Goal: Task Accomplishment & Management: Manage account settings

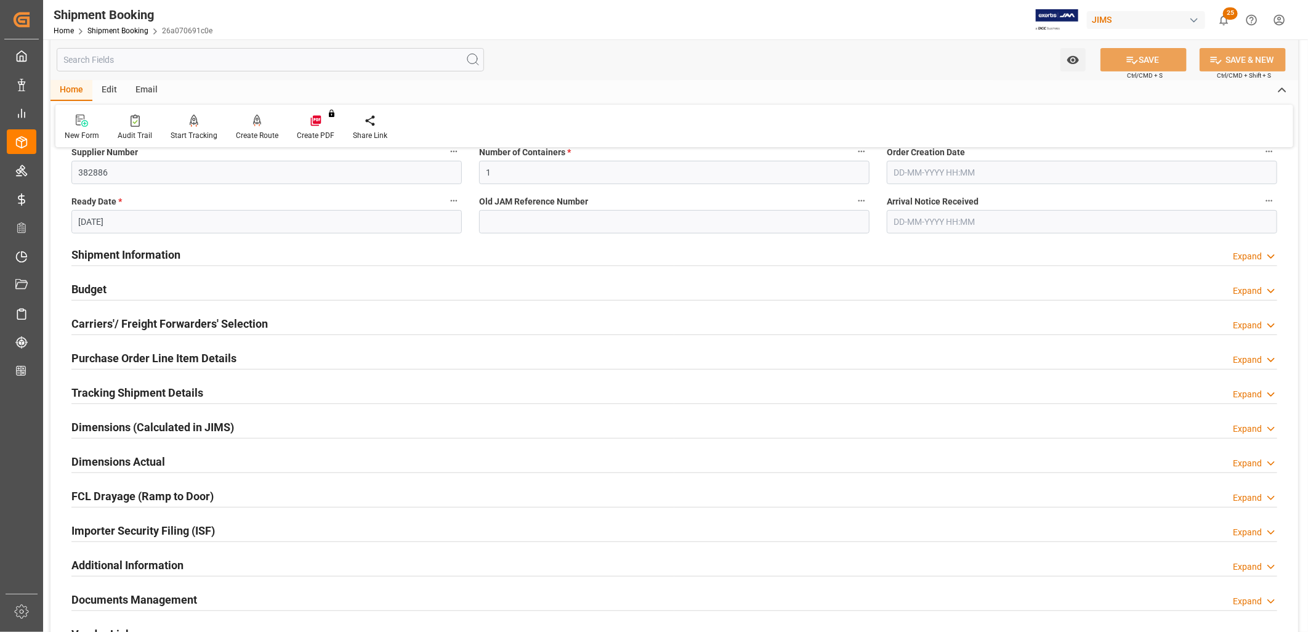
scroll to position [274, 0]
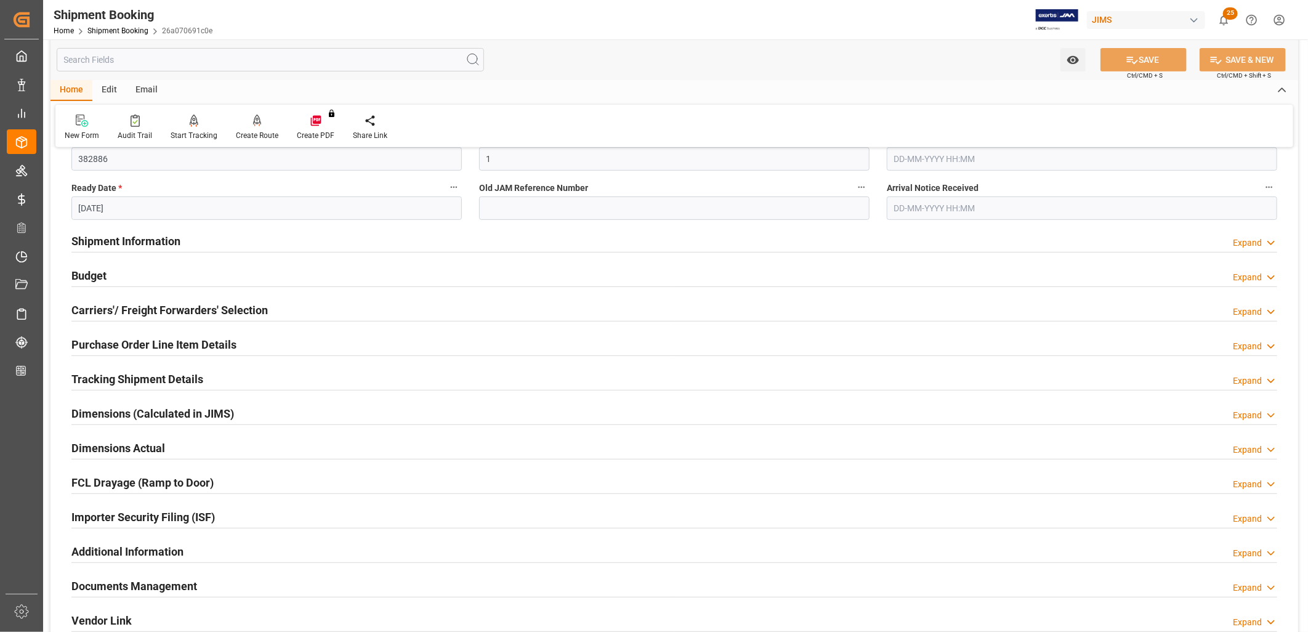
click at [161, 586] on h2 "Documents Management" at bounding box center [134, 586] width 126 height 17
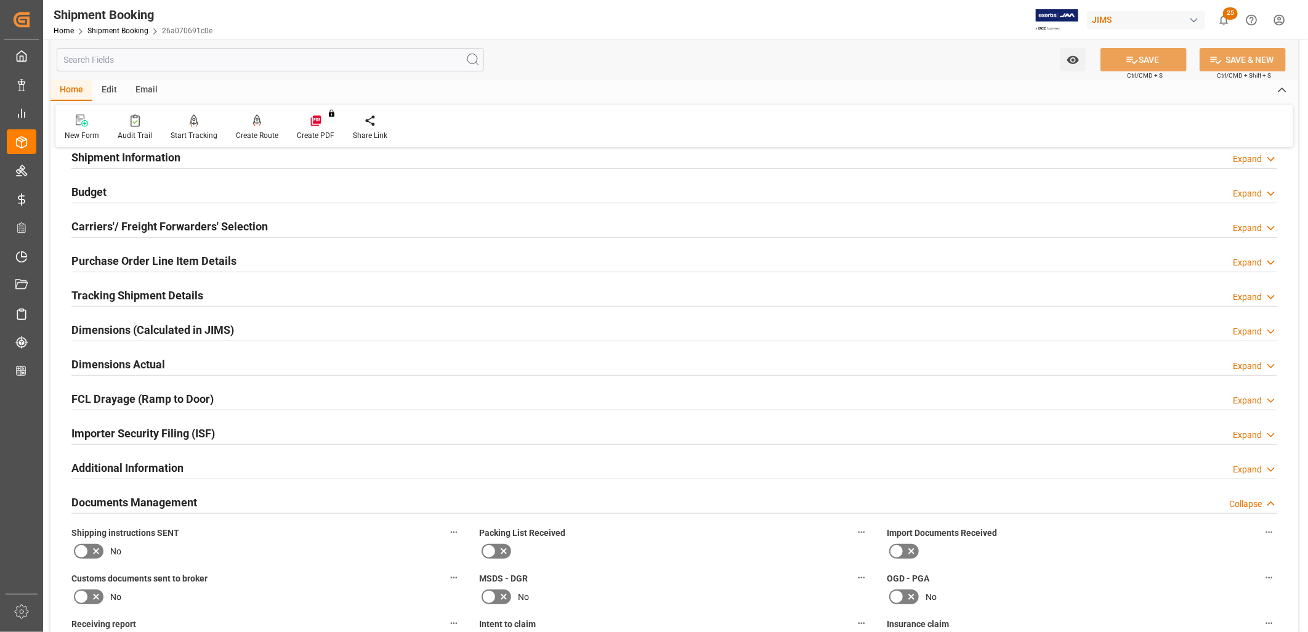
scroll to position [479, 0]
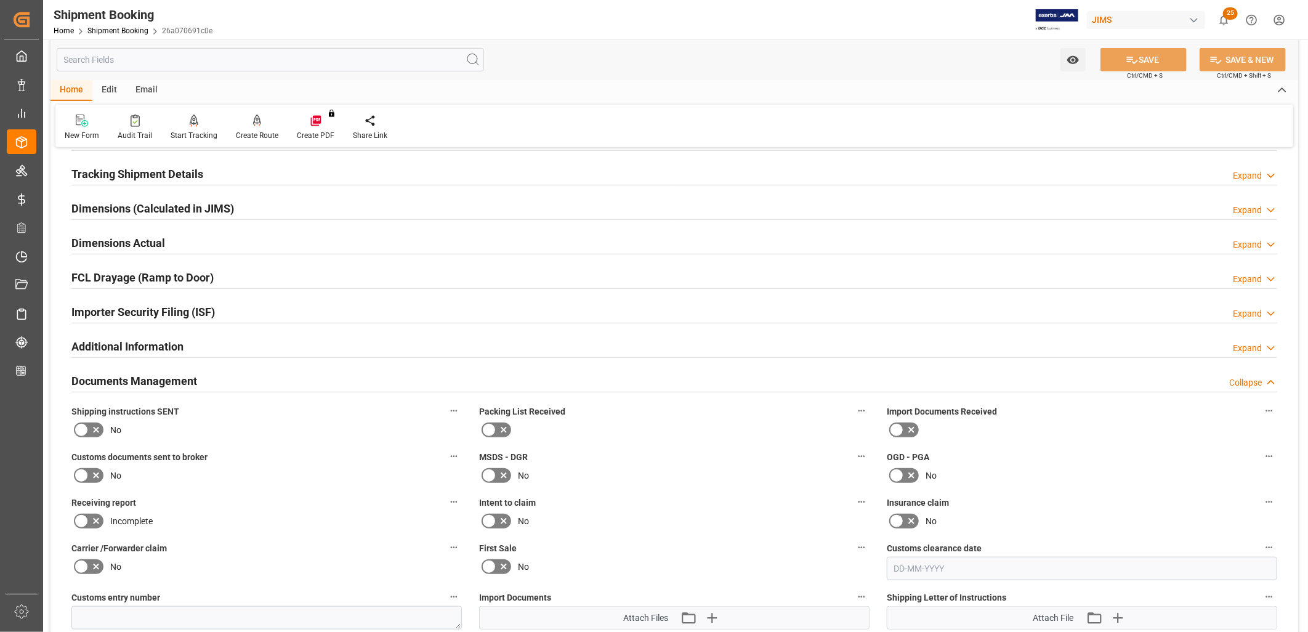
click at [493, 428] on icon at bounding box center [489, 430] width 15 height 15
click at [0, 0] on input "checkbox" at bounding box center [0, 0] width 0 height 0
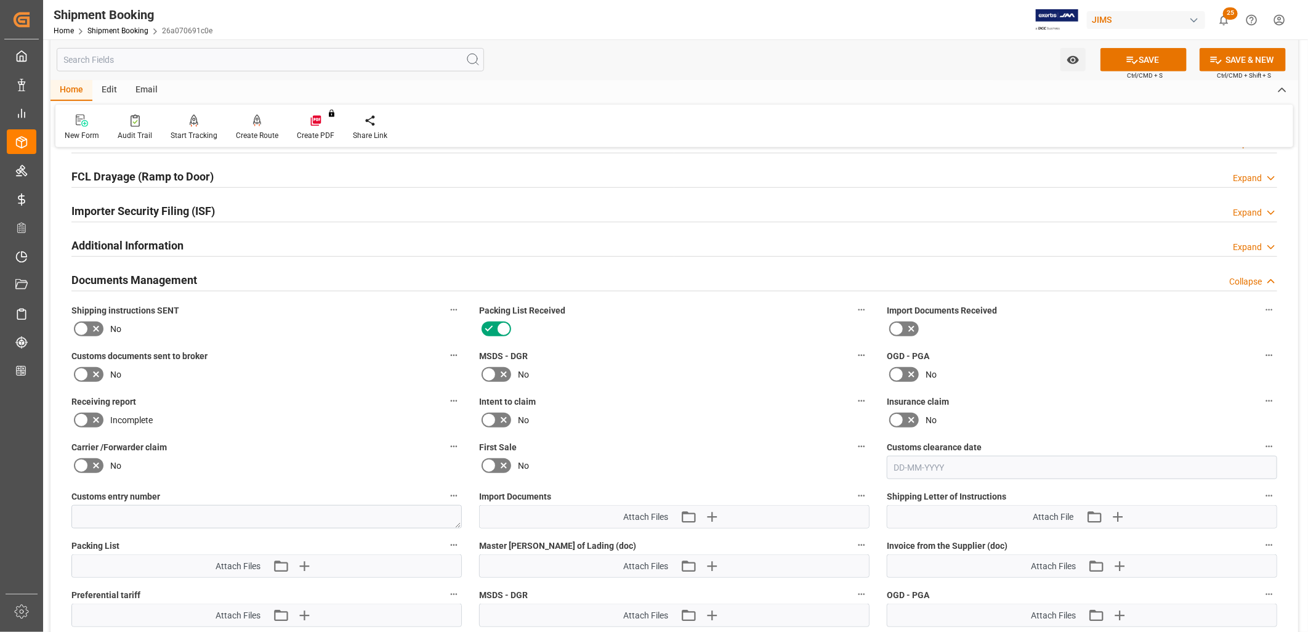
scroll to position [753, 0]
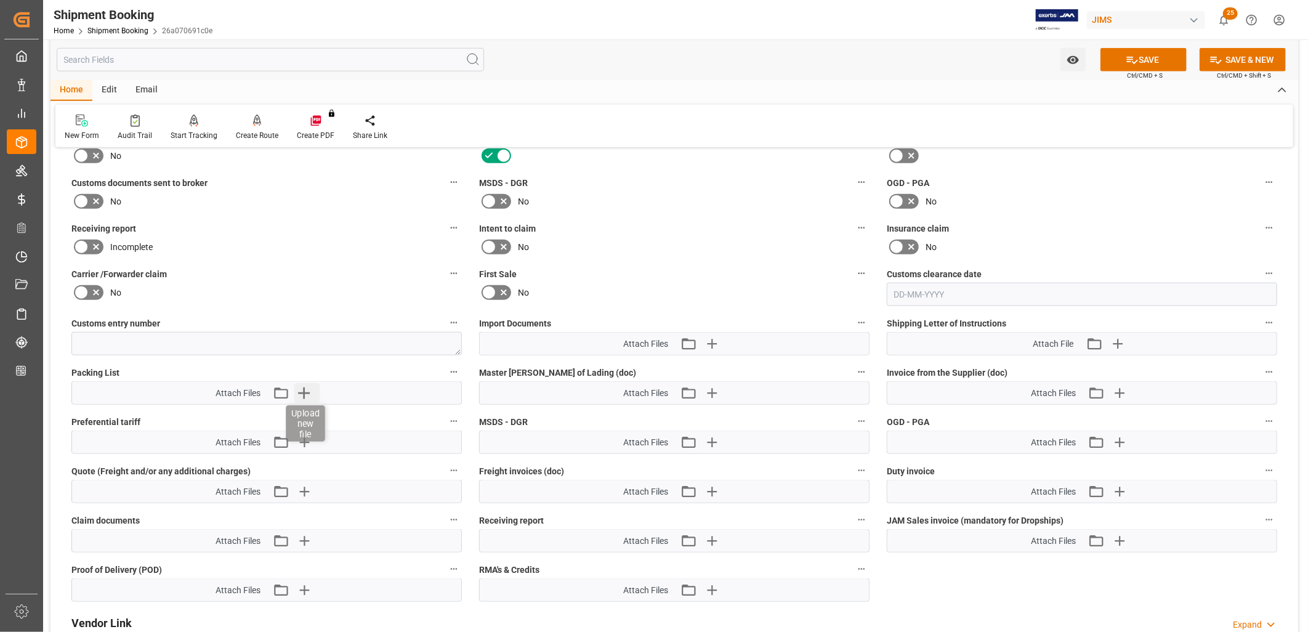
click at [304, 391] on icon "button" at bounding box center [304, 393] width 12 height 12
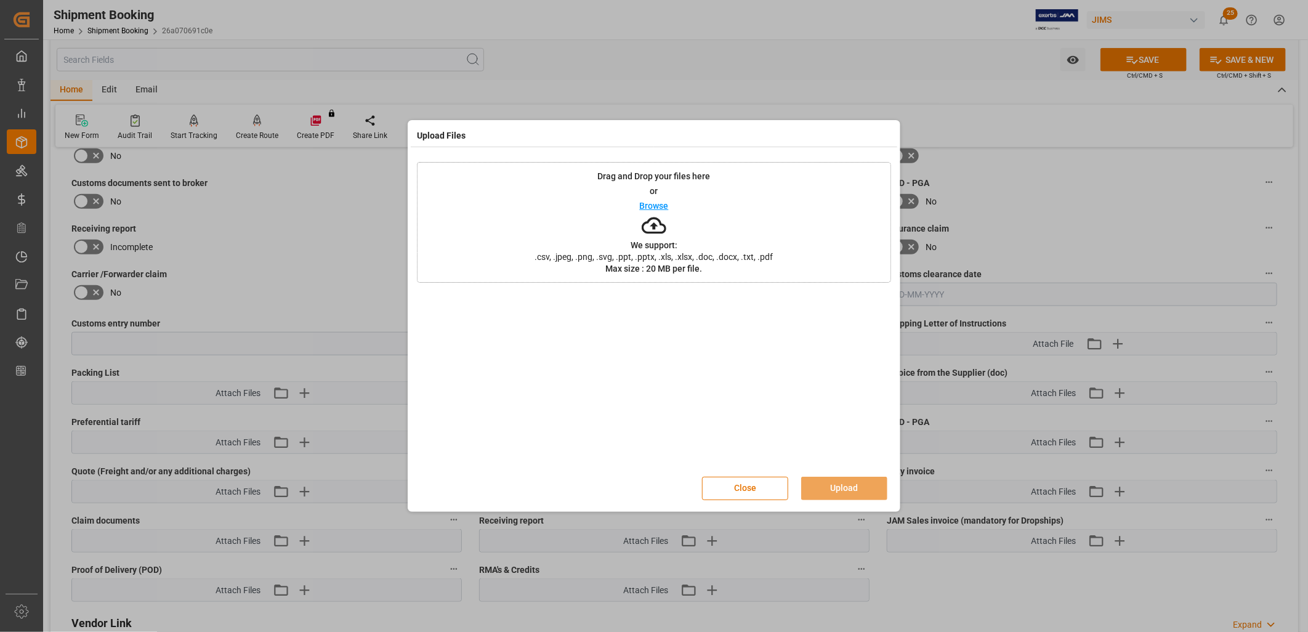
click at [663, 202] on p "Browse" at bounding box center [654, 205] width 29 height 9
click at [742, 484] on button "Close" at bounding box center [745, 488] width 86 height 23
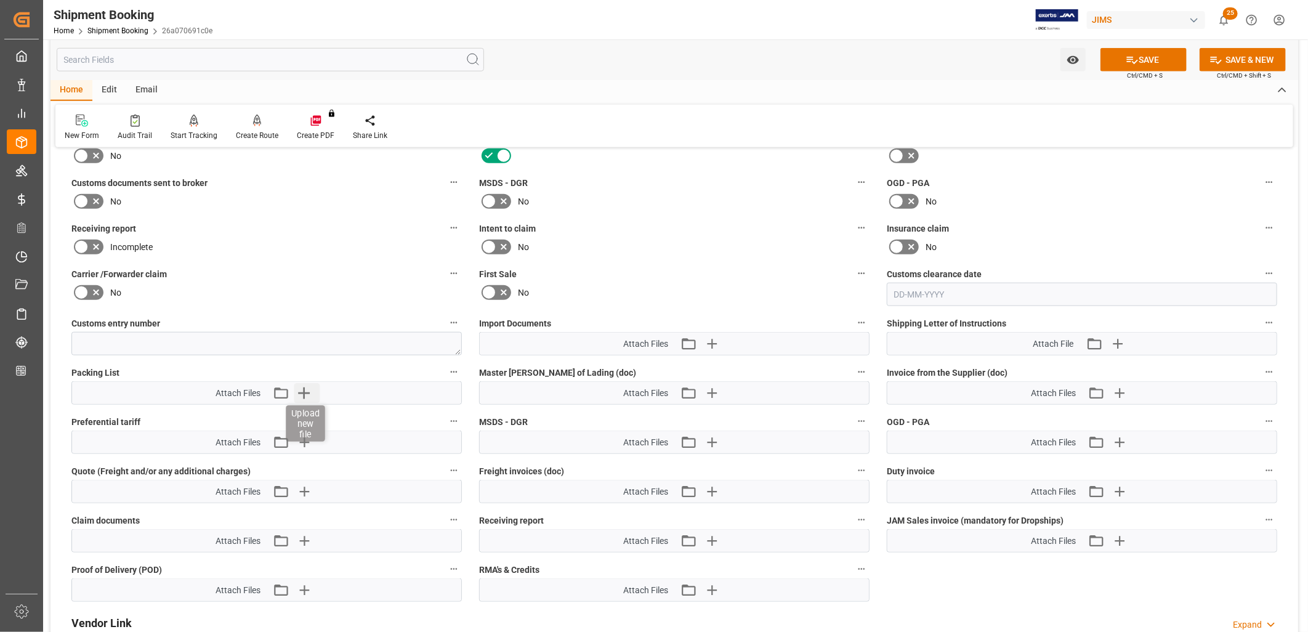
click at [304, 391] on icon "button" at bounding box center [304, 393] width 12 height 12
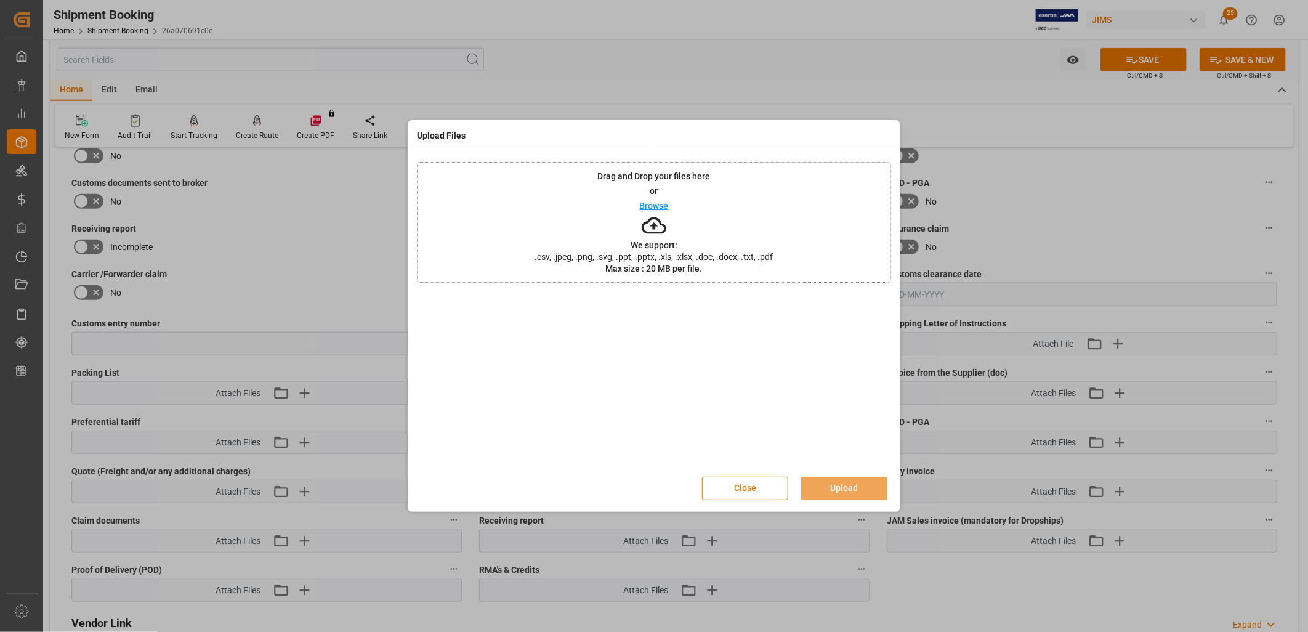
click at [647, 203] on p "Browse" at bounding box center [654, 205] width 29 height 9
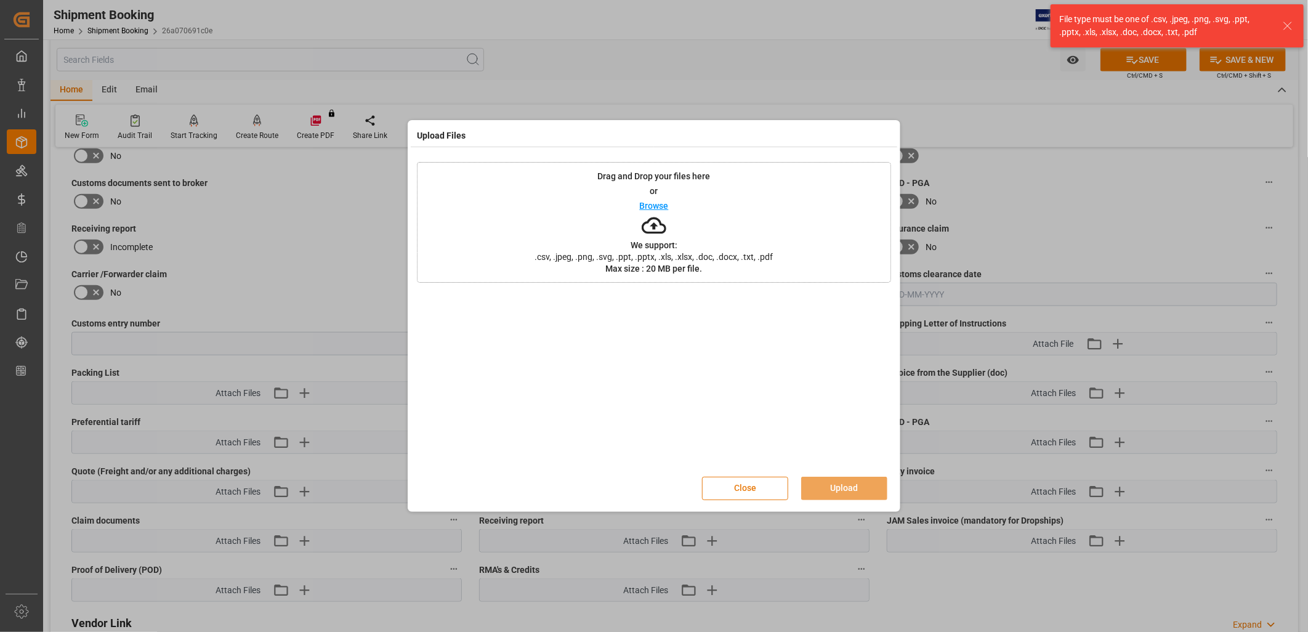
click at [755, 490] on button "Close" at bounding box center [745, 488] width 86 height 23
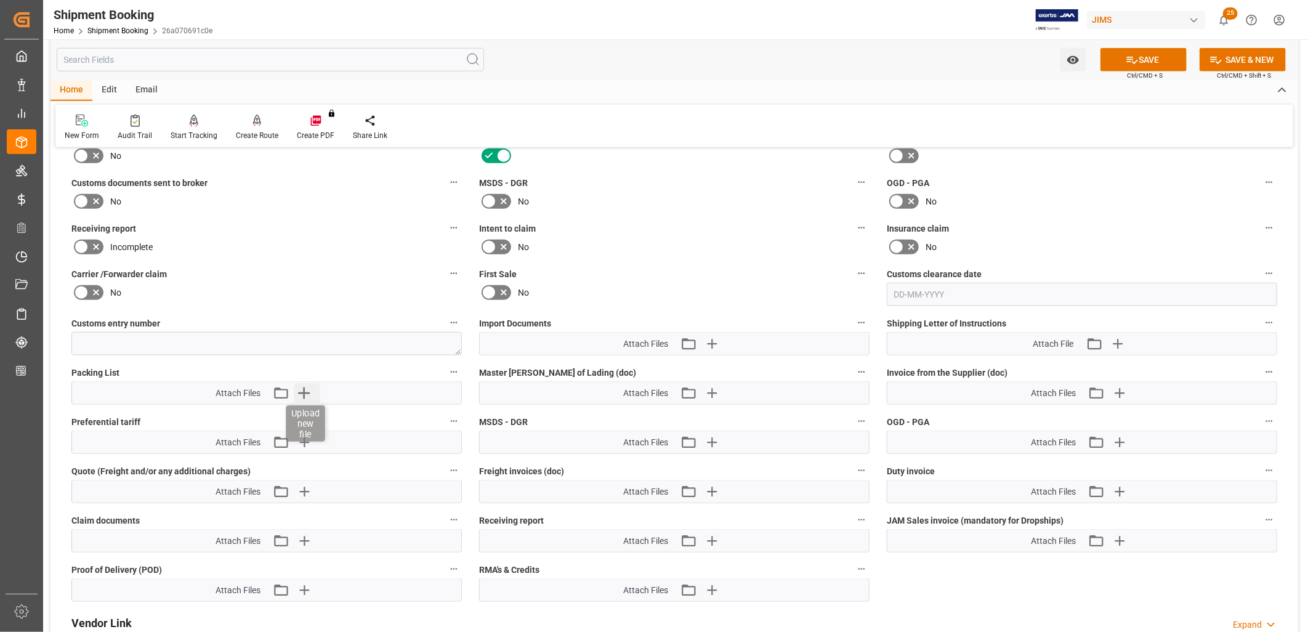
click at [309, 387] on icon "button" at bounding box center [304, 393] width 20 height 20
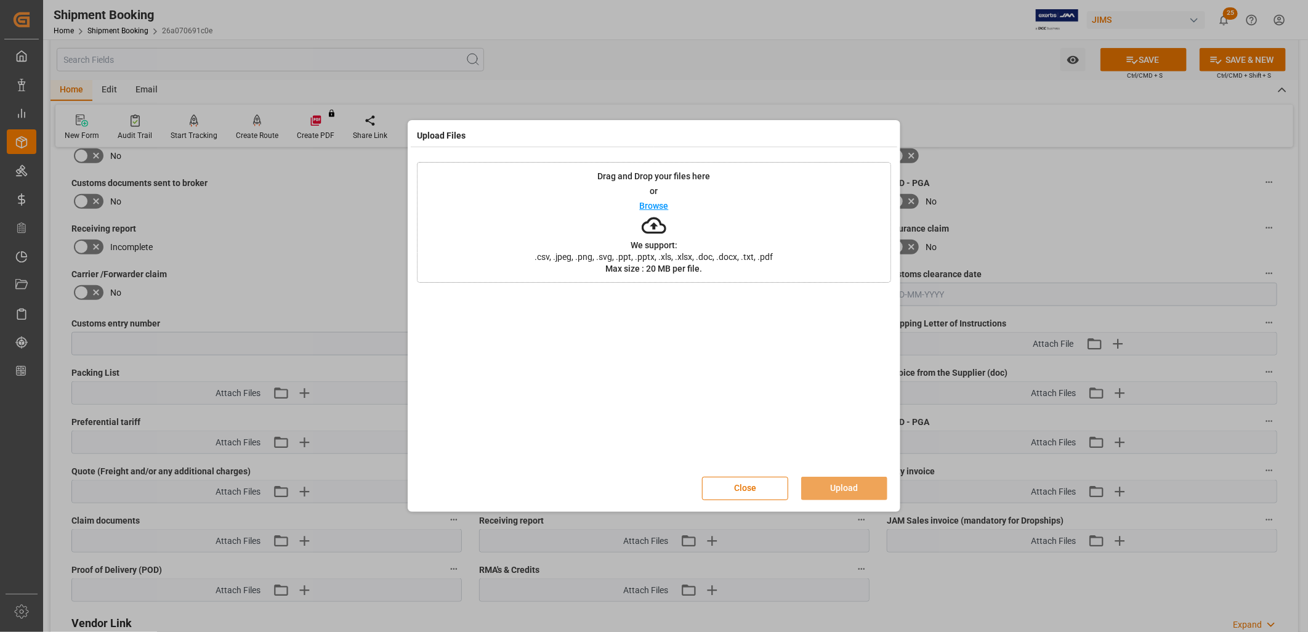
click at [650, 207] on p "Browse" at bounding box center [654, 205] width 29 height 9
click at [852, 489] on button "Upload" at bounding box center [844, 488] width 86 height 23
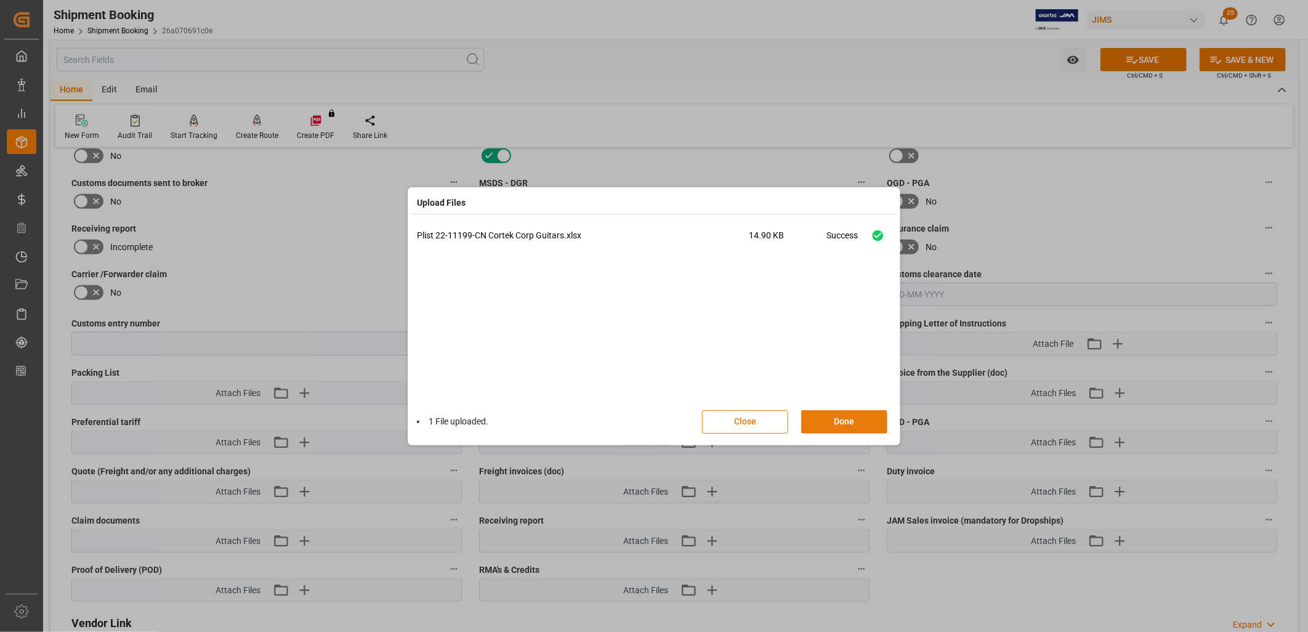
click at [861, 423] on button "Done" at bounding box center [844, 421] width 86 height 23
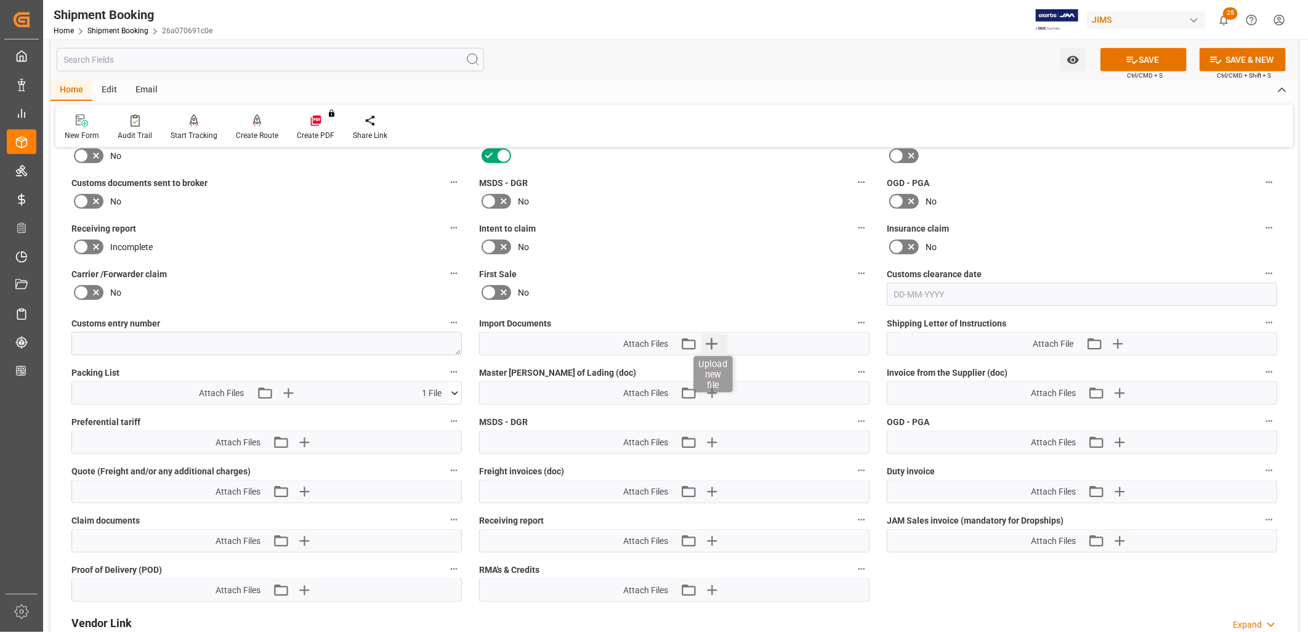
click at [715, 341] on icon "button" at bounding box center [712, 344] width 12 height 12
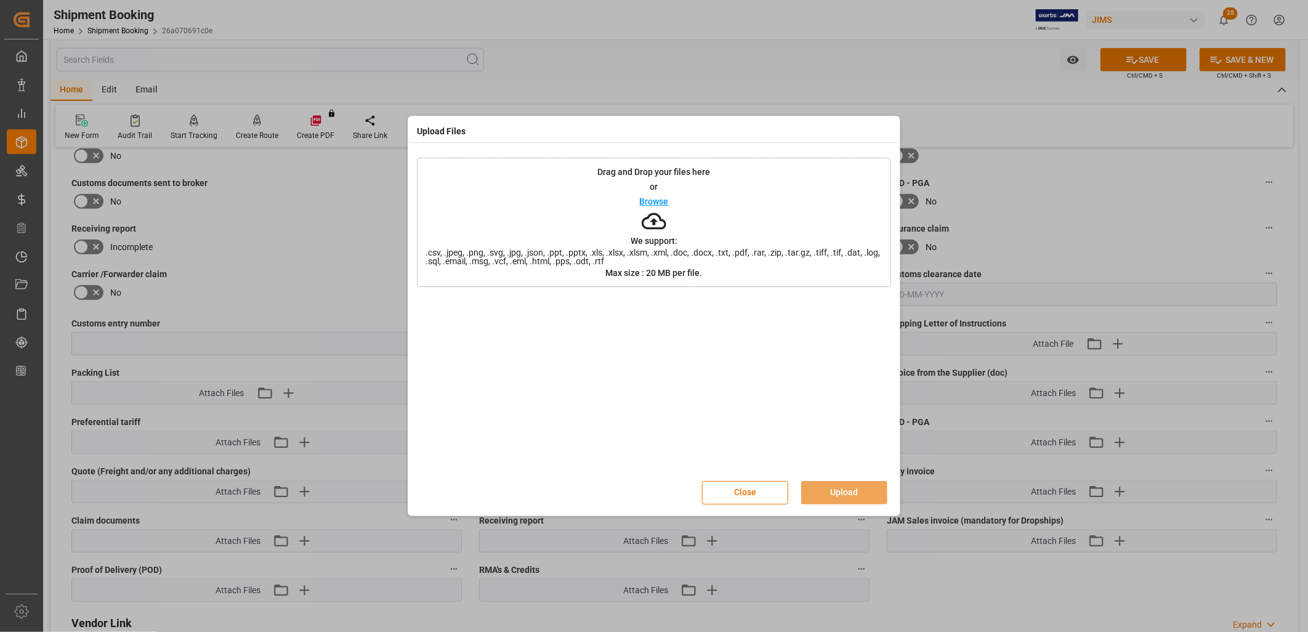
click at [663, 206] on p "Browse" at bounding box center [654, 201] width 29 height 9
click at [851, 494] on button "Upload" at bounding box center [844, 492] width 86 height 23
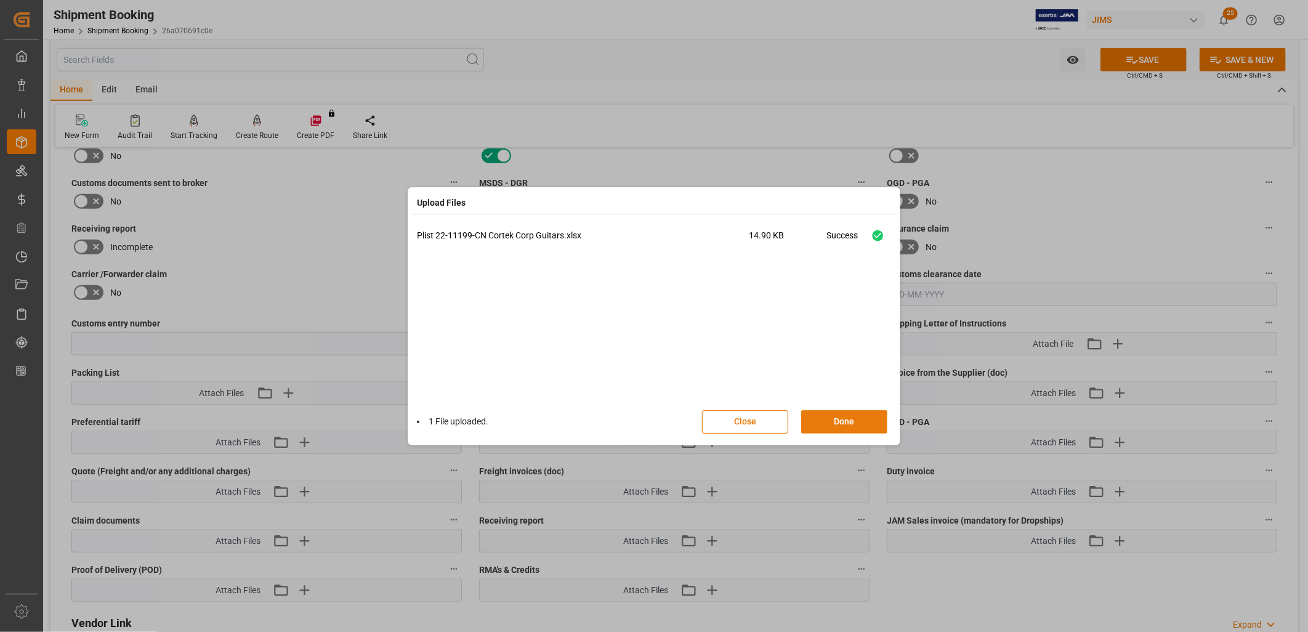
click at [851, 414] on button "Done" at bounding box center [844, 421] width 86 height 23
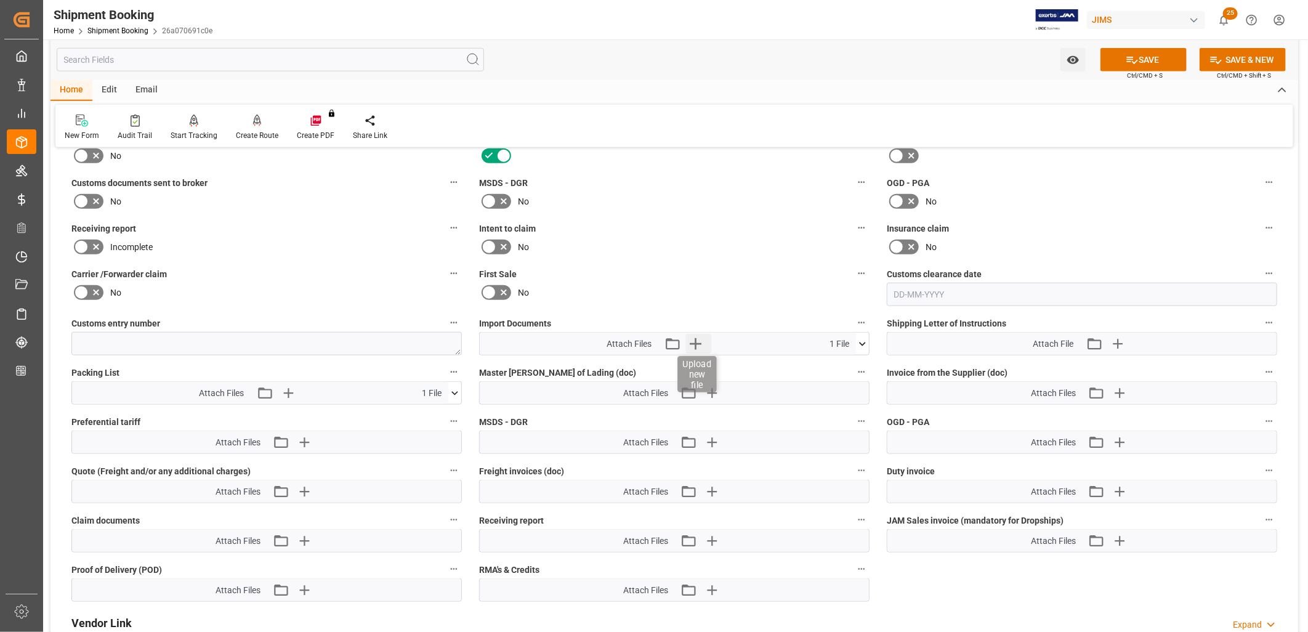
click at [694, 338] on icon "button" at bounding box center [696, 344] width 20 height 20
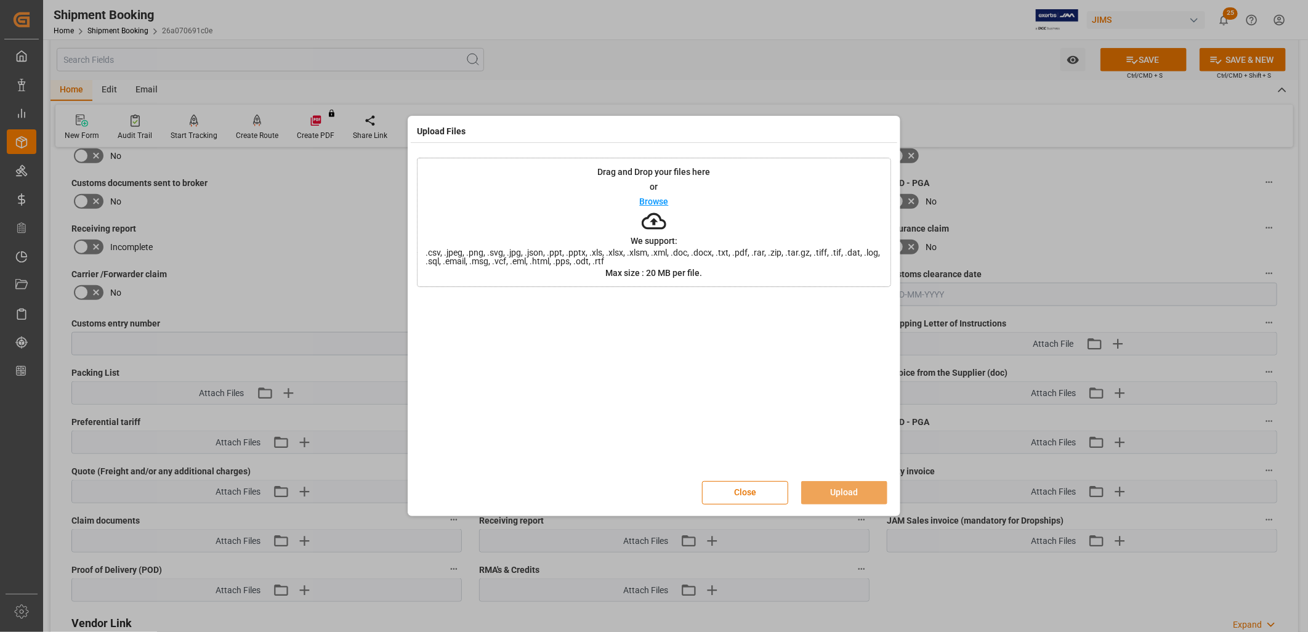
click at [666, 199] on p "Browse" at bounding box center [654, 201] width 29 height 9
click at [647, 200] on p "Browse" at bounding box center [654, 201] width 29 height 9
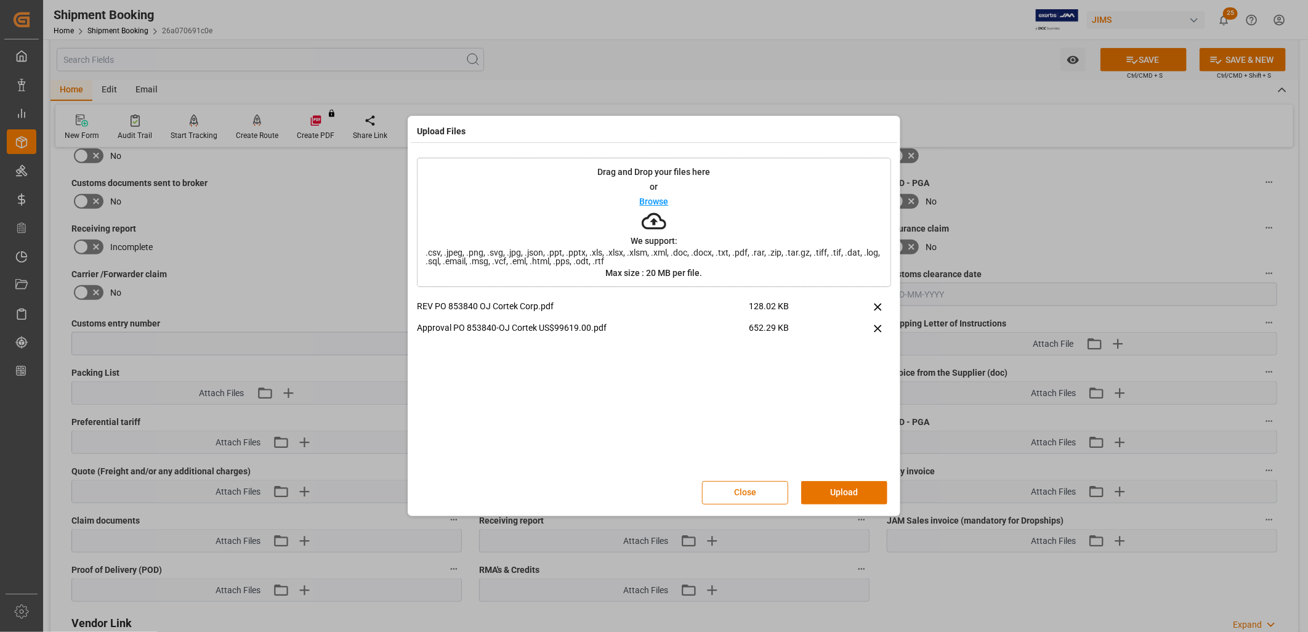
click at [656, 201] on p "Browse" at bounding box center [654, 201] width 29 height 9
click at [859, 489] on button "Upload" at bounding box center [844, 492] width 86 height 23
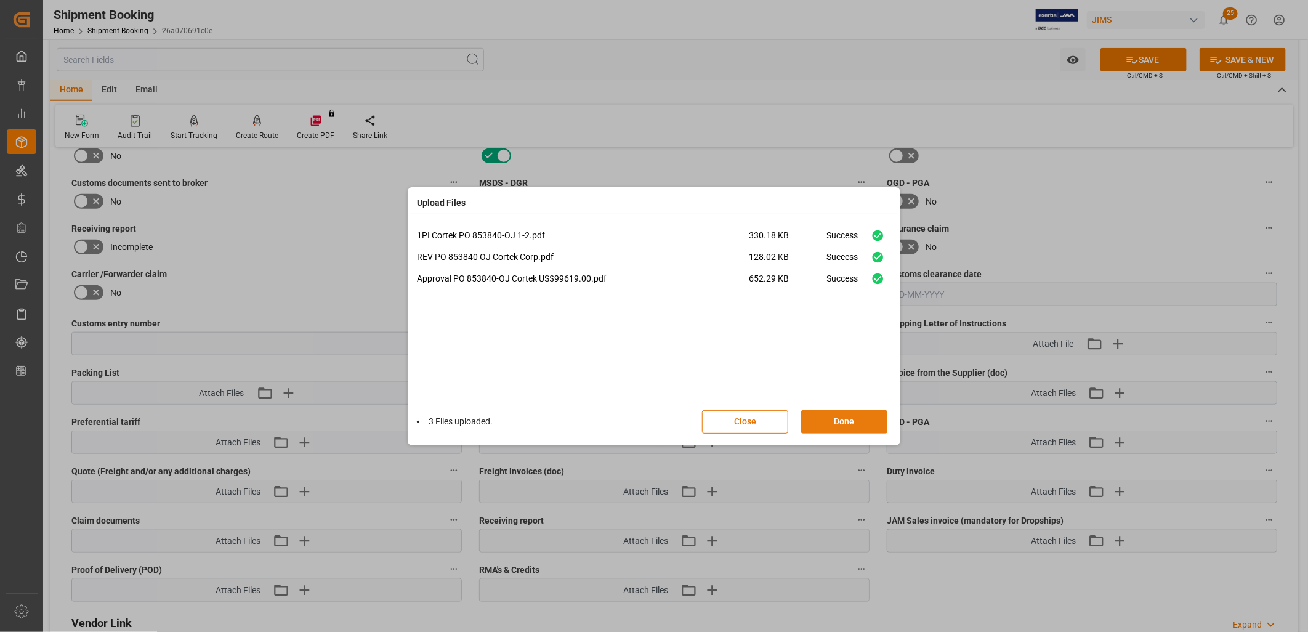
click at [854, 419] on button "Done" at bounding box center [844, 421] width 86 height 23
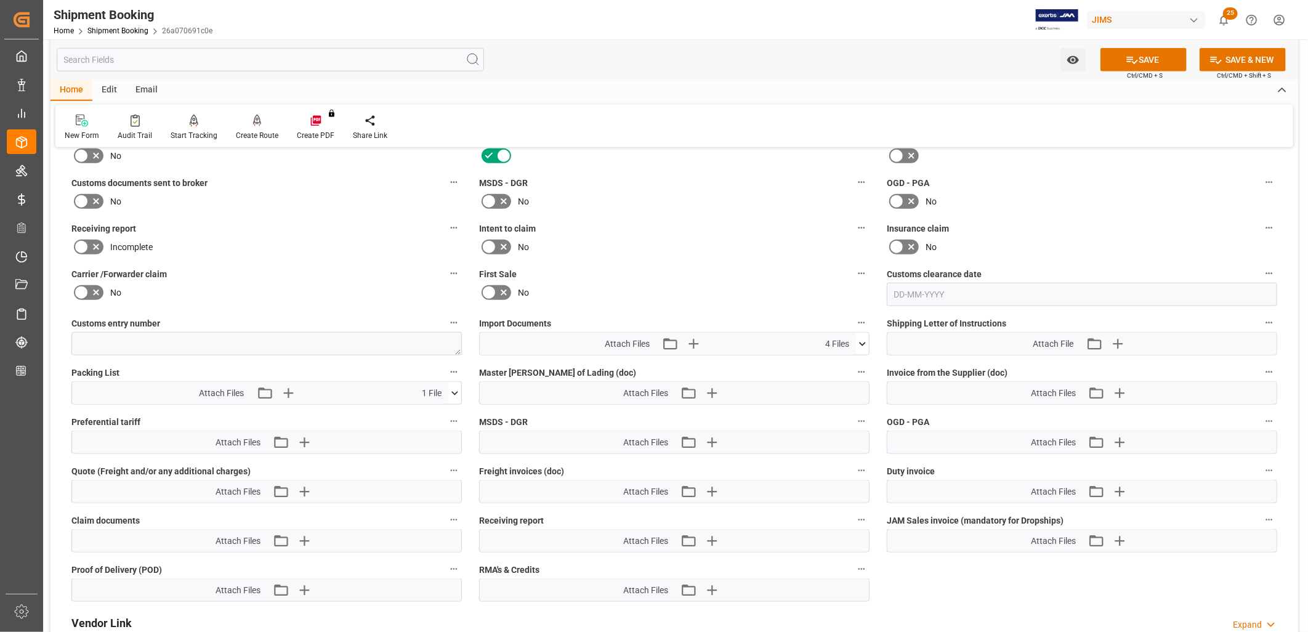
click at [864, 338] on icon at bounding box center [862, 344] width 13 height 13
click at [858, 376] on icon at bounding box center [856, 380] width 12 height 8
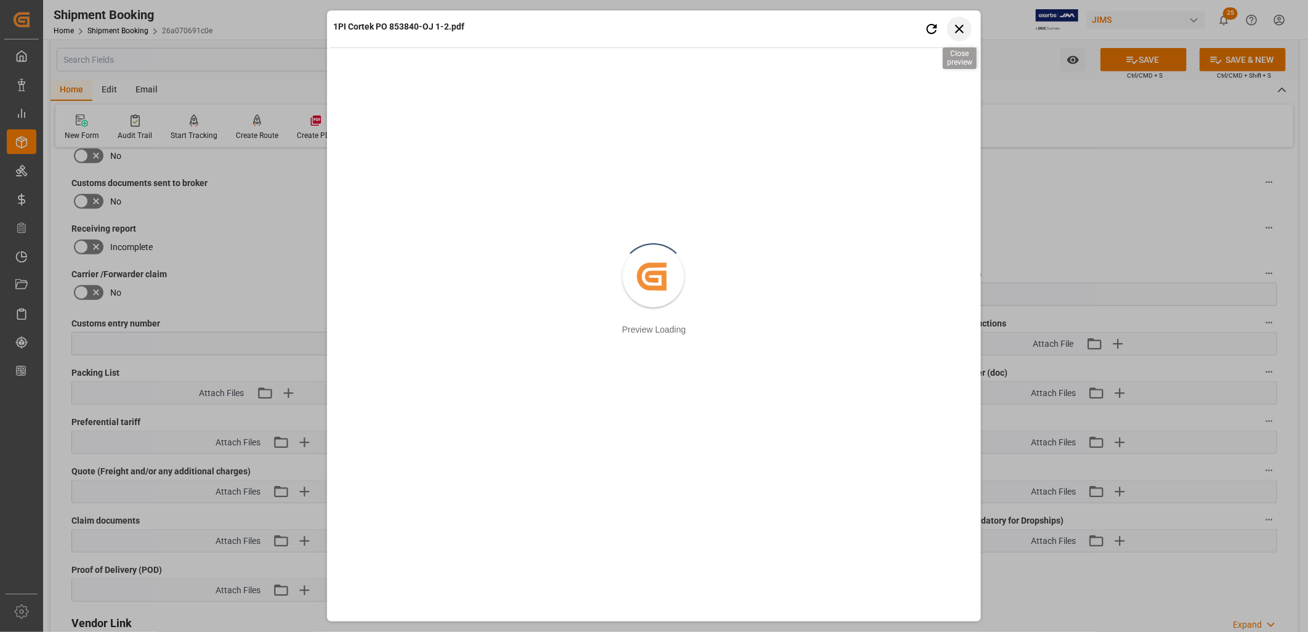
click at [963, 28] on icon "button" at bounding box center [959, 28] width 15 height 15
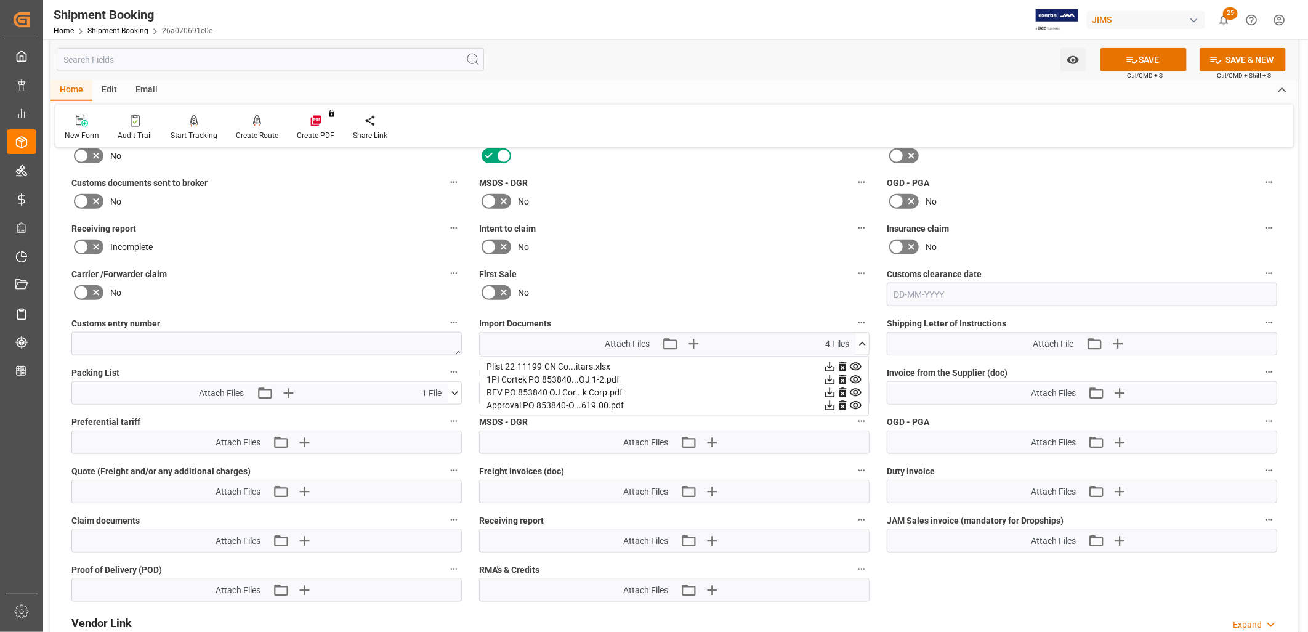
click at [845, 375] on icon at bounding box center [842, 380] width 7 height 10
click at [854, 386] on icon at bounding box center [856, 392] width 13 height 13
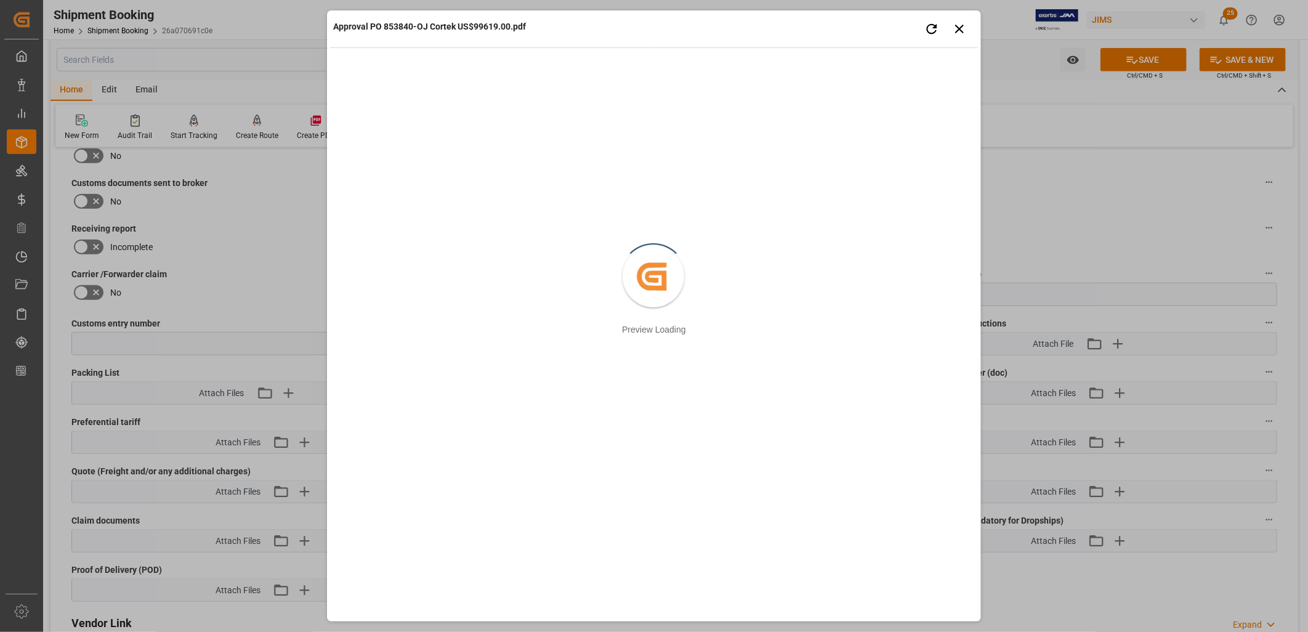
click at [962, 14] on div "Approval PO 853840-OJ Cortek US$99619.00.pdf Retry Close preview Created by pot…" at bounding box center [654, 315] width 654 height 611
click at [959, 22] on icon "button" at bounding box center [959, 28] width 15 height 15
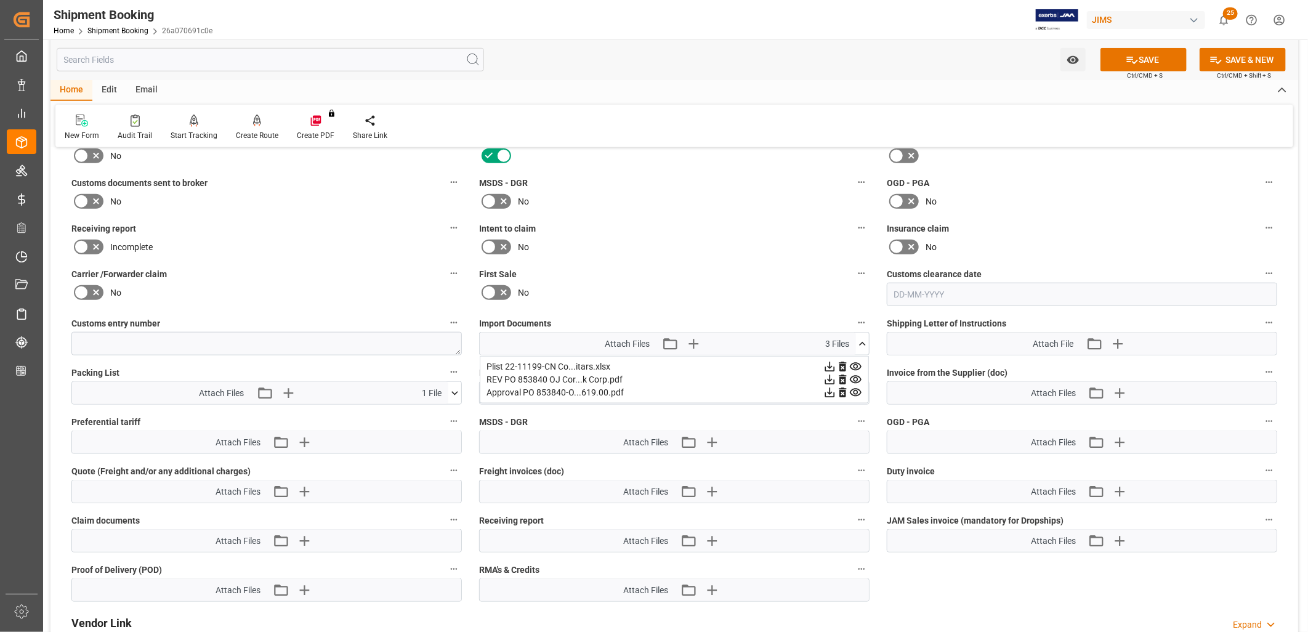
click at [842, 391] on icon at bounding box center [843, 392] width 13 height 13
click at [844, 378] on icon at bounding box center [842, 380] width 7 height 10
click at [1146, 59] on button "SAVE" at bounding box center [1144, 59] width 86 height 23
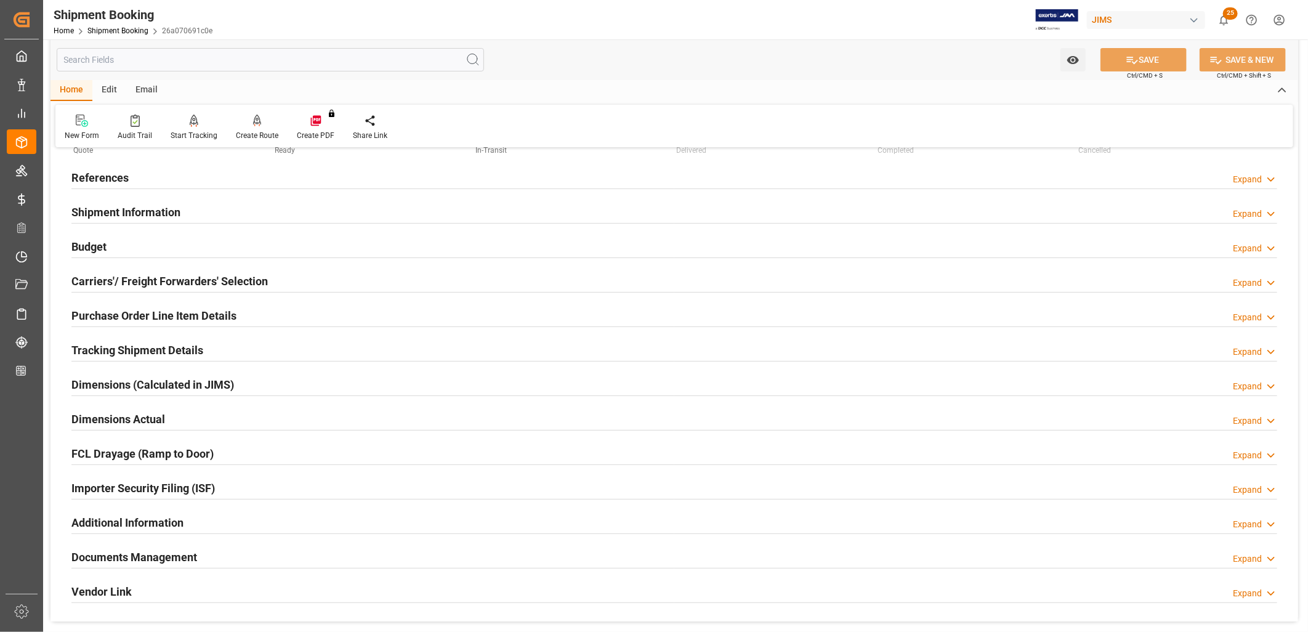
scroll to position [20, 0]
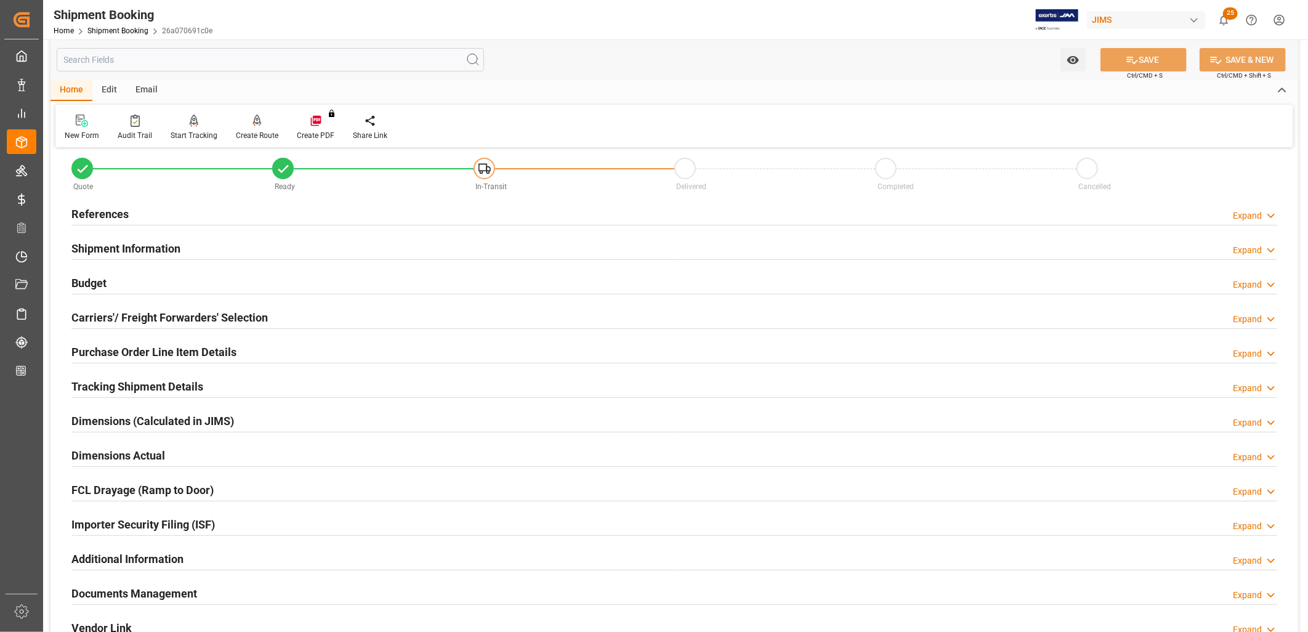
click at [199, 590] on div "Documents Management Expand" at bounding box center [674, 592] width 1206 height 23
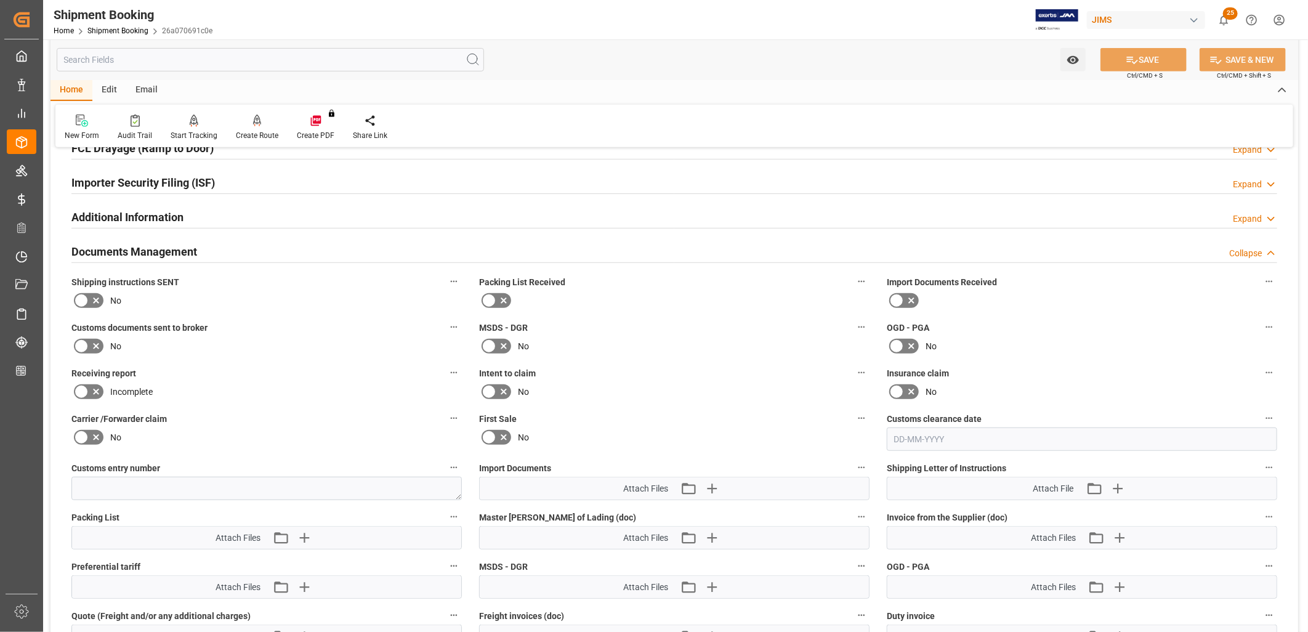
scroll to position [499, 0]
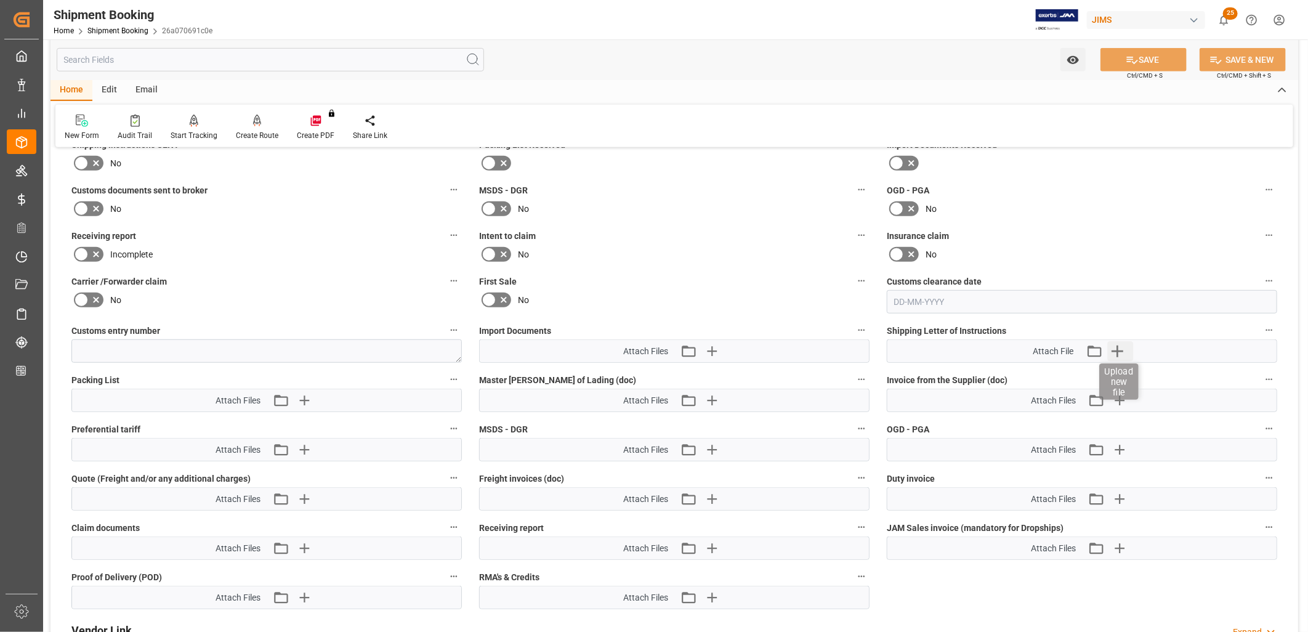
click at [1118, 347] on icon "button" at bounding box center [1118, 352] width 12 height 12
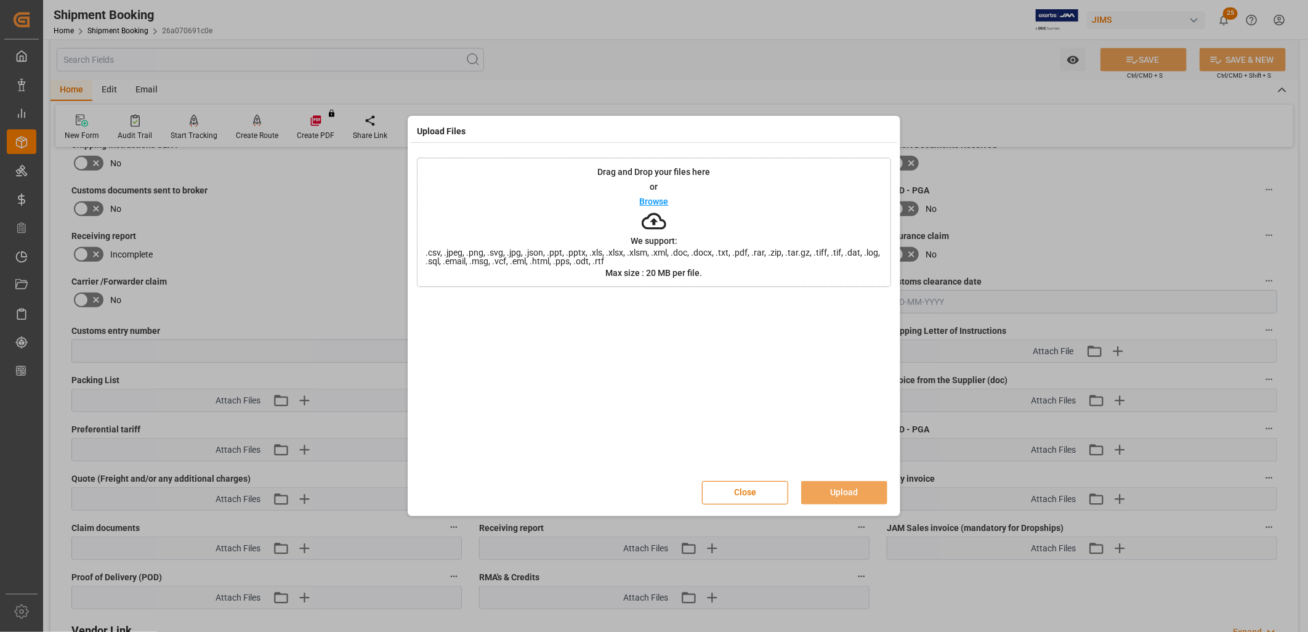
click at [657, 209] on icon at bounding box center [654, 221] width 25 height 25
click at [867, 491] on button "Upload" at bounding box center [844, 492] width 86 height 23
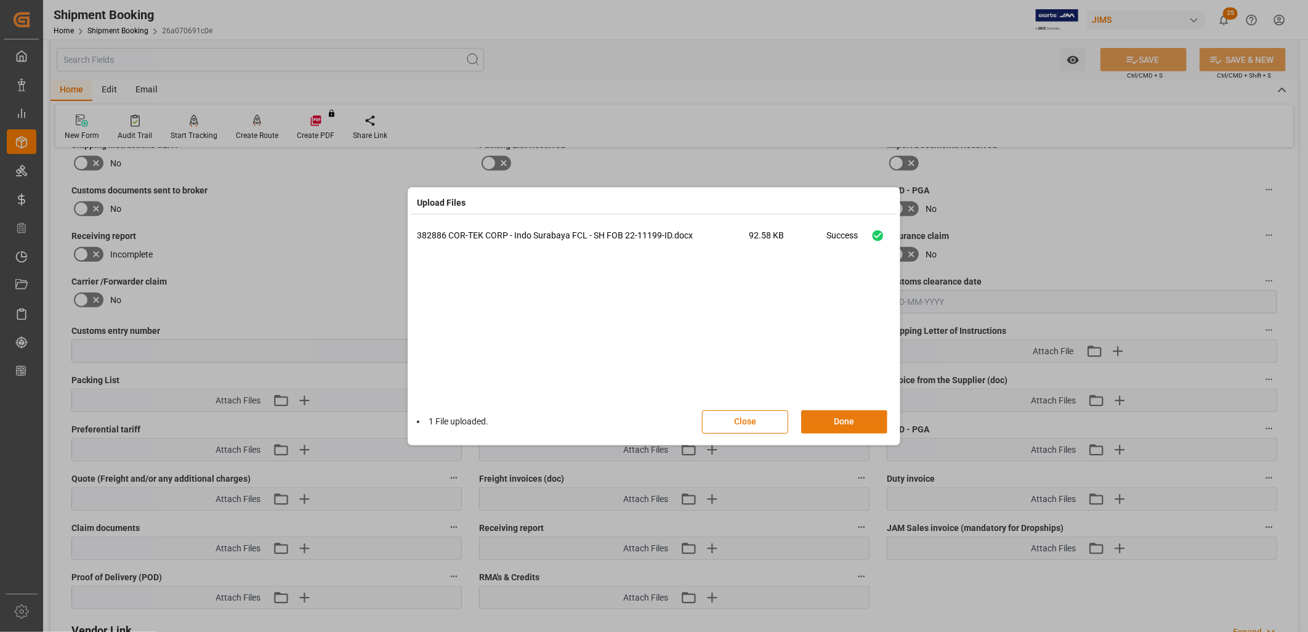
click at [859, 423] on button "Done" at bounding box center [844, 421] width 86 height 23
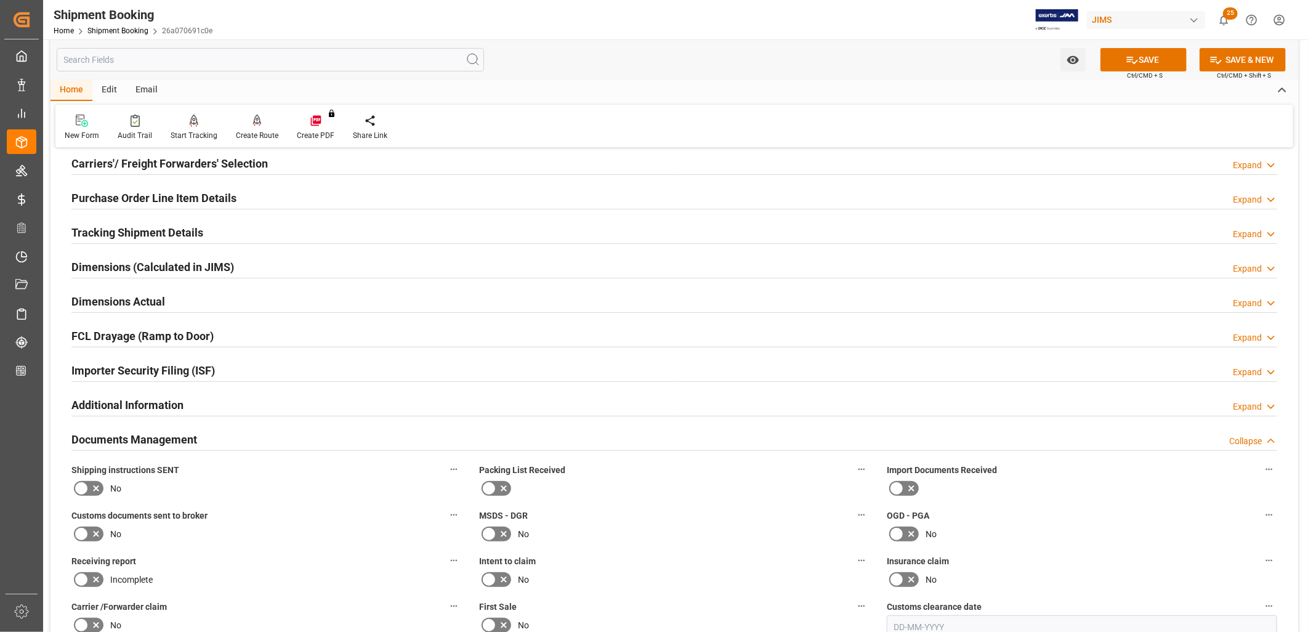
scroll to position [20, 0]
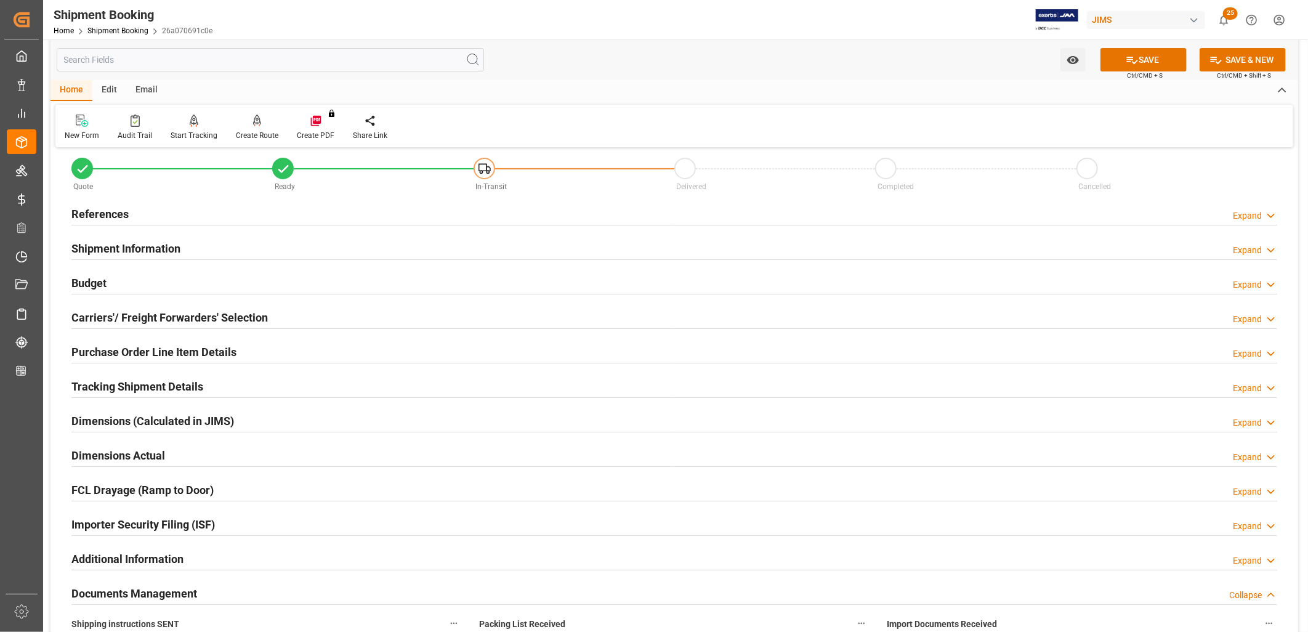
click at [101, 213] on h2 "References" at bounding box center [99, 214] width 57 height 17
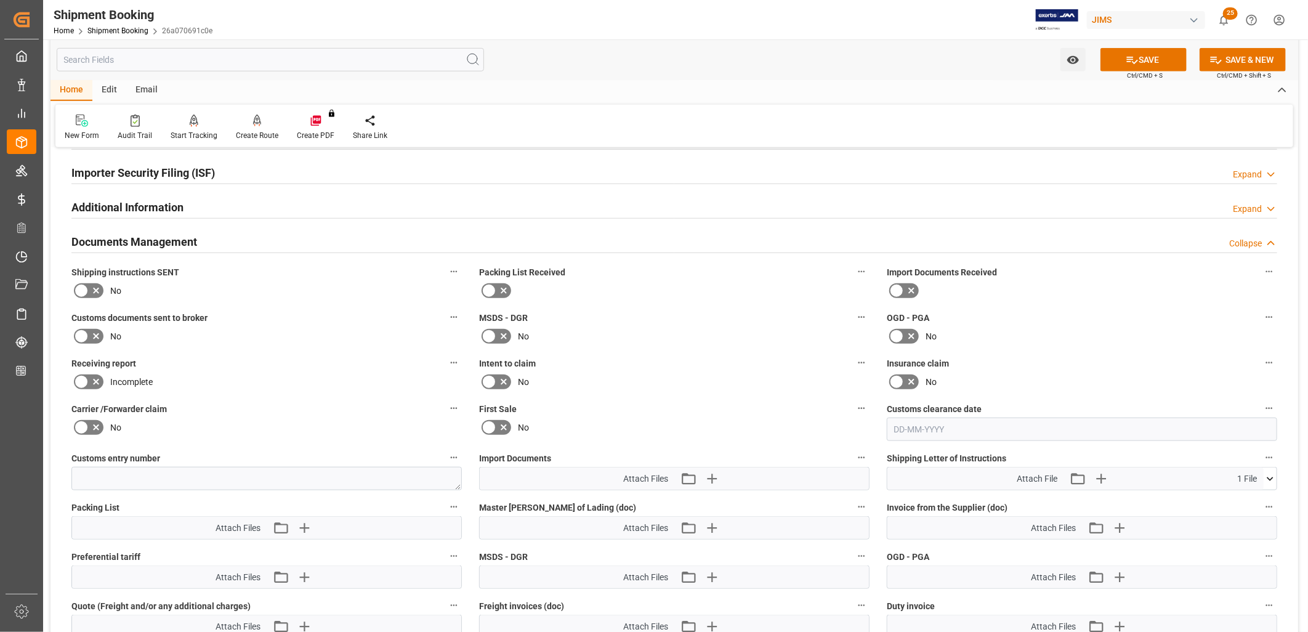
scroll to position [841, 0]
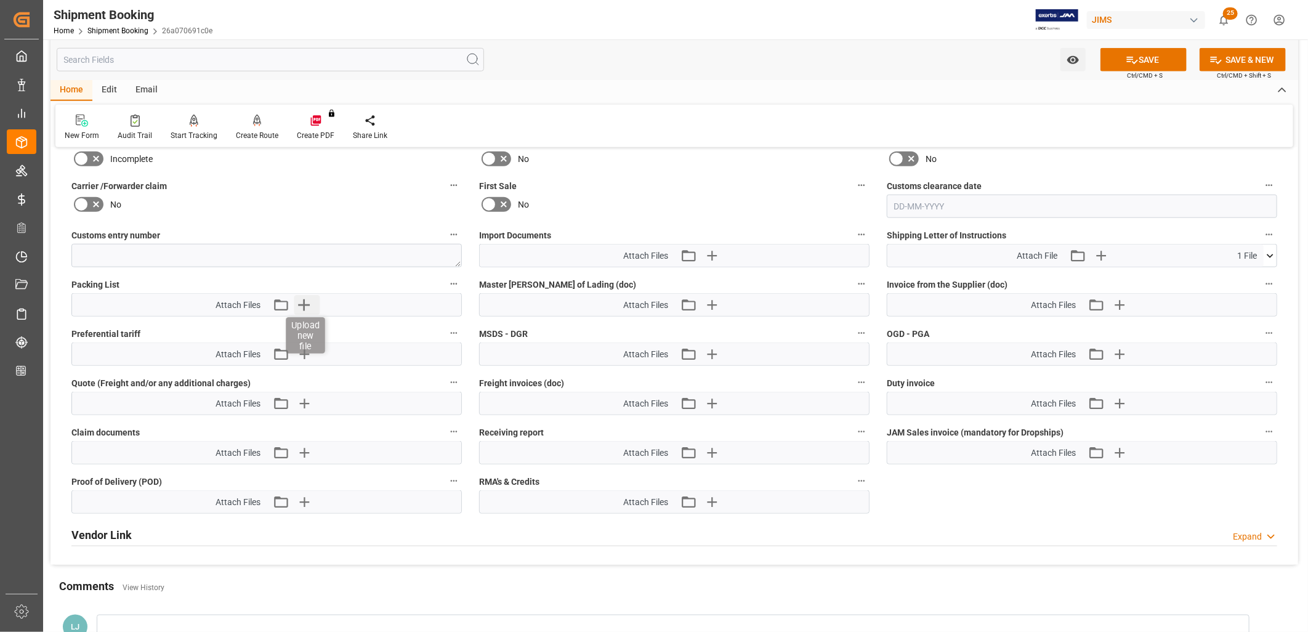
click at [306, 302] on icon "button" at bounding box center [304, 305] width 12 height 12
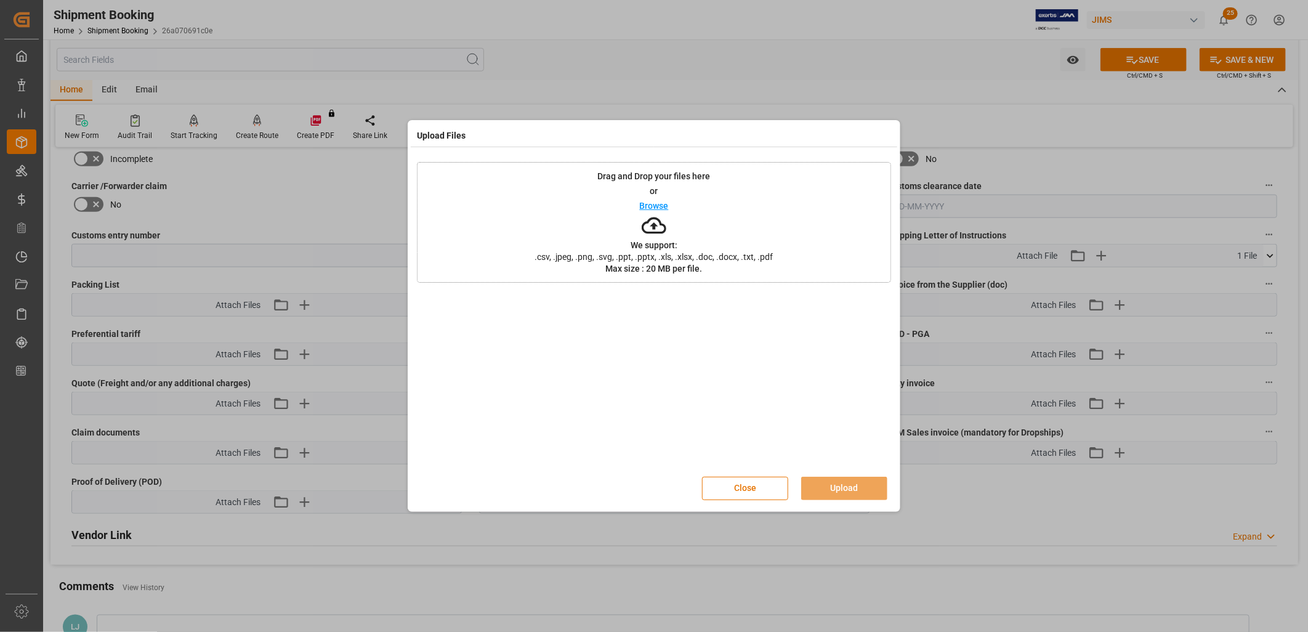
click at [654, 201] on p "Browse" at bounding box center [654, 205] width 29 height 9
click at [844, 484] on button "Upload" at bounding box center [844, 488] width 86 height 23
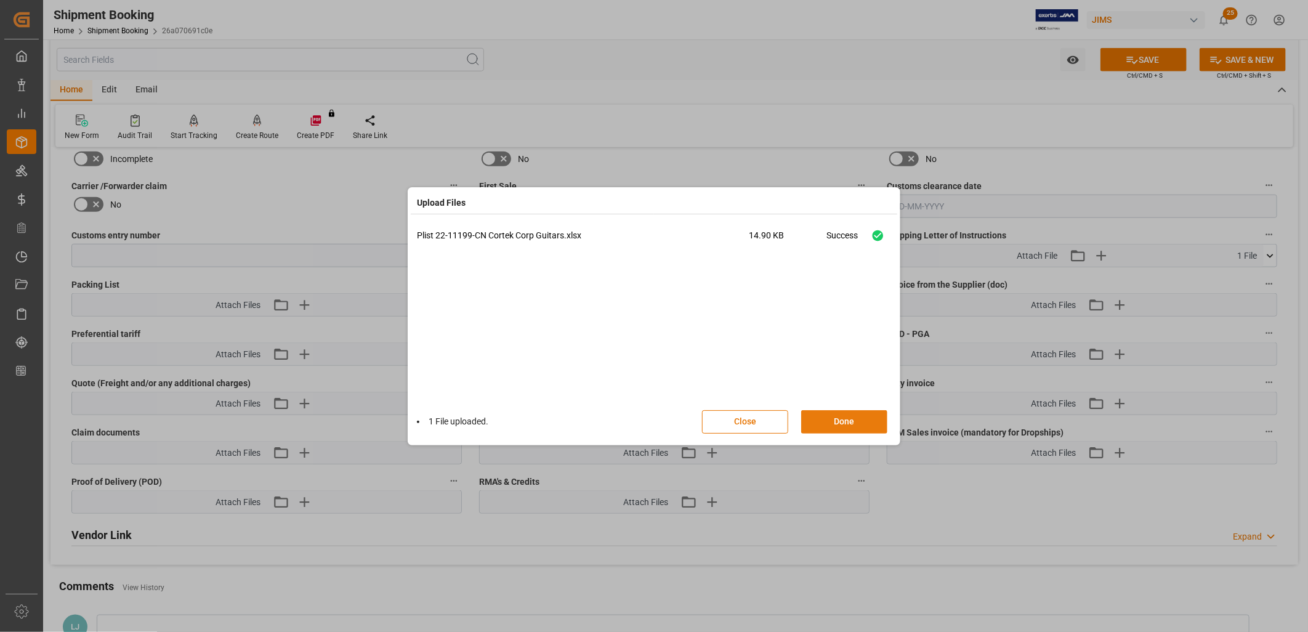
click at [859, 422] on button "Done" at bounding box center [844, 421] width 86 height 23
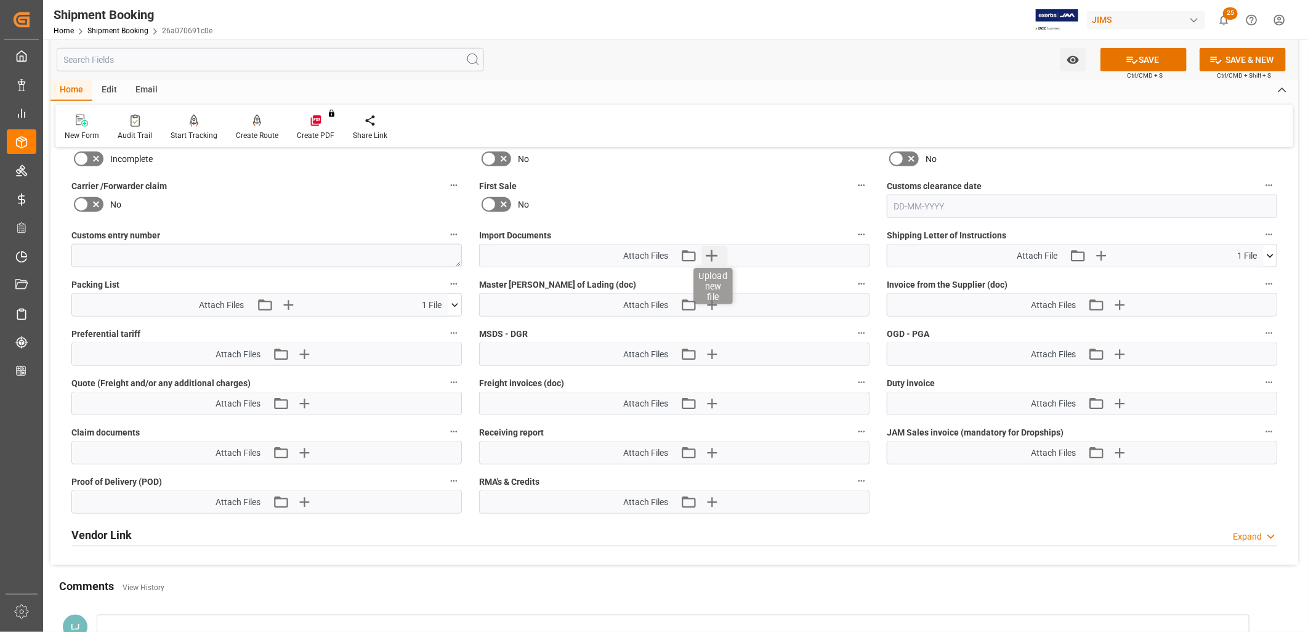
click at [716, 250] on icon "button" at bounding box center [712, 256] width 20 height 20
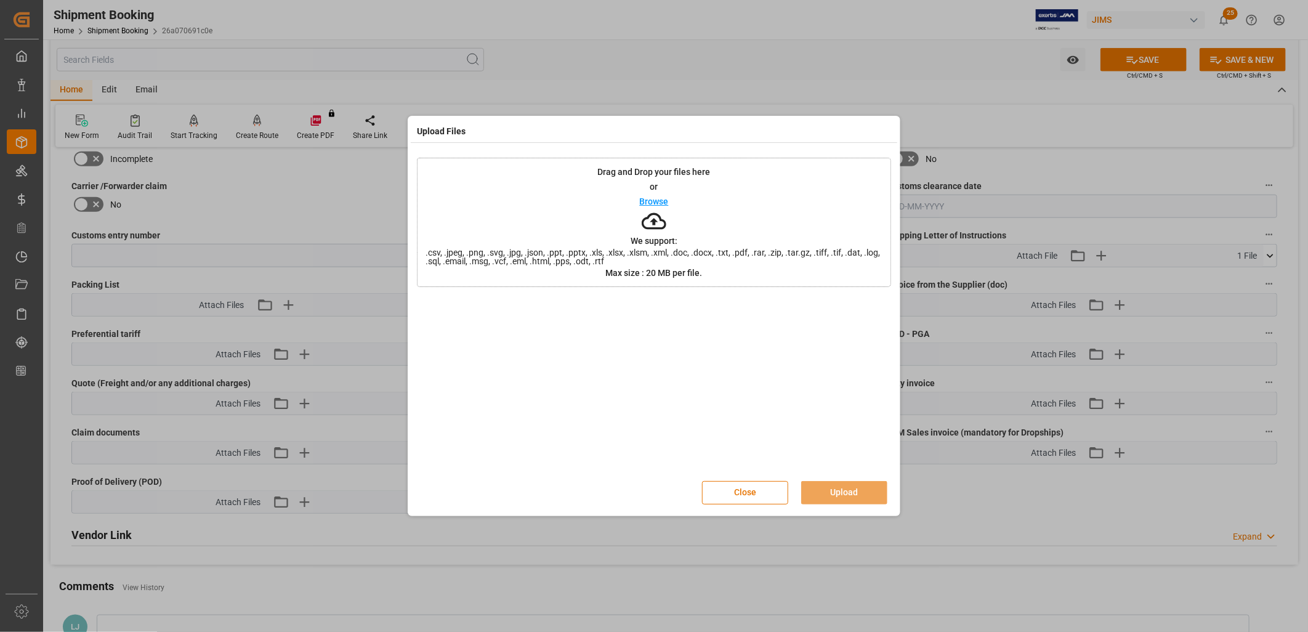
click at [668, 205] on div "Drag and Drop your files here or Browse We support: .csv, .jpeg, .png, .svg, .j…" at bounding box center [654, 222] width 474 height 129
click at [862, 490] on button "Upload" at bounding box center [844, 492] width 86 height 23
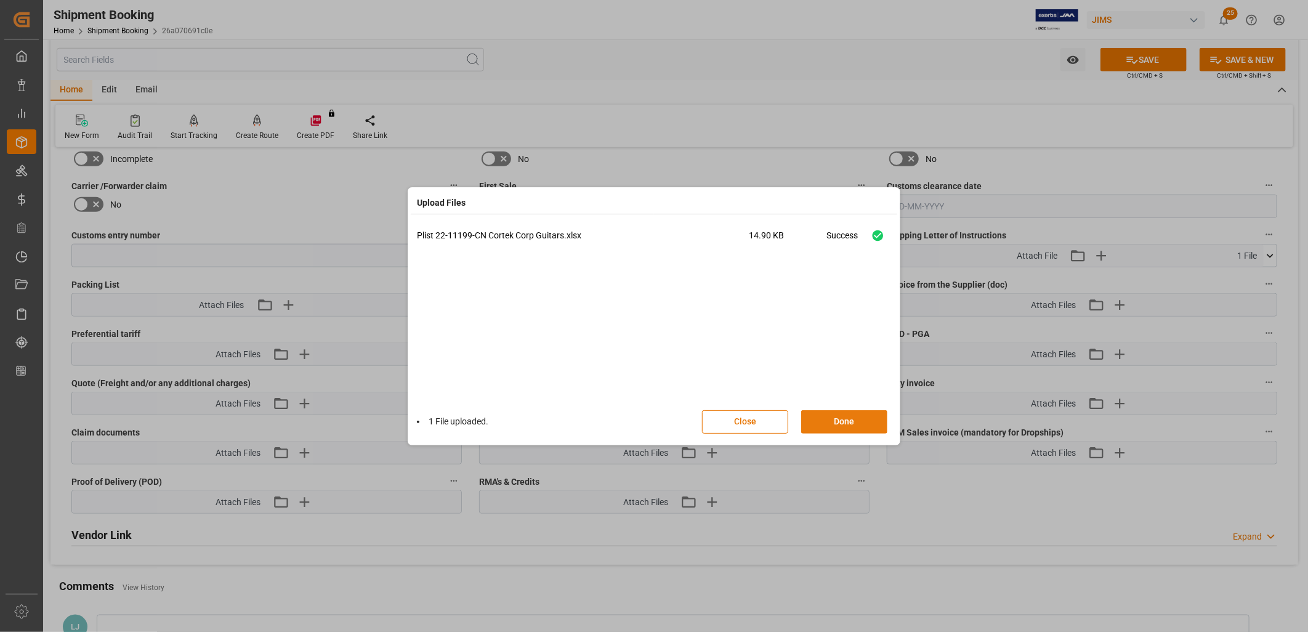
click at [867, 420] on button "Done" at bounding box center [844, 421] width 86 height 23
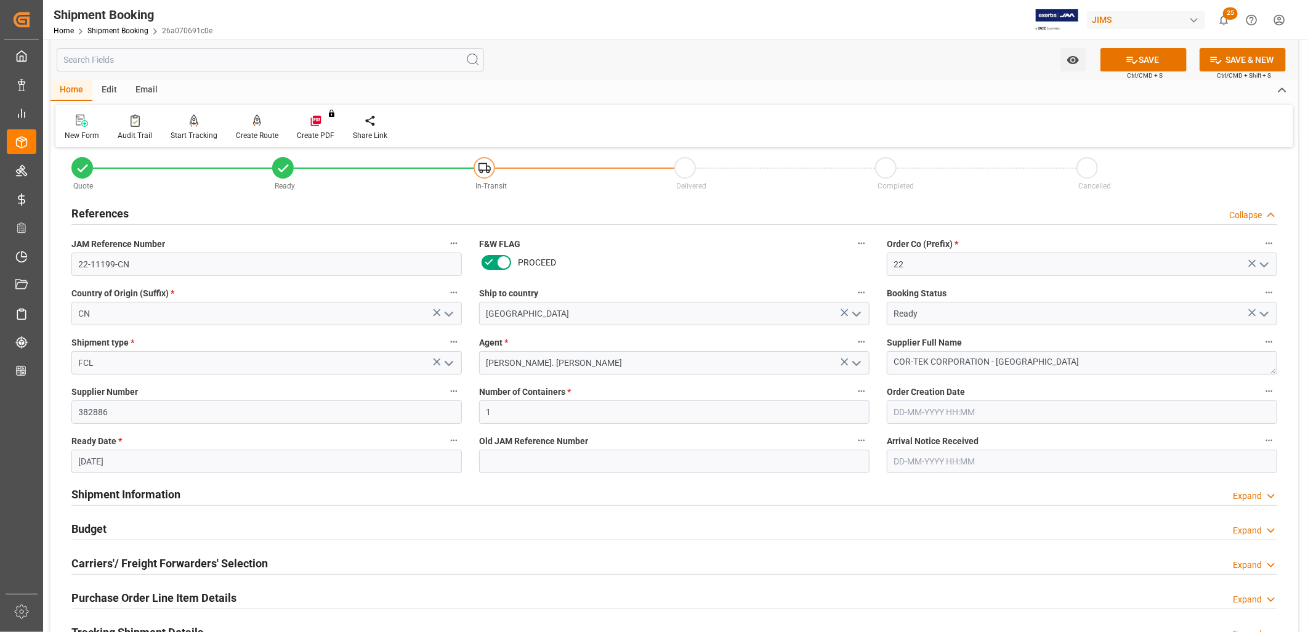
scroll to position [0, 0]
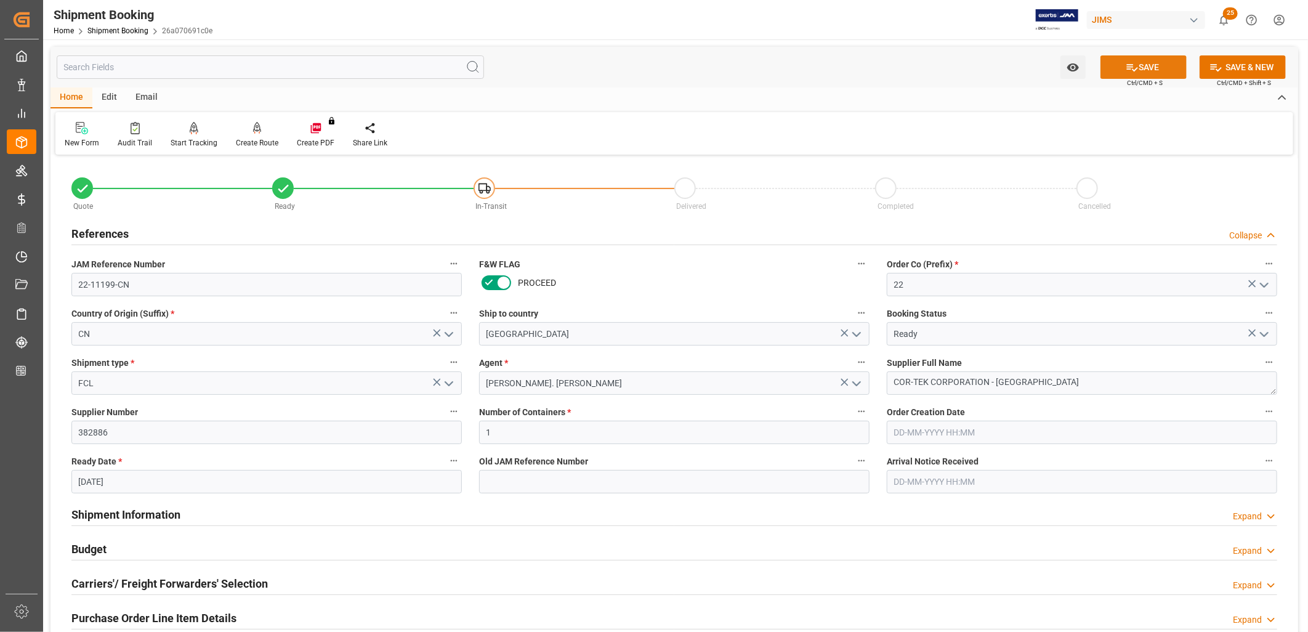
click at [1161, 62] on button "SAVE" at bounding box center [1144, 66] width 86 height 23
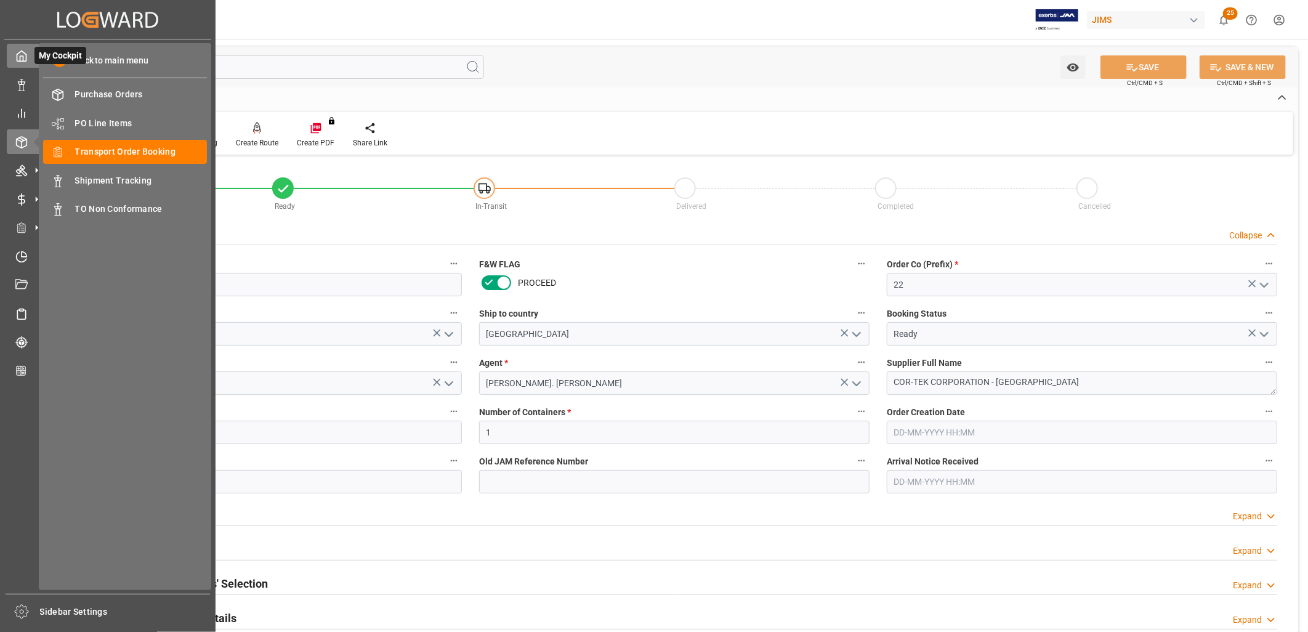
click at [17, 50] on icon at bounding box center [21, 56] width 12 height 12
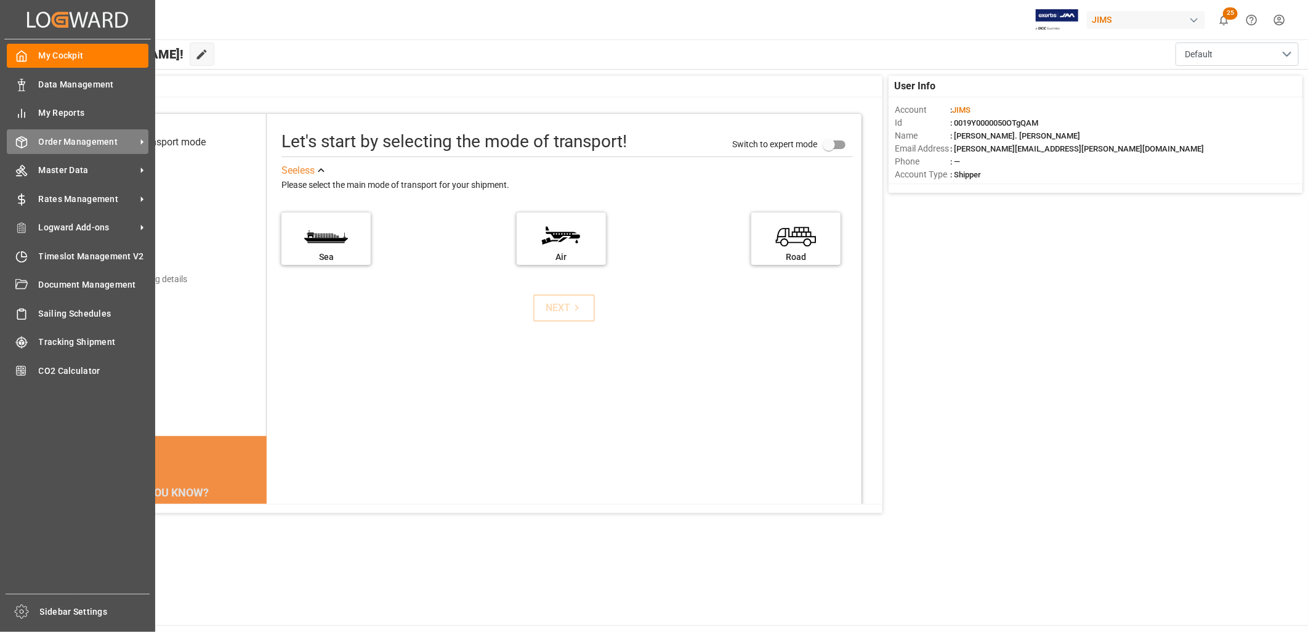
click at [85, 139] on span "Order Management" at bounding box center [87, 142] width 97 height 13
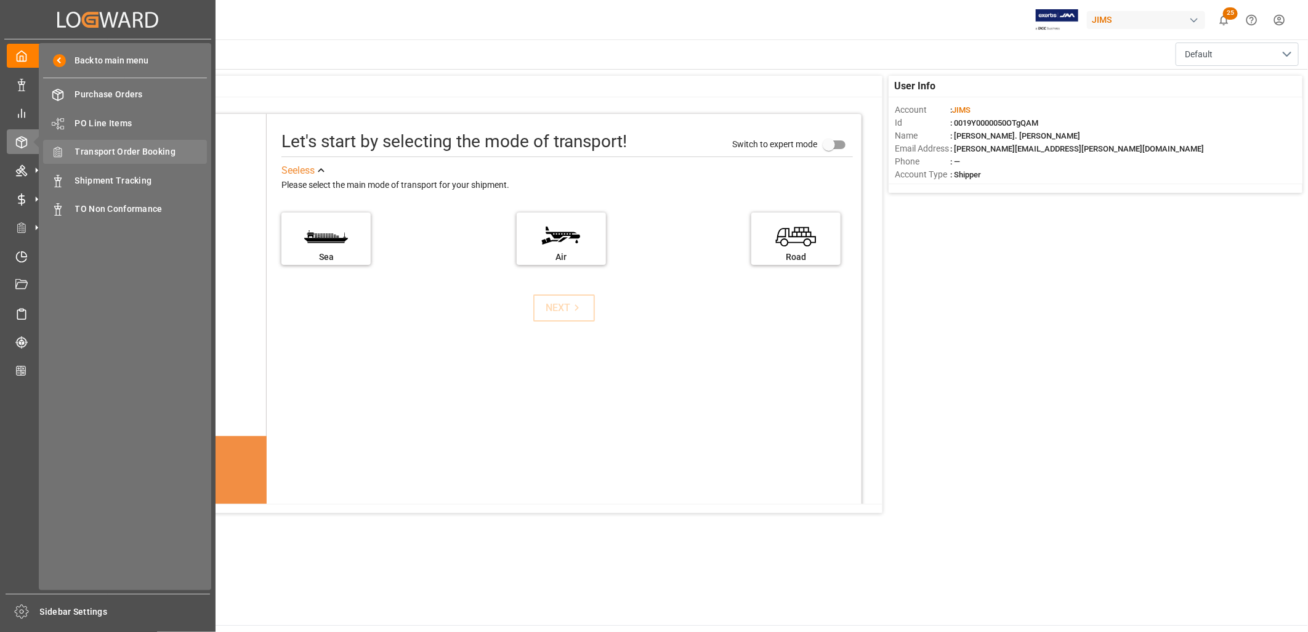
click at [150, 152] on span "Transport Order Booking" at bounding box center [141, 151] width 132 height 13
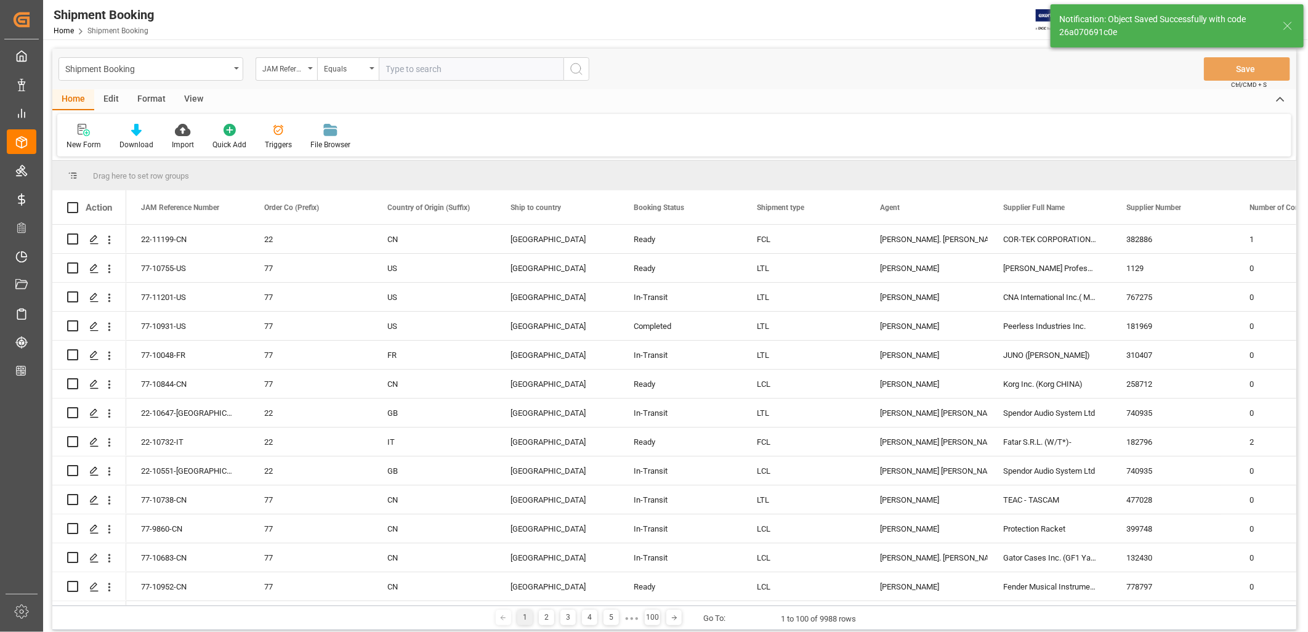
click at [395, 67] on input "text" at bounding box center [471, 68] width 185 height 23
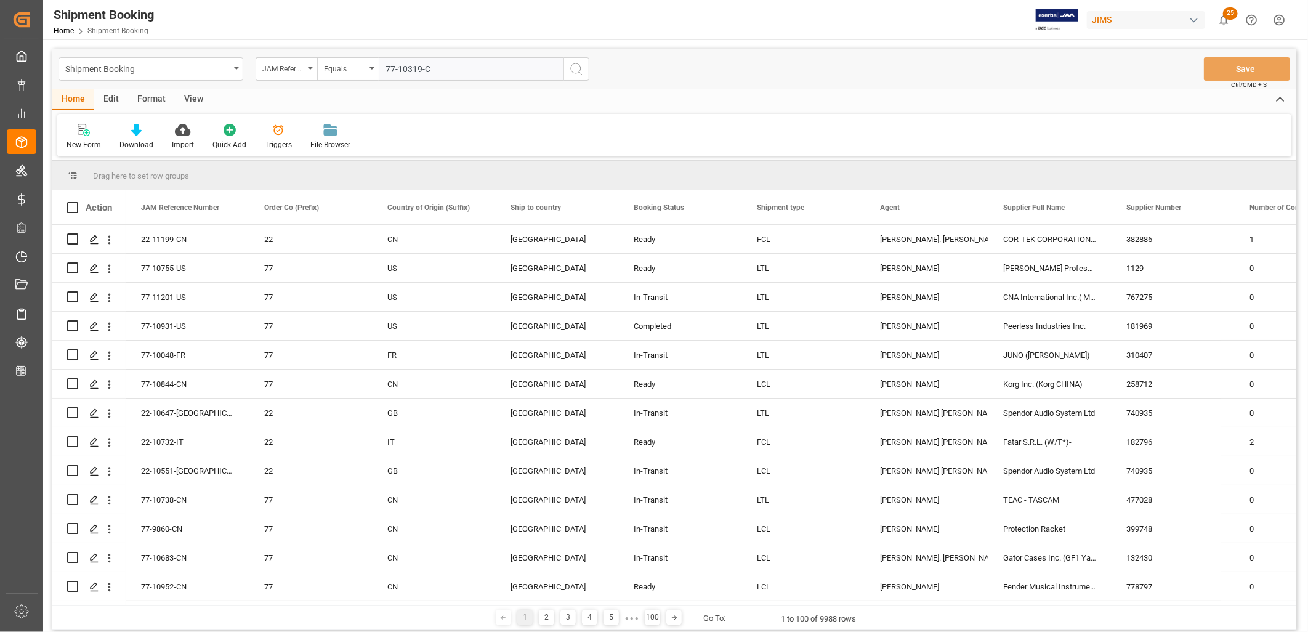
type input "77-10319-CN"
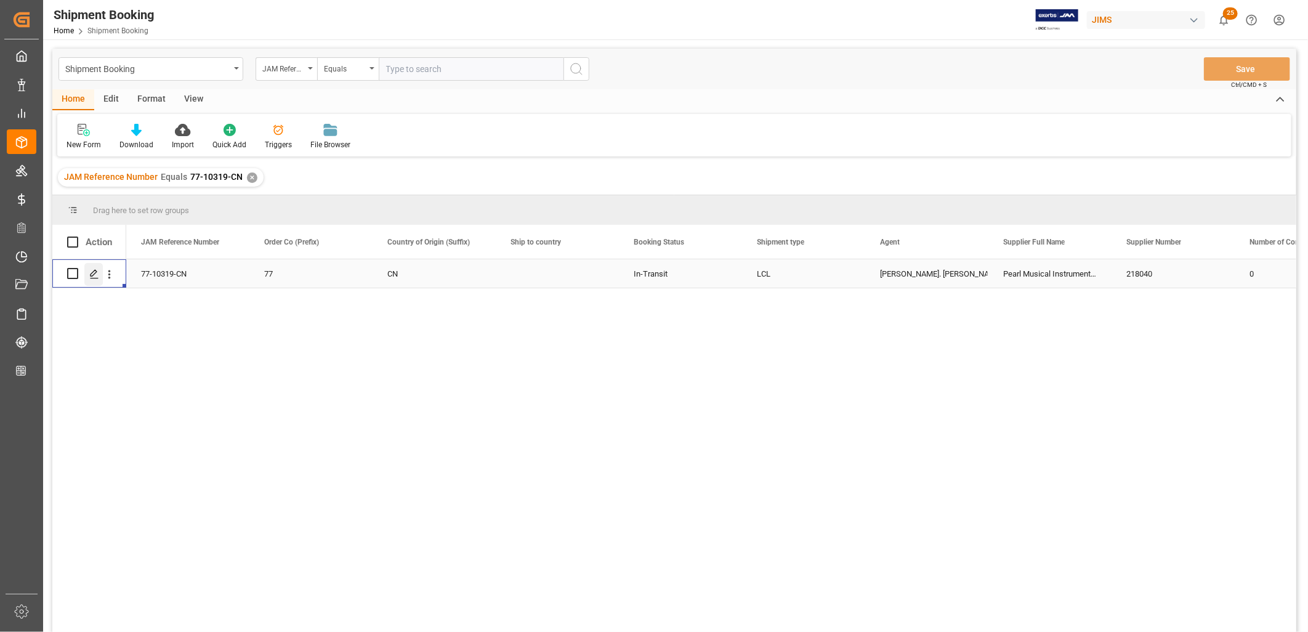
click at [96, 272] on icon "Press SPACE to select this row." at bounding box center [94, 274] width 10 height 10
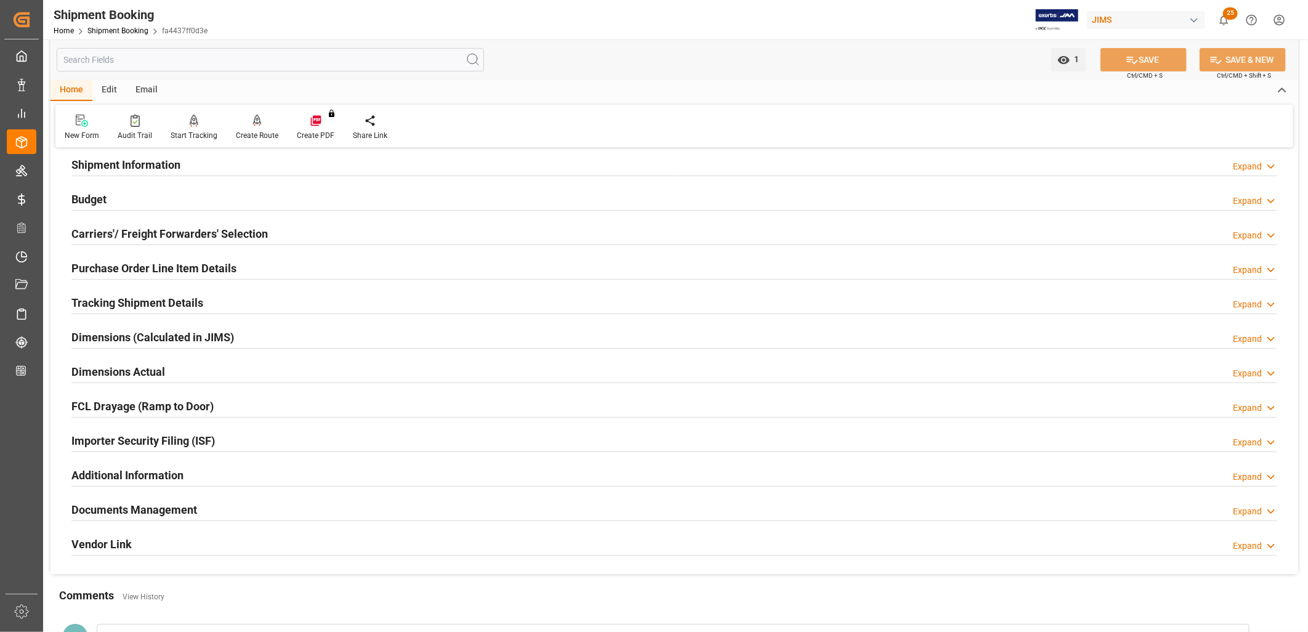
scroll to position [137, 0]
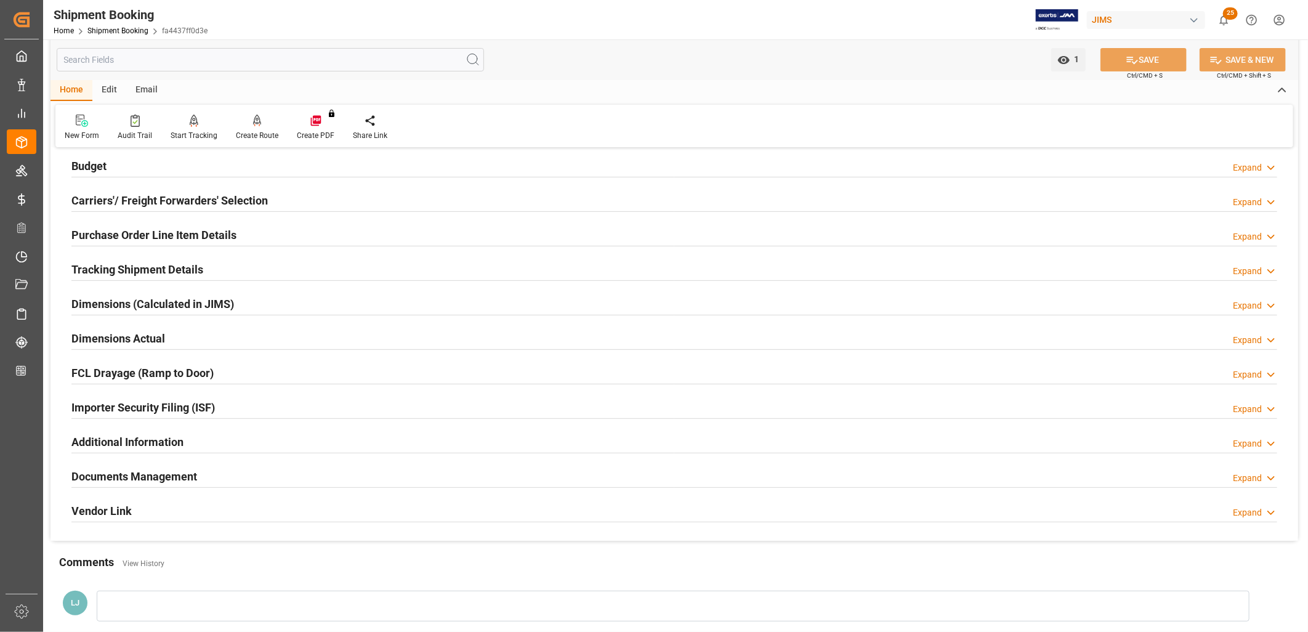
click at [134, 477] on h2 "Documents Management" at bounding box center [134, 476] width 126 height 17
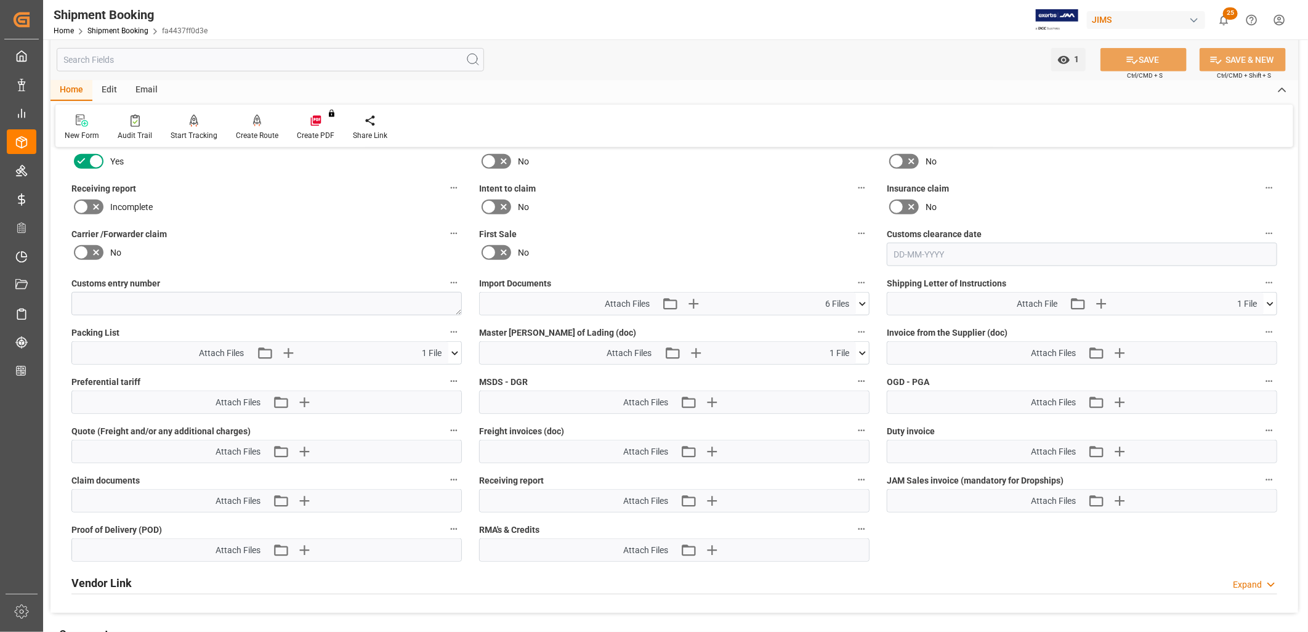
scroll to position [547, 0]
click at [864, 301] on icon at bounding box center [862, 303] width 13 height 13
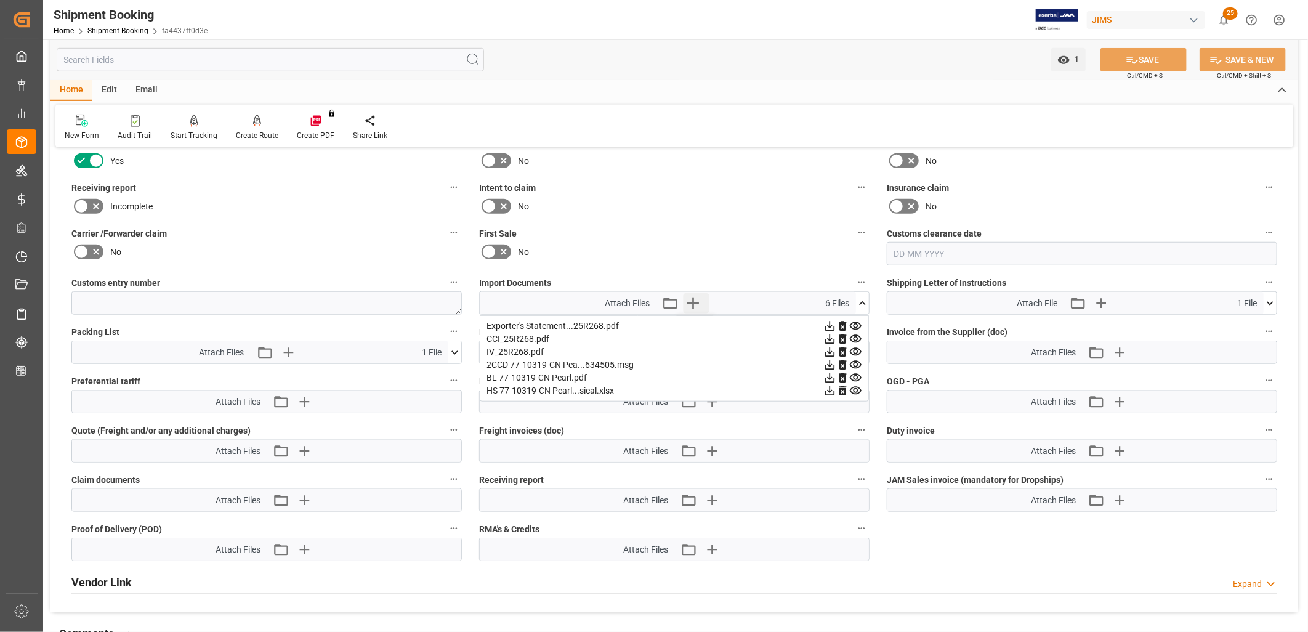
click at [694, 299] on icon "button" at bounding box center [693, 304] width 12 height 12
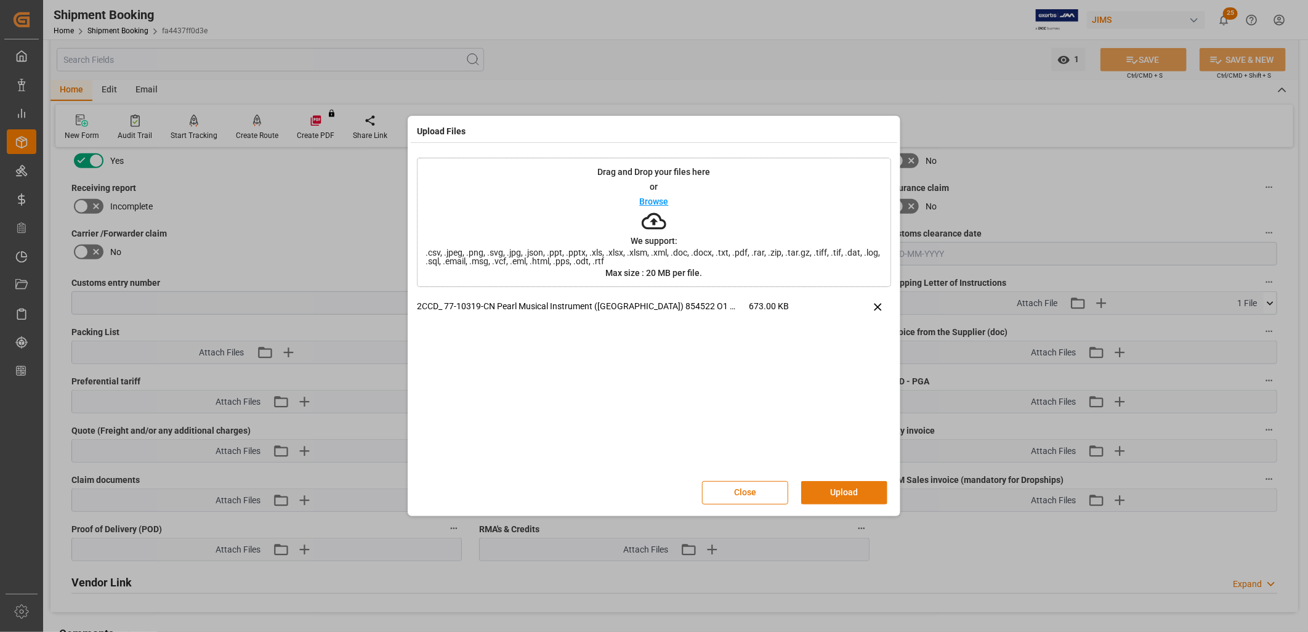
click at [862, 493] on button "Upload" at bounding box center [844, 492] width 86 height 23
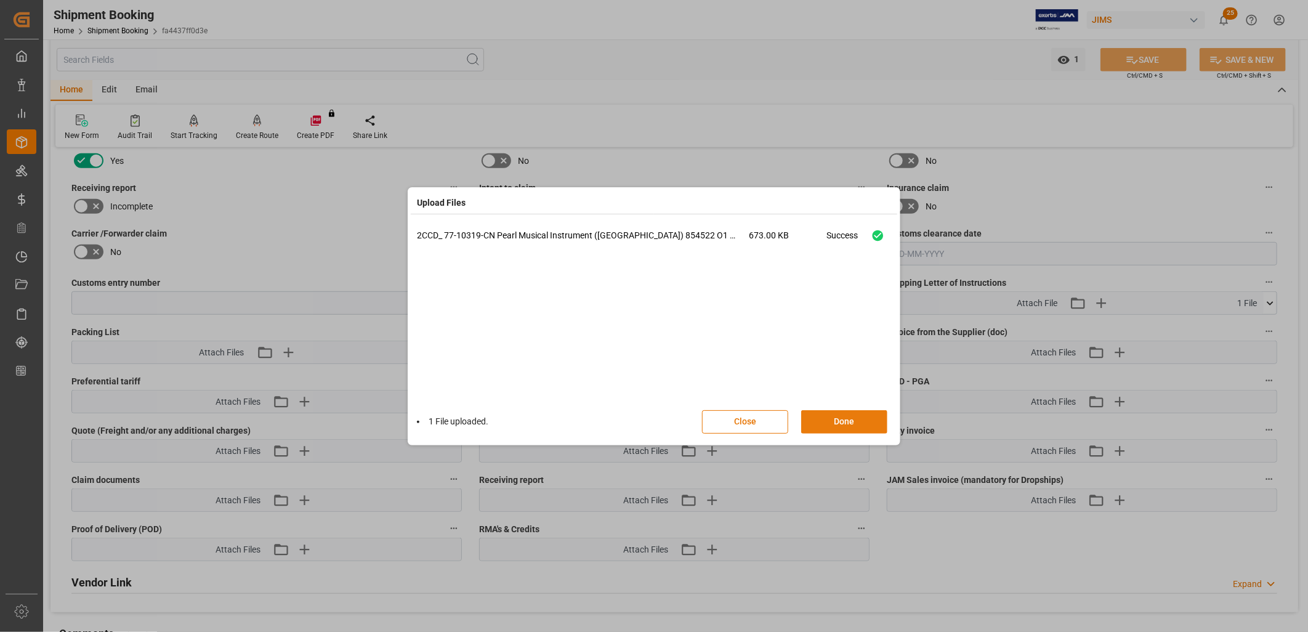
click at [845, 419] on button "Done" at bounding box center [844, 421] width 86 height 23
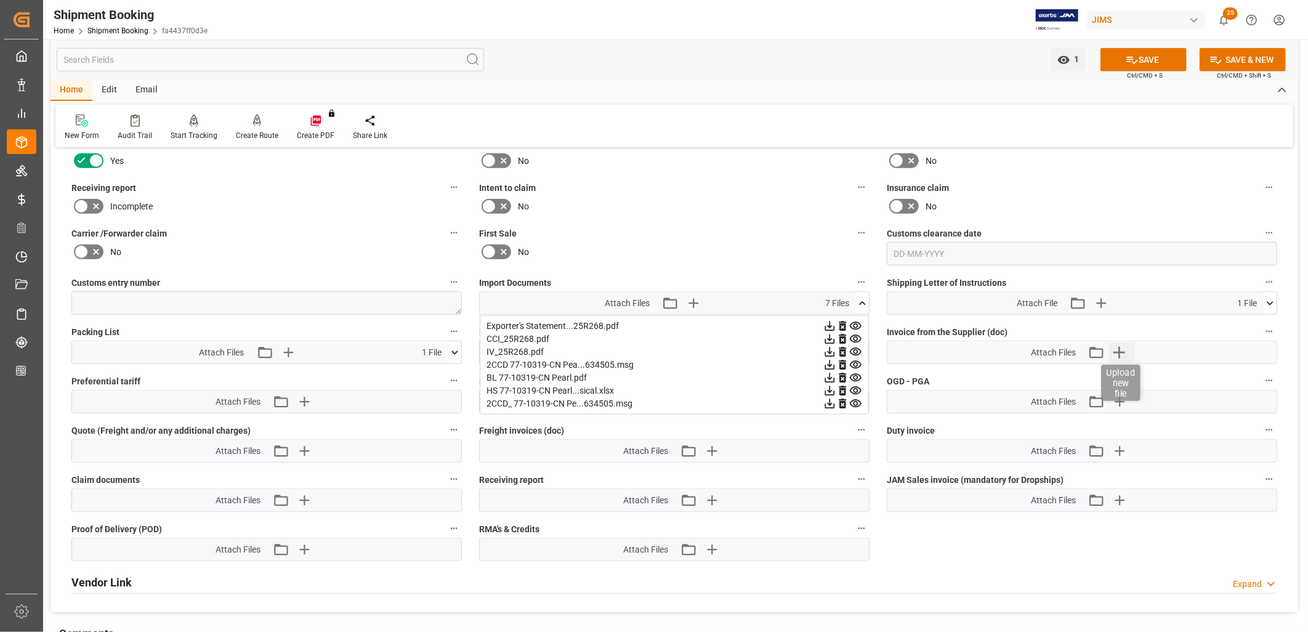
click at [1121, 349] on icon "button" at bounding box center [1120, 353] width 12 height 12
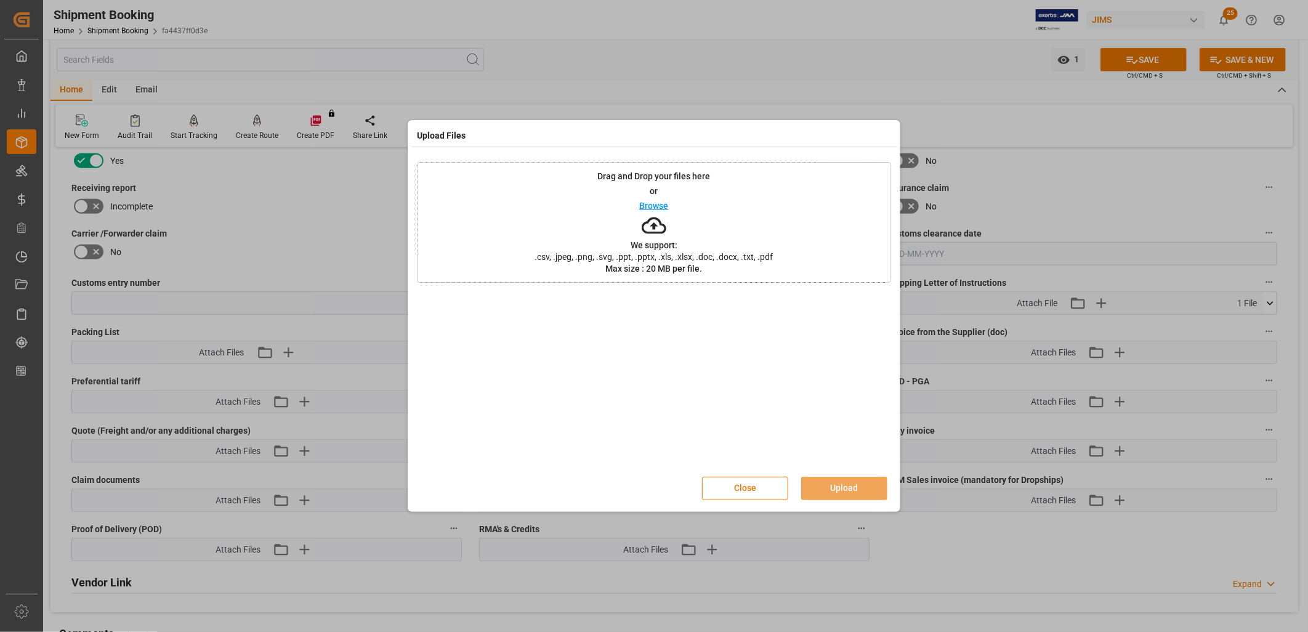
click at [659, 201] on p "Browse" at bounding box center [654, 205] width 29 height 9
click at [835, 492] on button "Upload" at bounding box center [844, 488] width 86 height 23
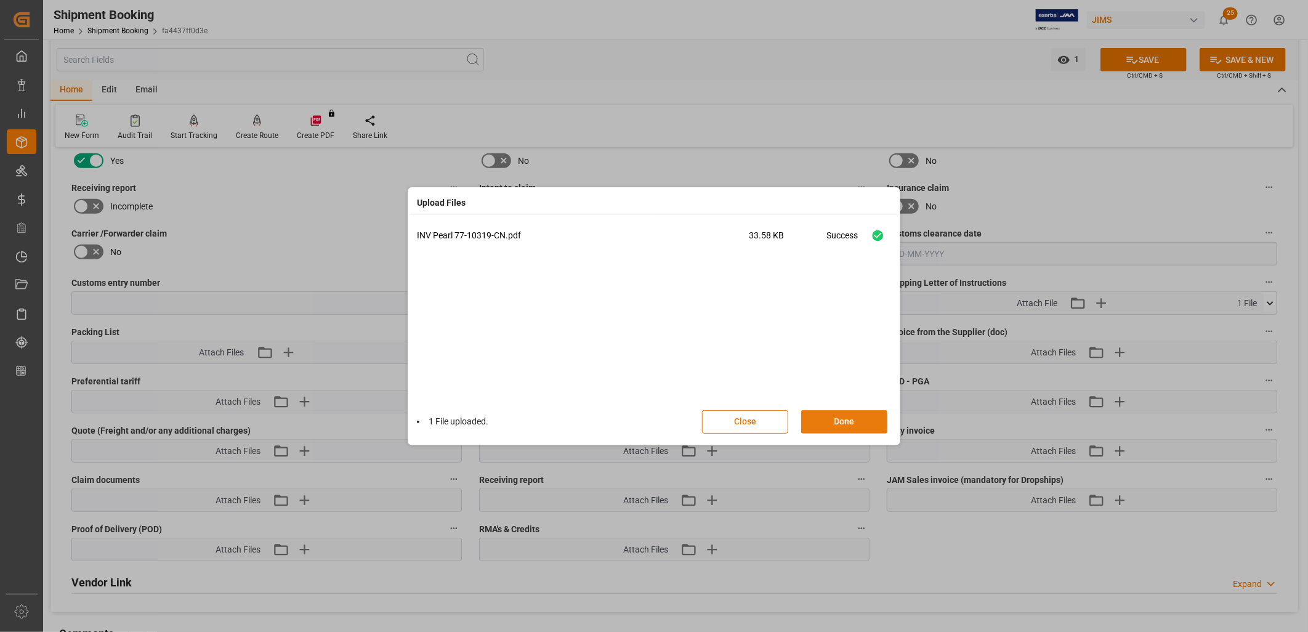
click at [847, 420] on button "Done" at bounding box center [844, 421] width 86 height 23
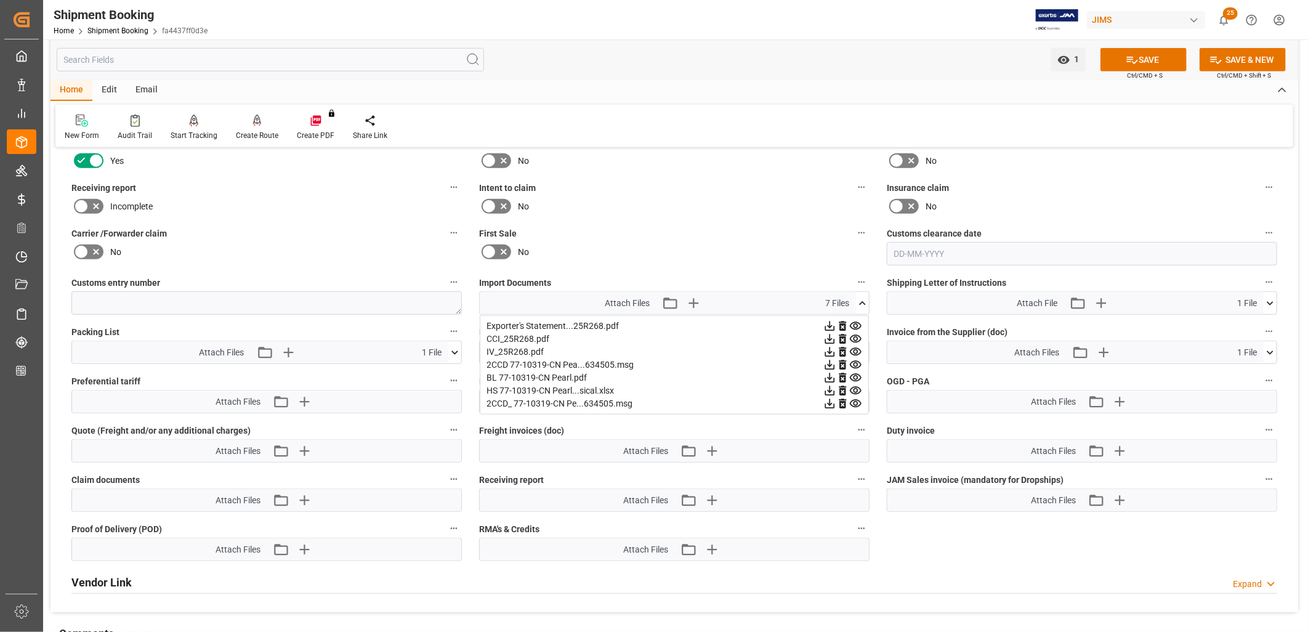
click at [864, 297] on icon at bounding box center [862, 303] width 13 height 13
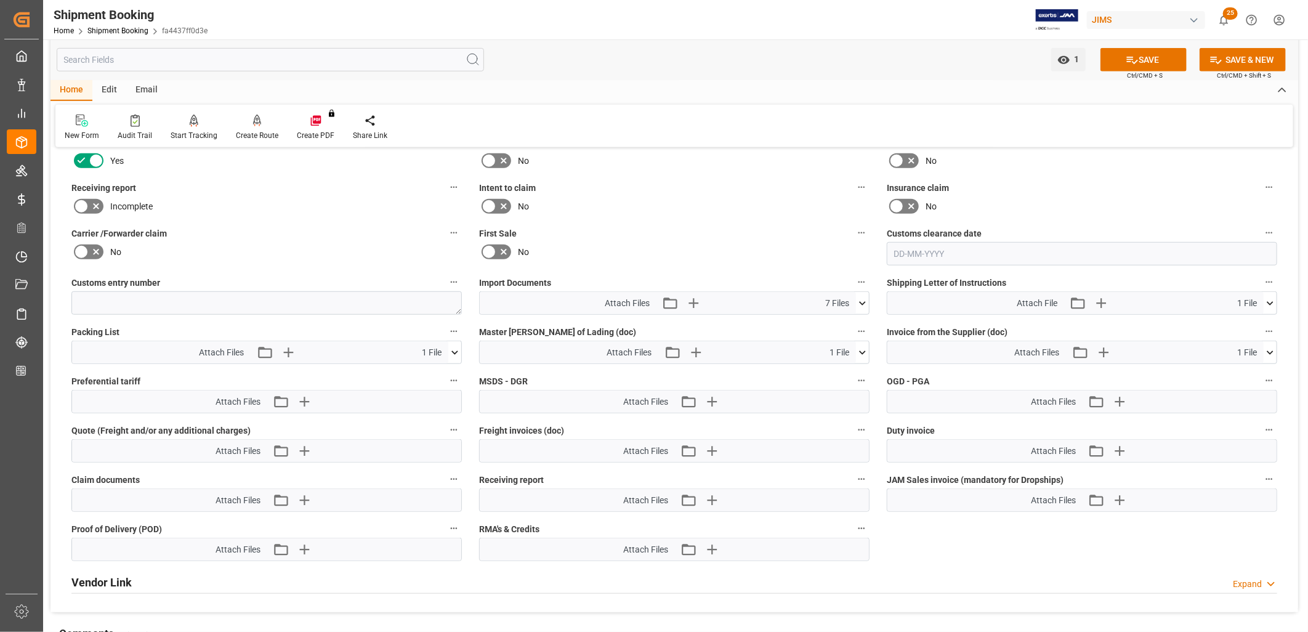
click at [864, 297] on icon at bounding box center [862, 303] width 13 height 13
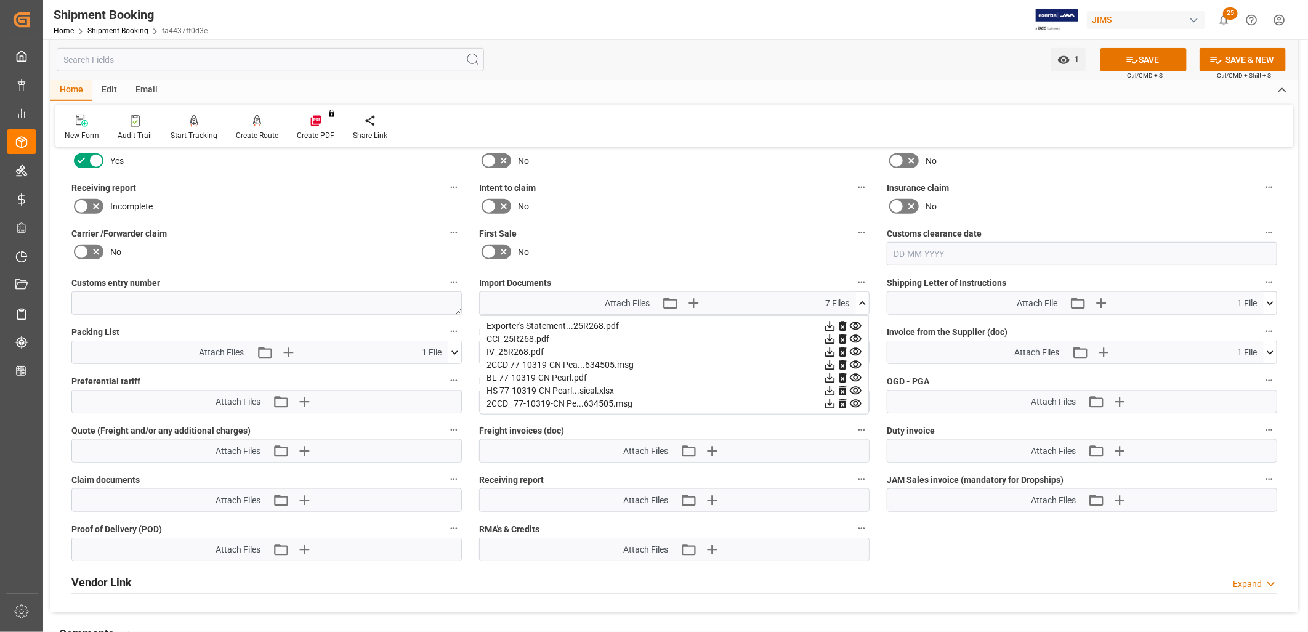
click at [864, 297] on icon at bounding box center [862, 303] width 13 height 13
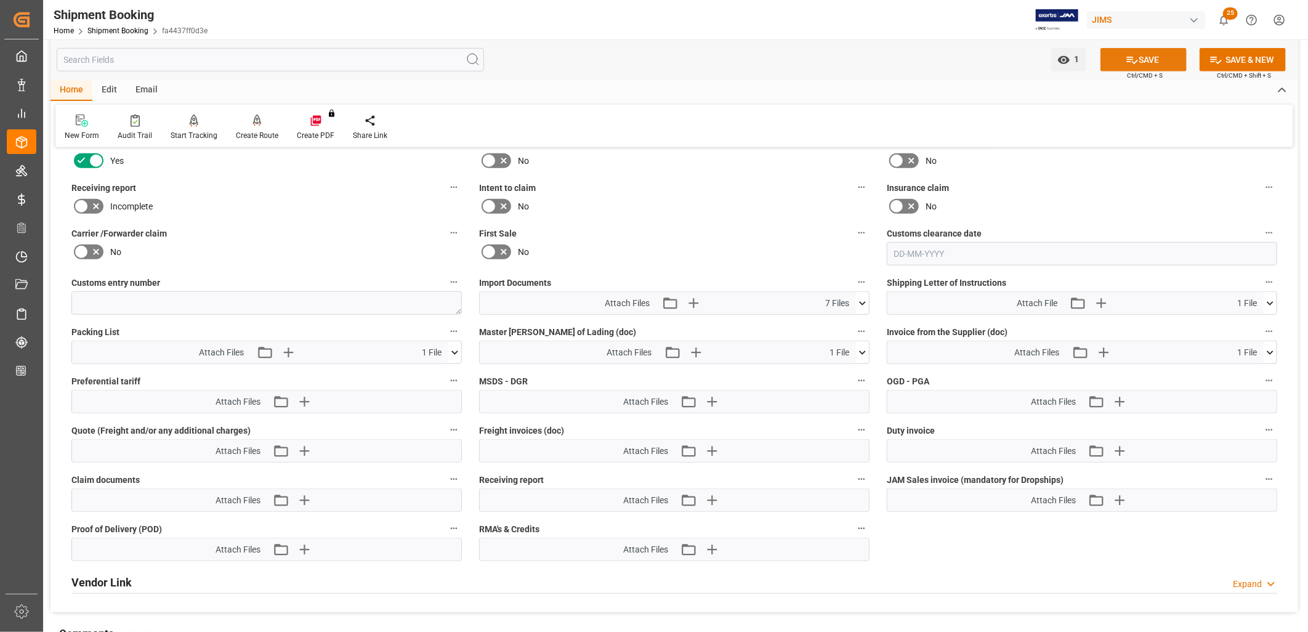
click at [1142, 63] on button "SAVE" at bounding box center [1144, 59] width 86 height 23
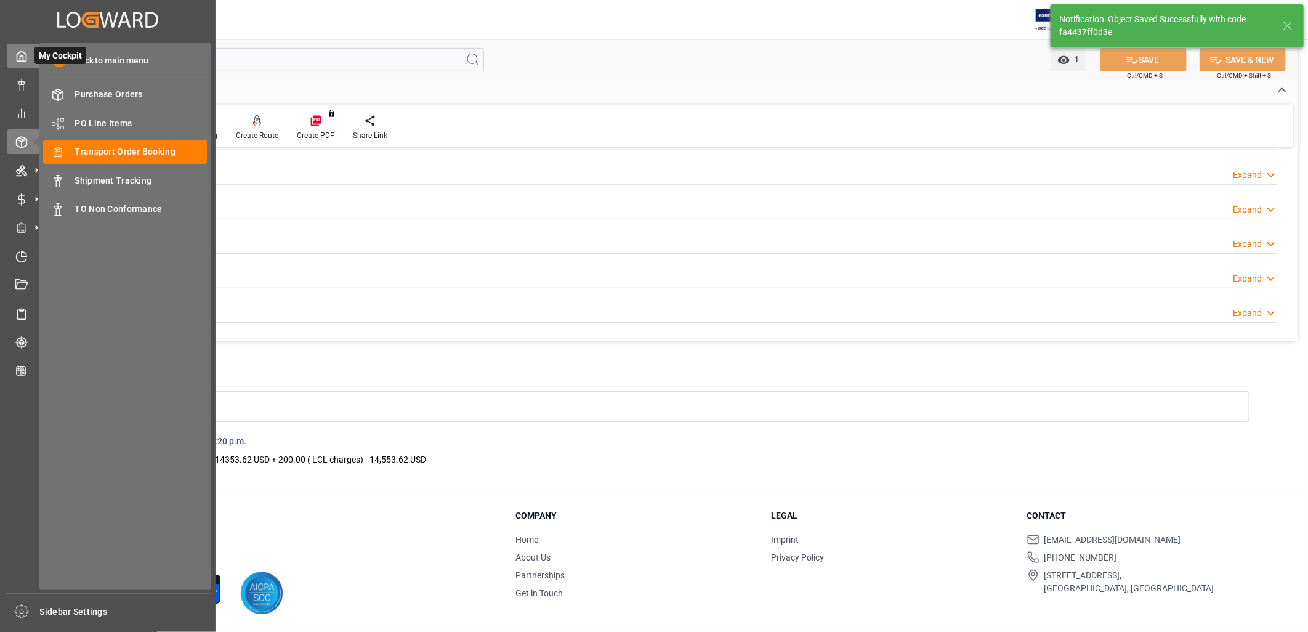
scroll to position [336, 0]
click at [20, 60] on icon at bounding box center [21, 56] width 12 height 12
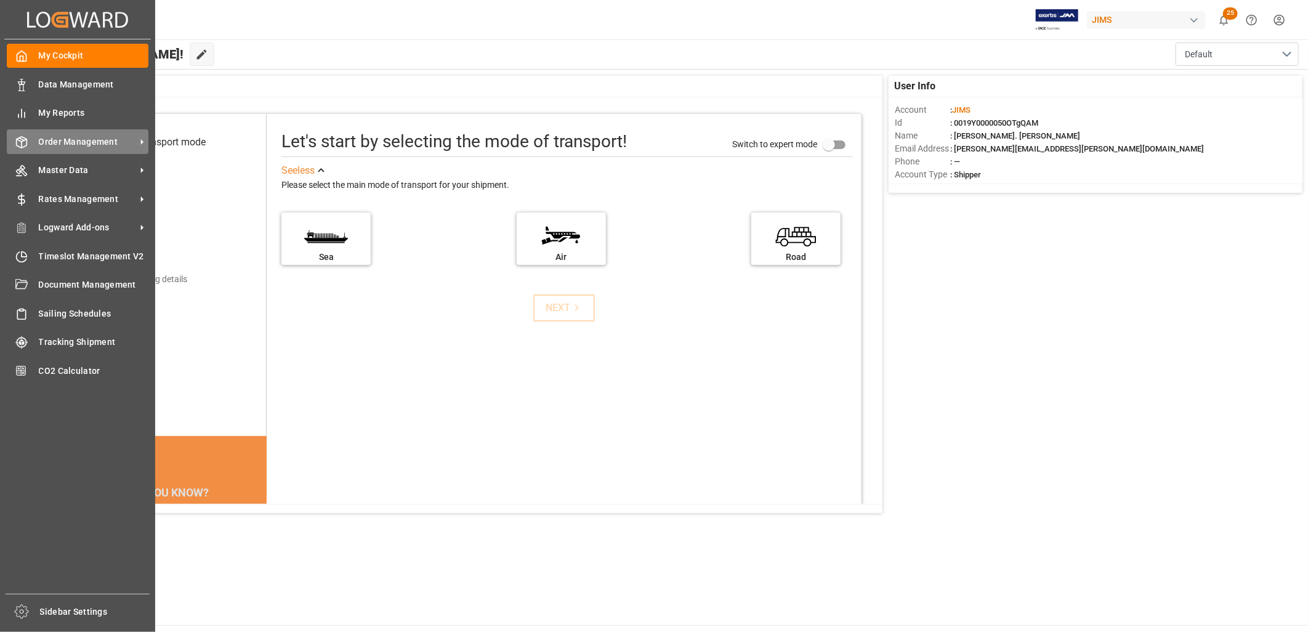
click at [75, 142] on span "Order Management" at bounding box center [87, 142] width 97 height 13
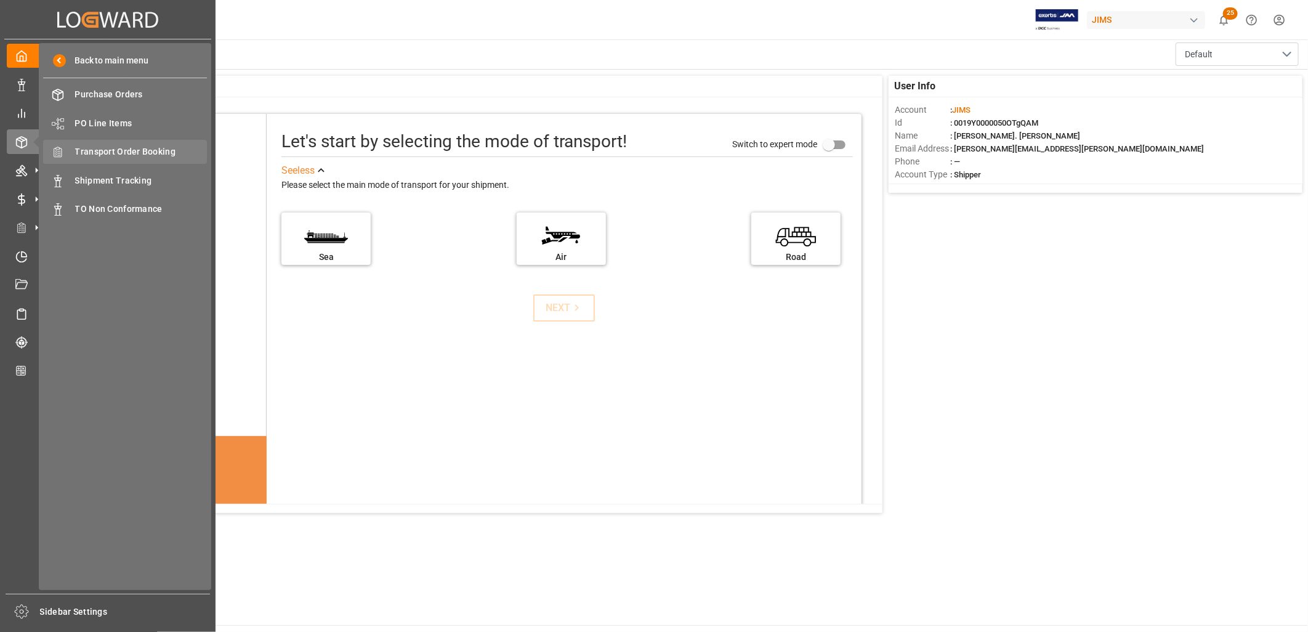
click at [150, 155] on span "Transport Order Booking" at bounding box center [141, 151] width 132 height 13
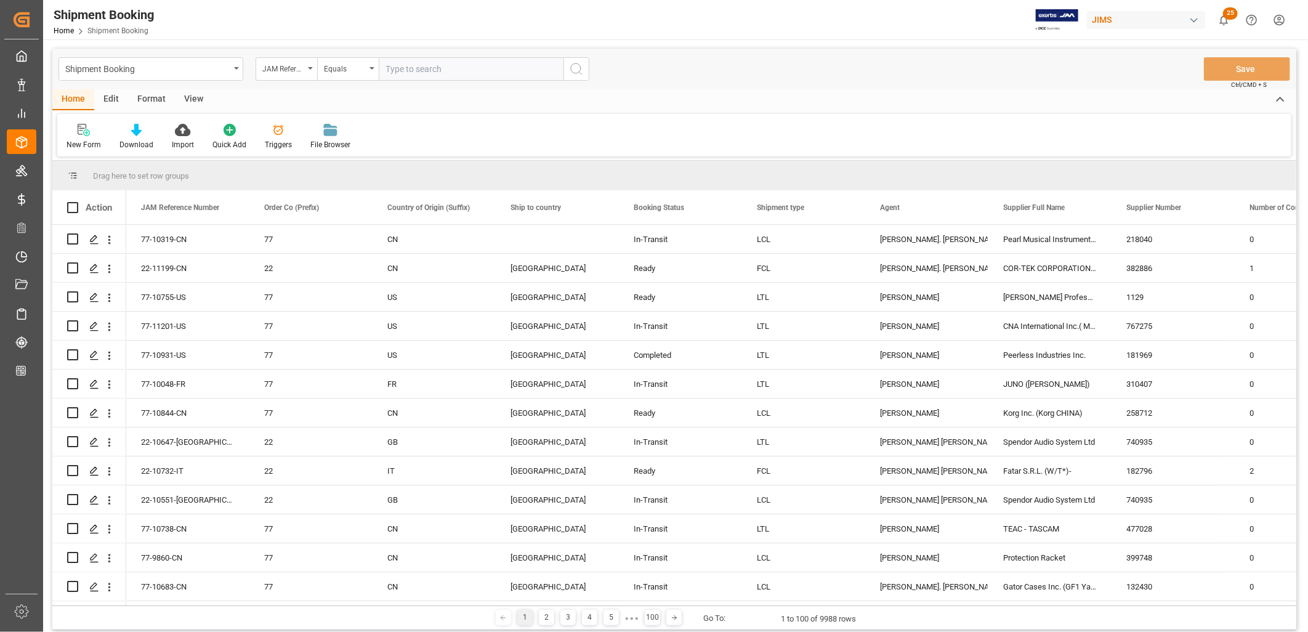
click at [395, 68] on input "text" at bounding box center [471, 68] width 185 height 23
type input "22-10500-JP"
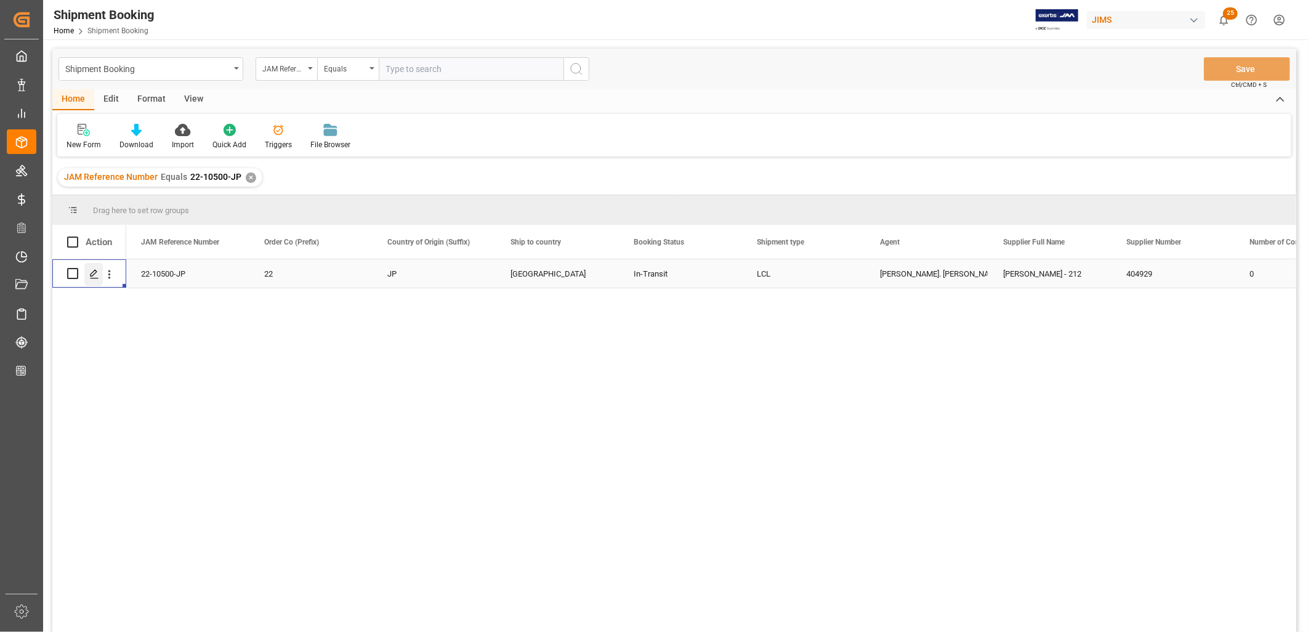
click at [95, 272] on polygon "Press SPACE to select this row." at bounding box center [94, 273] width 6 height 6
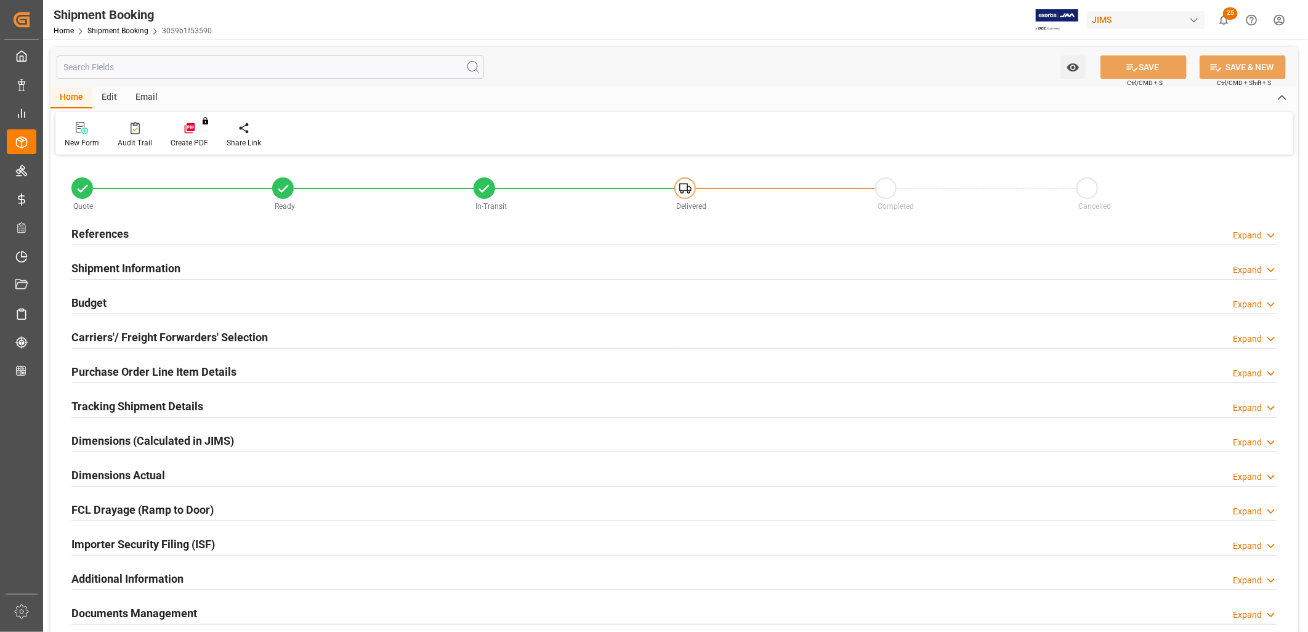
type input "0"
type input "01-09-2025"
click at [108, 237] on h2 "References" at bounding box center [99, 233] width 57 height 17
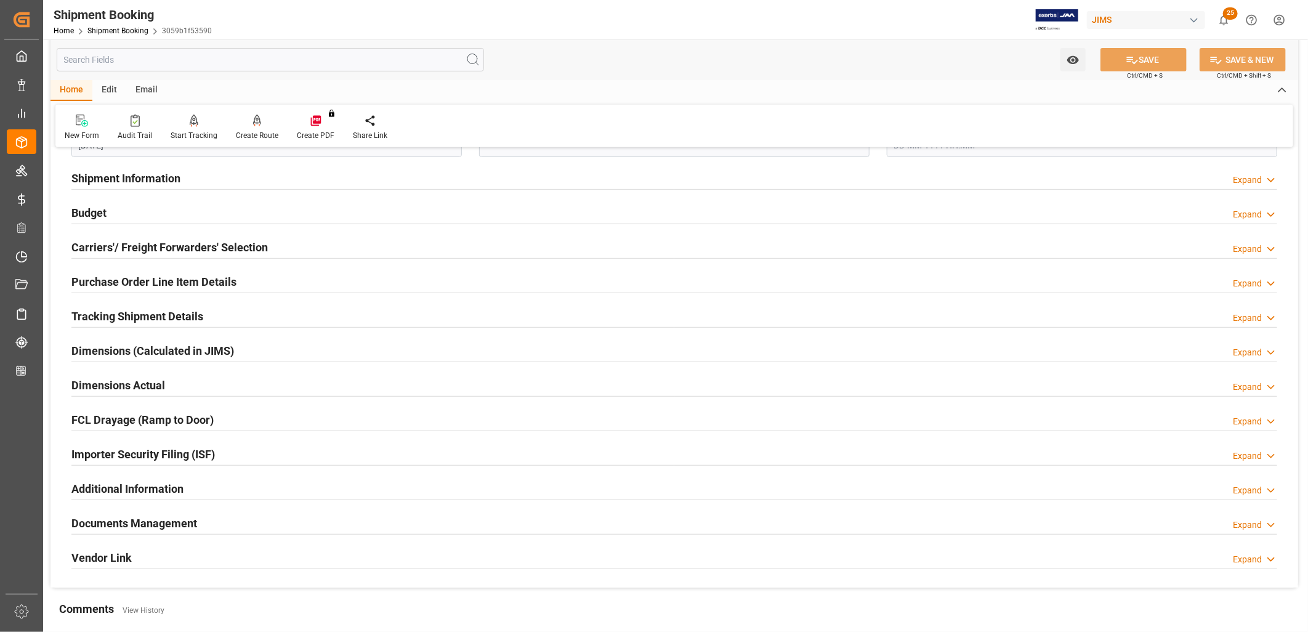
scroll to position [342, 0]
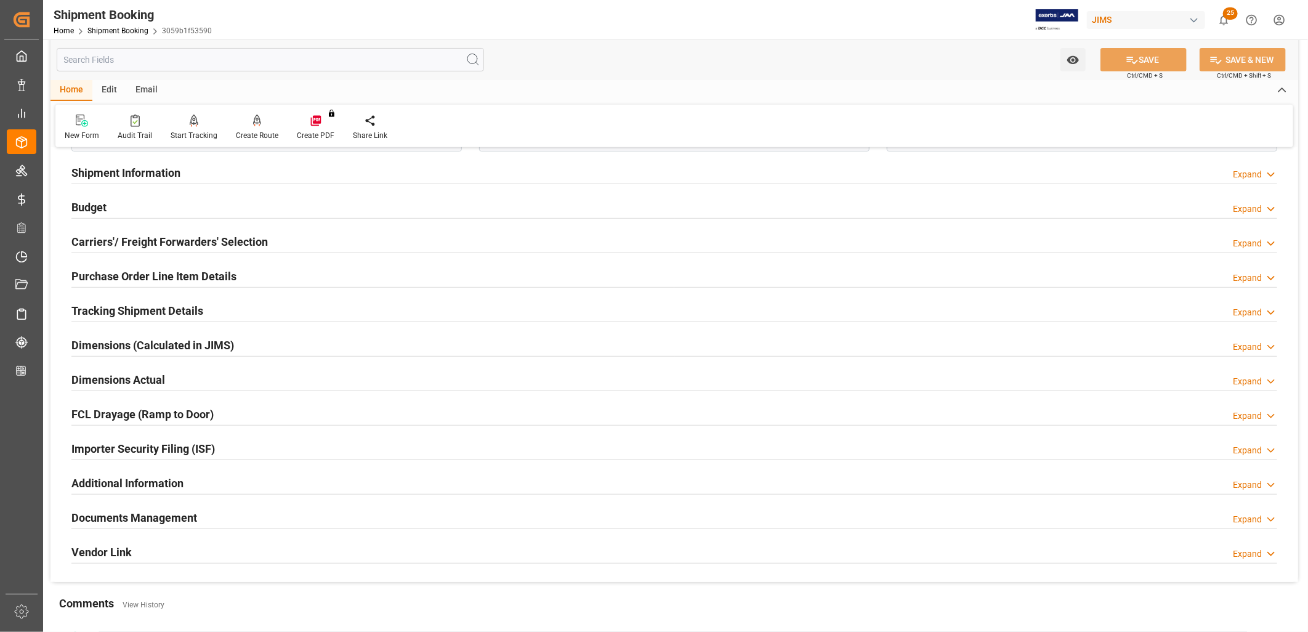
click at [179, 513] on h2 "Documents Management" at bounding box center [134, 517] width 126 height 17
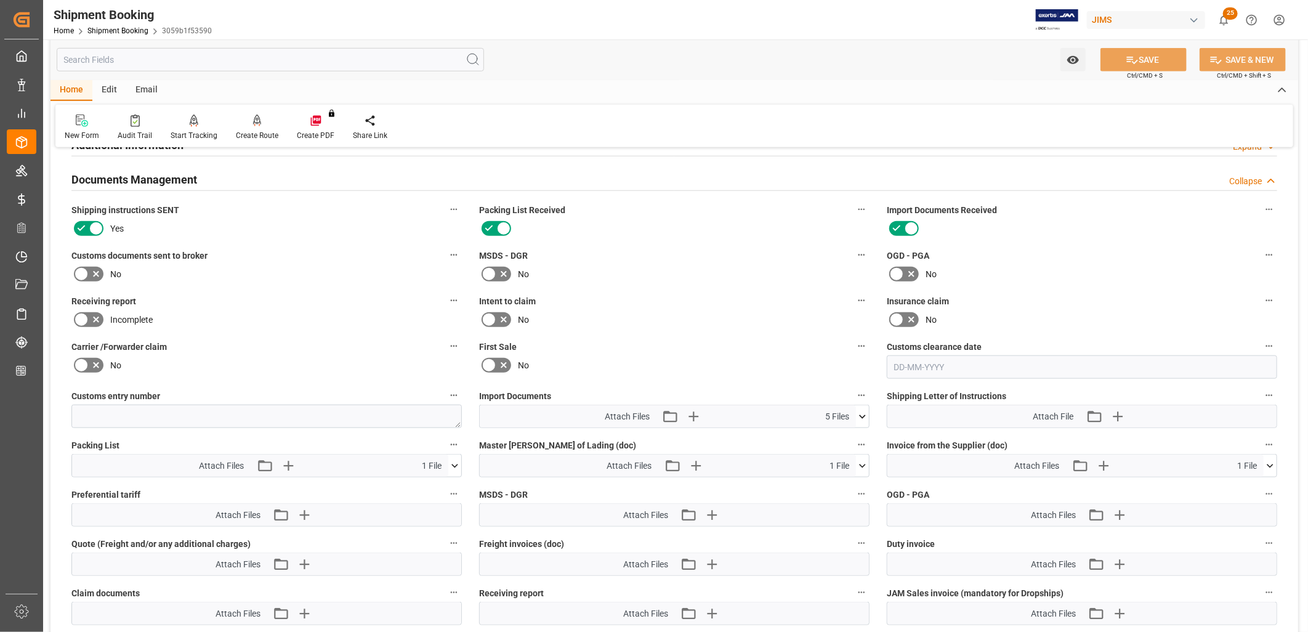
scroll to position [684, 0]
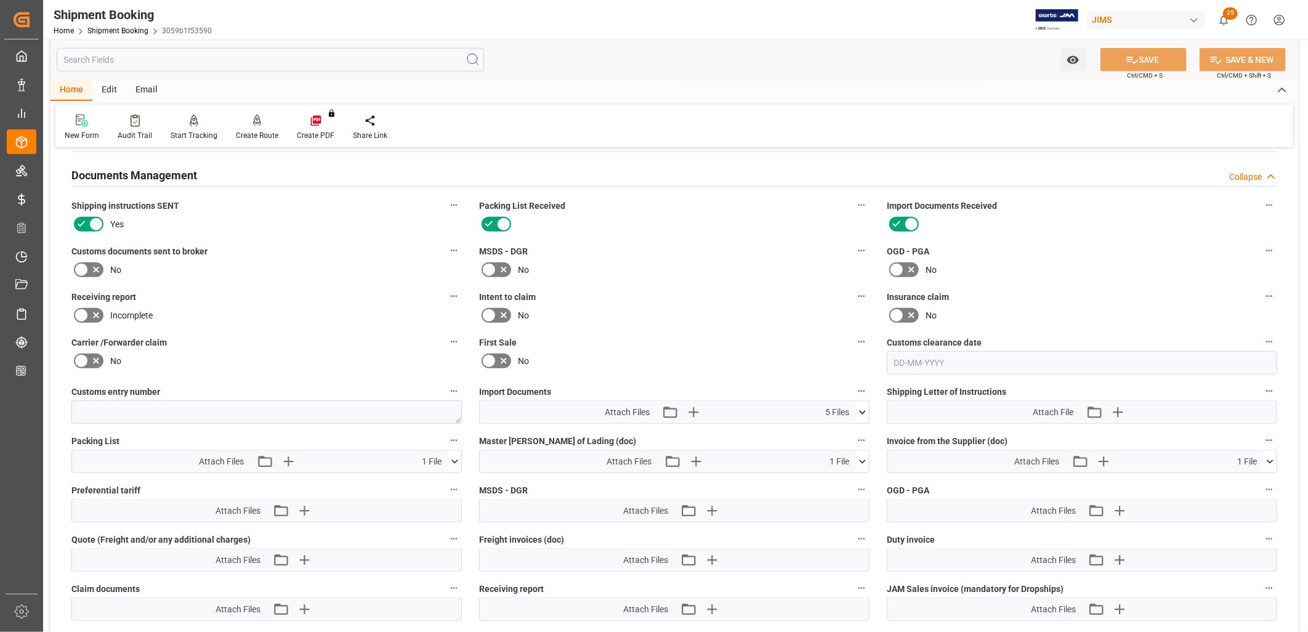
click at [860, 407] on icon at bounding box center [862, 412] width 13 height 13
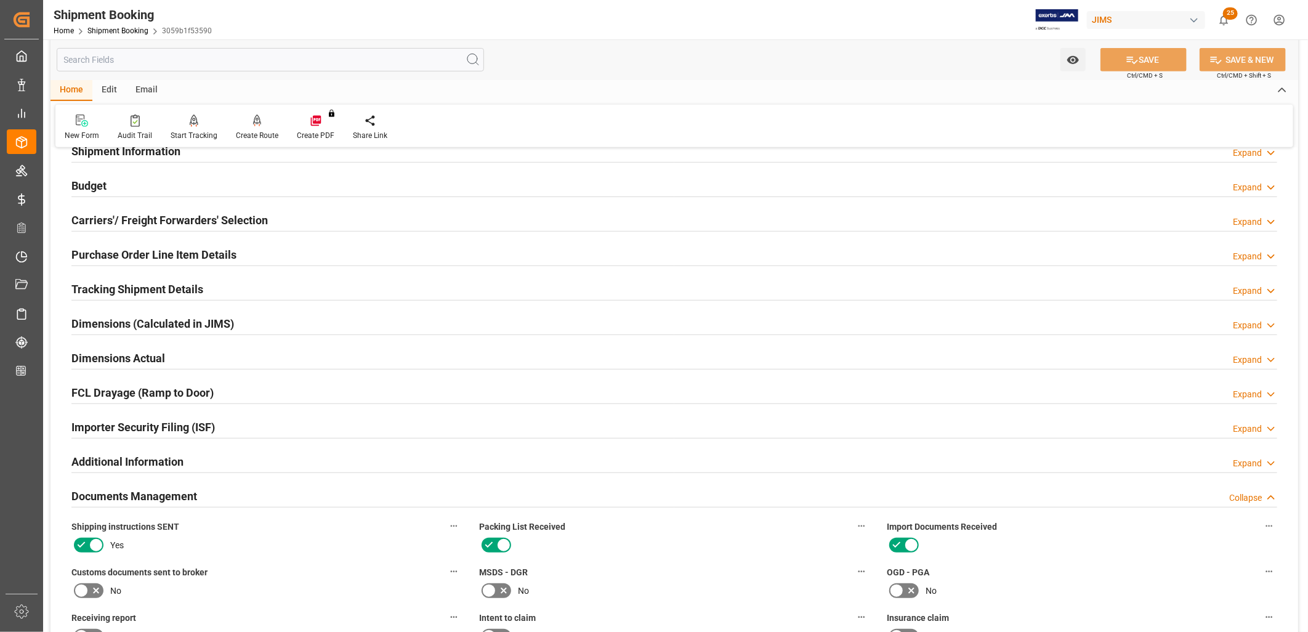
scroll to position [342, 0]
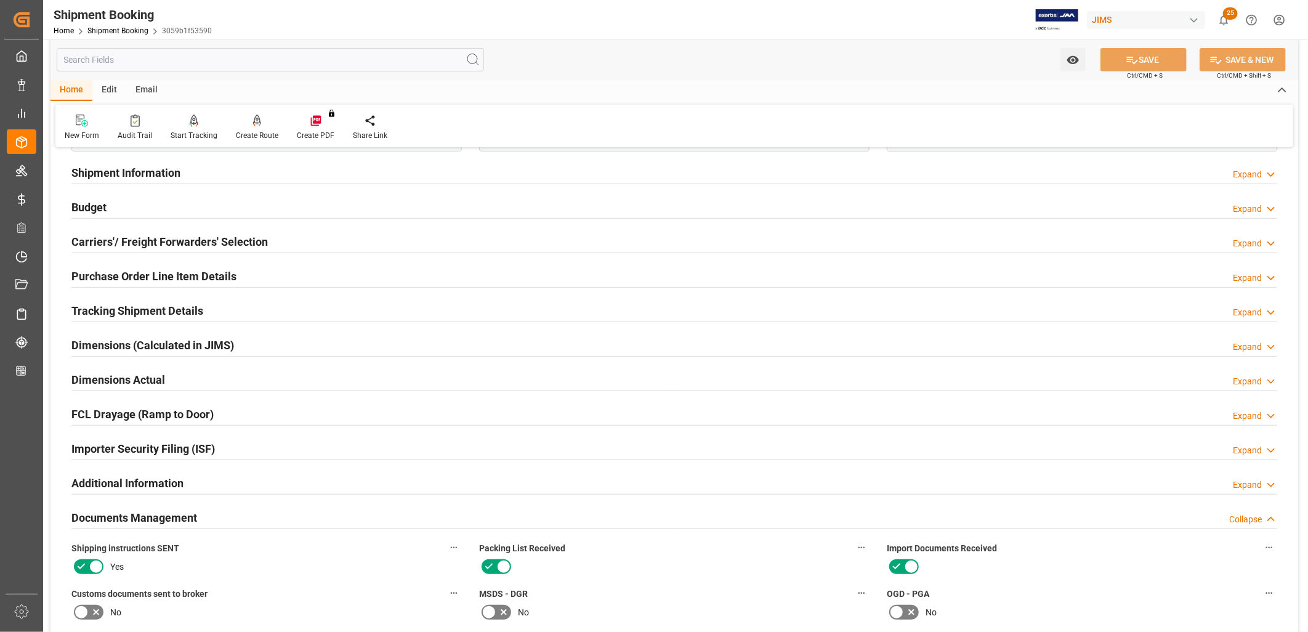
click at [199, 239] on h2 "Carriers'/ Freight Forwarders' Selection" at bounding box center [169, 241] width 197 height 17
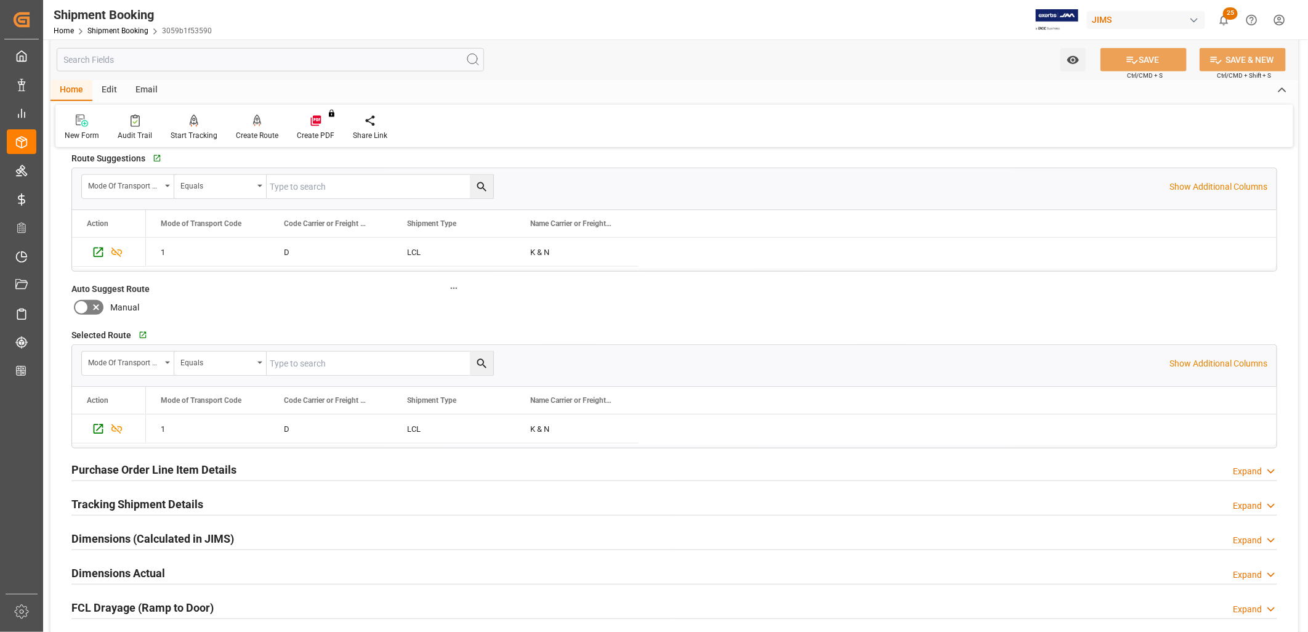
scroll to position [616, 0]
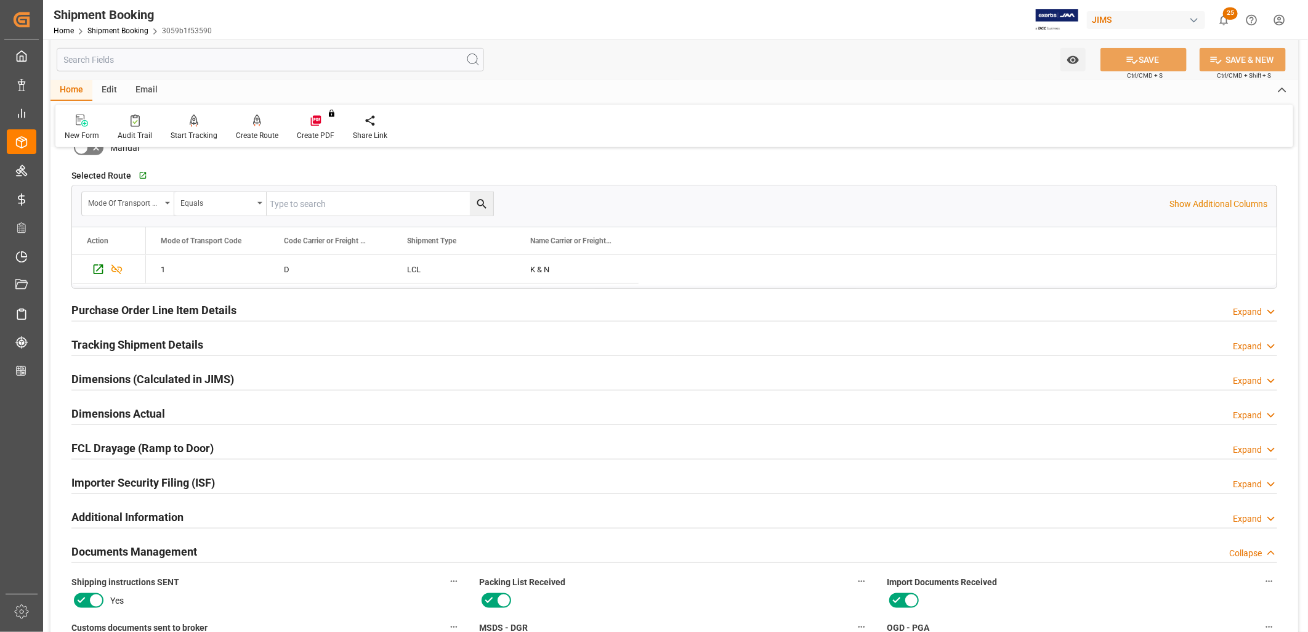
click at [156, 310] on h2 "Purchase Order Line Item Details" at bounding box center [153, 310] width 165 height 17
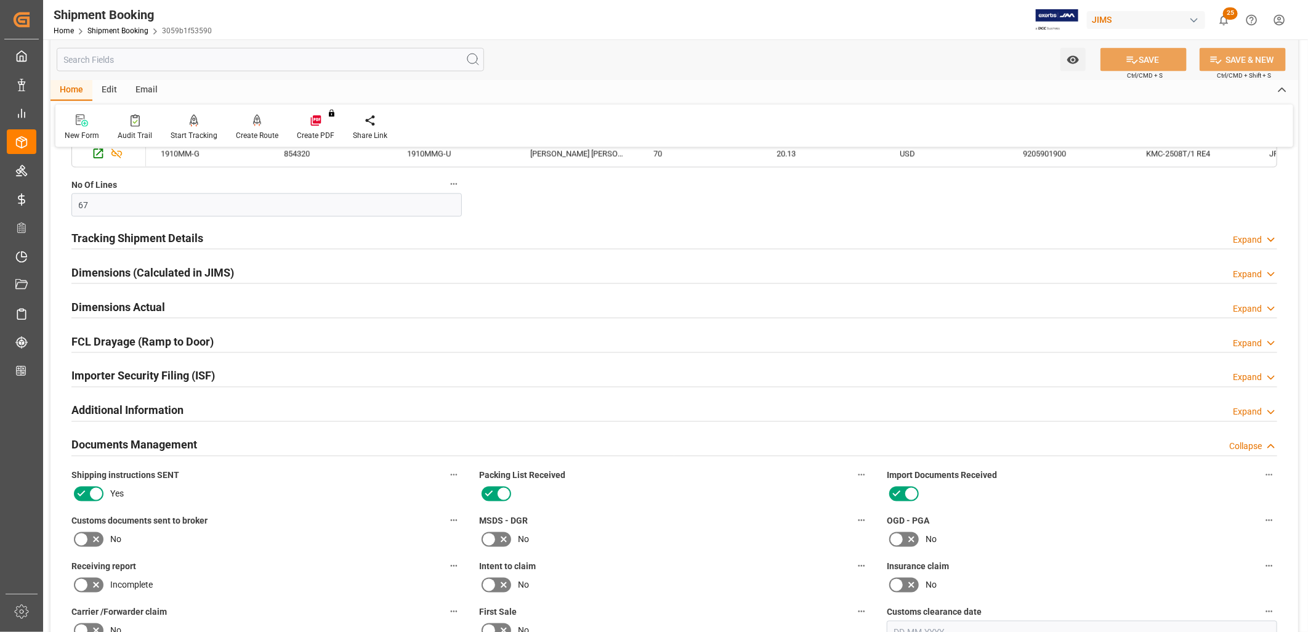
scroll to position [1163, 0]
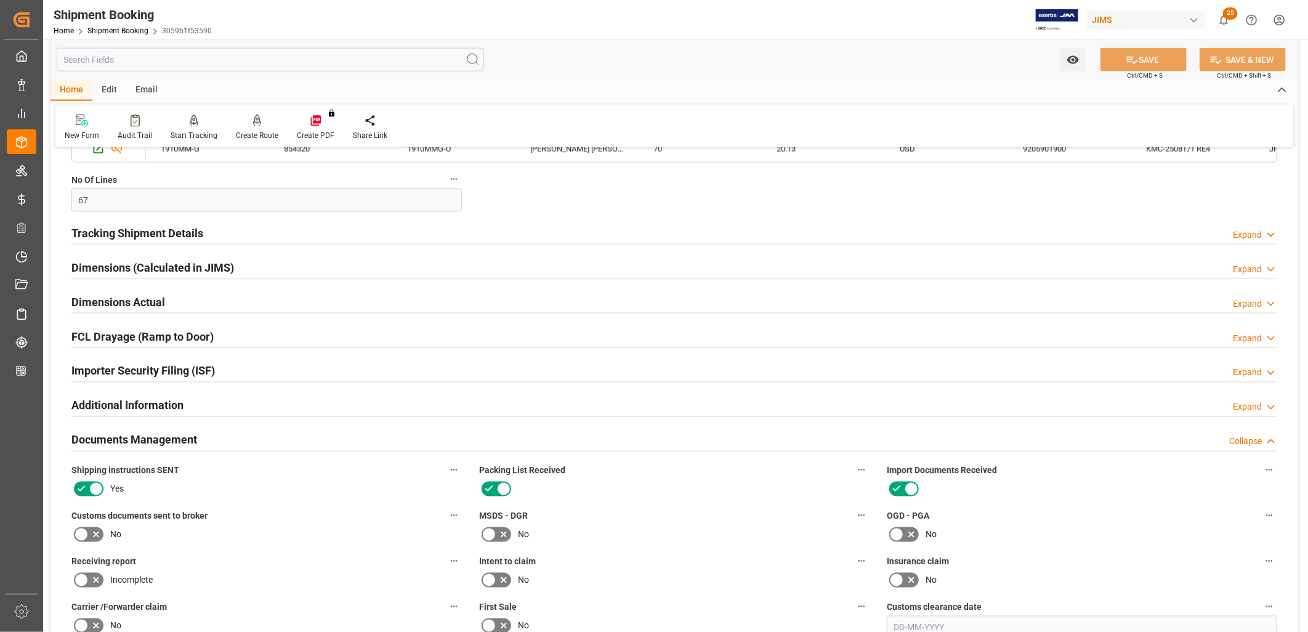
click at [145, 400] on h2 "Additional Information" at bounding box center [127, 405] width 112 height 17
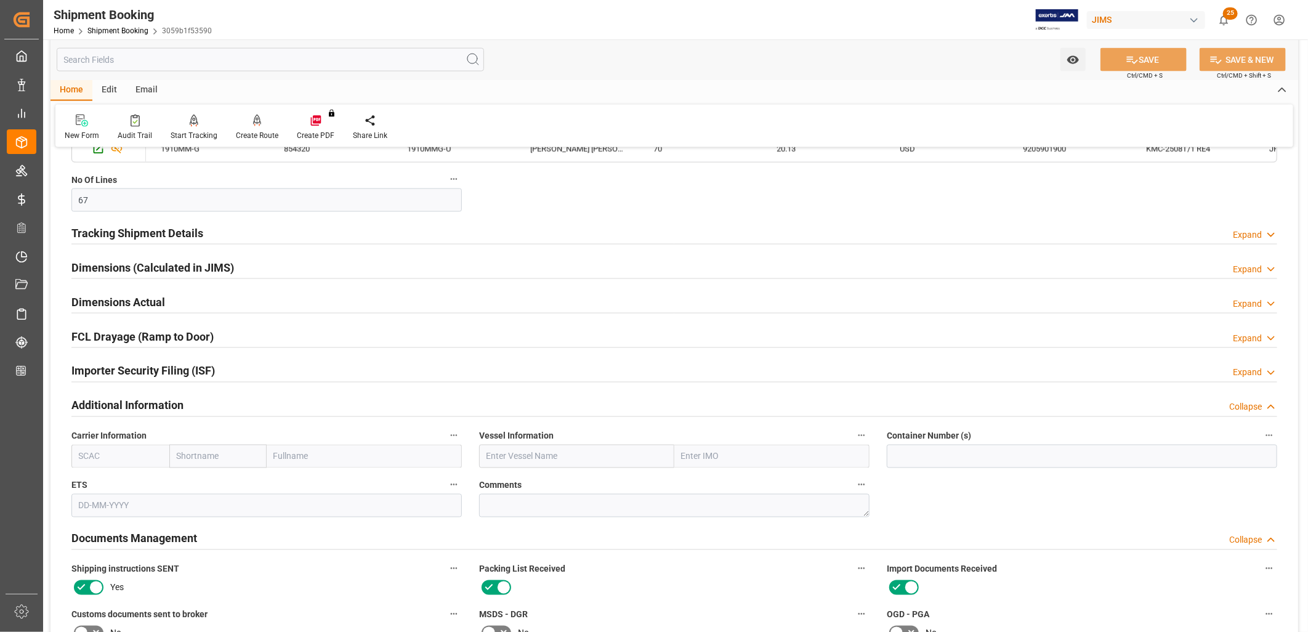
click at [155, 229] on h2 "Tracking Shipment Details" at bounding box center [137, 233] width 132 height 17
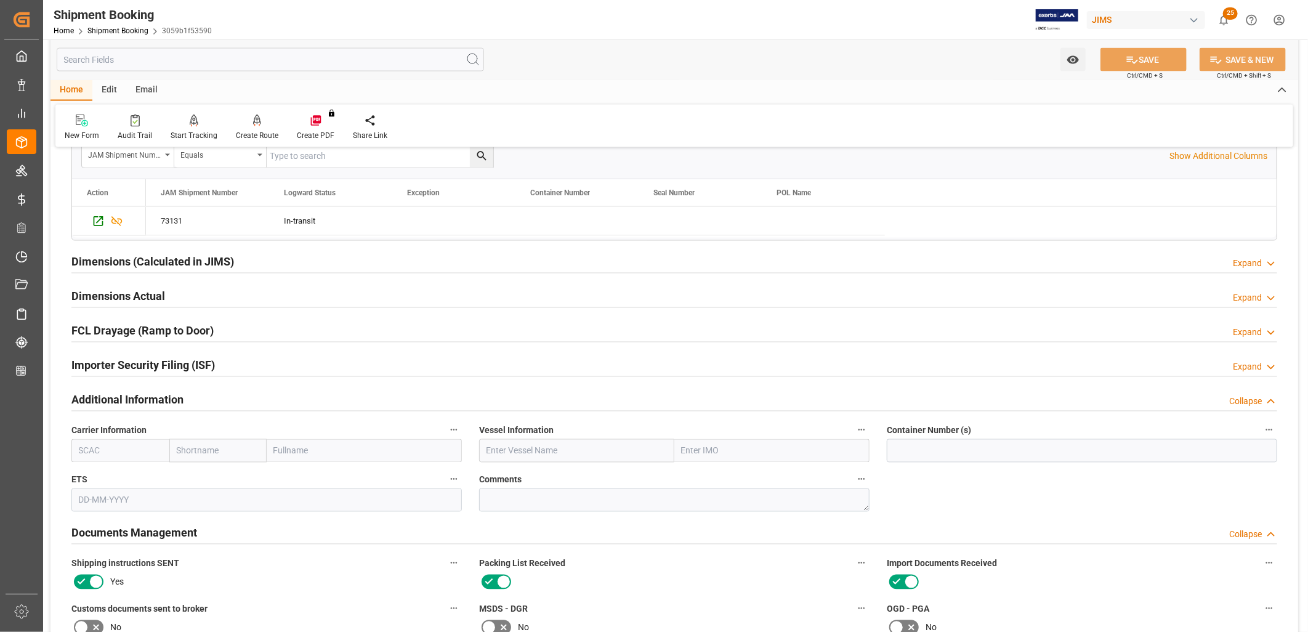
scroll to position [1300, 0]
click at [99, 219] on icon "Press SPACE to select this row." at bounding box center [99, 221] width 10 height 10
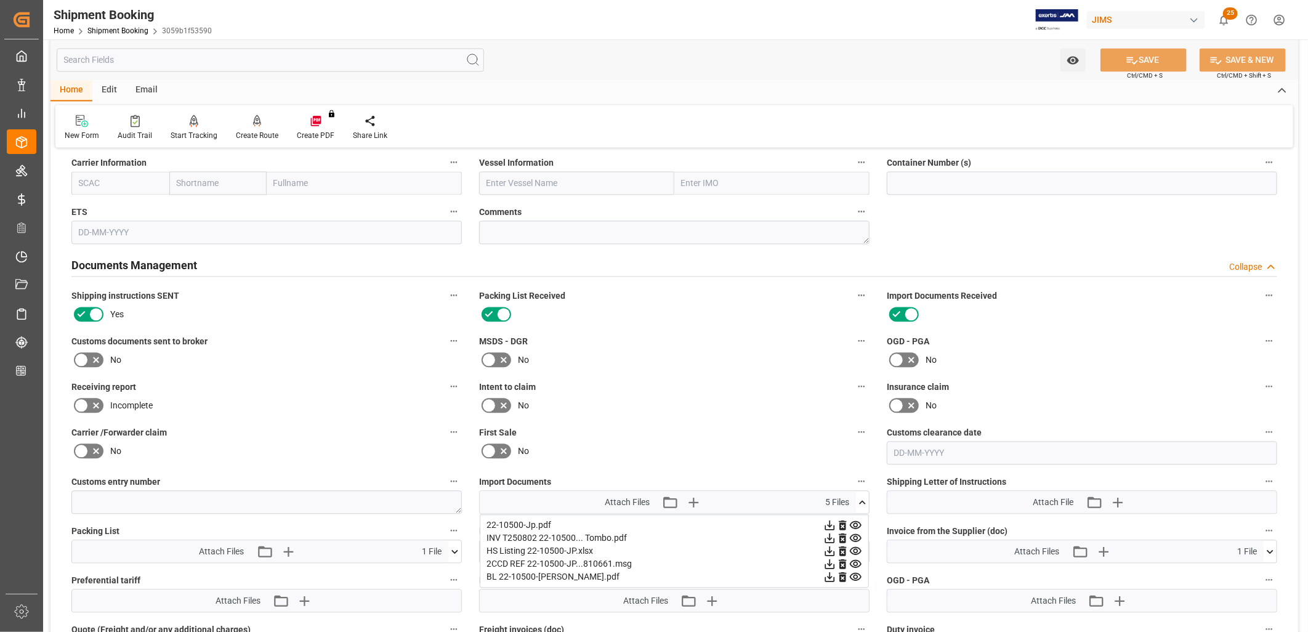
scroll to position [1574, 0]
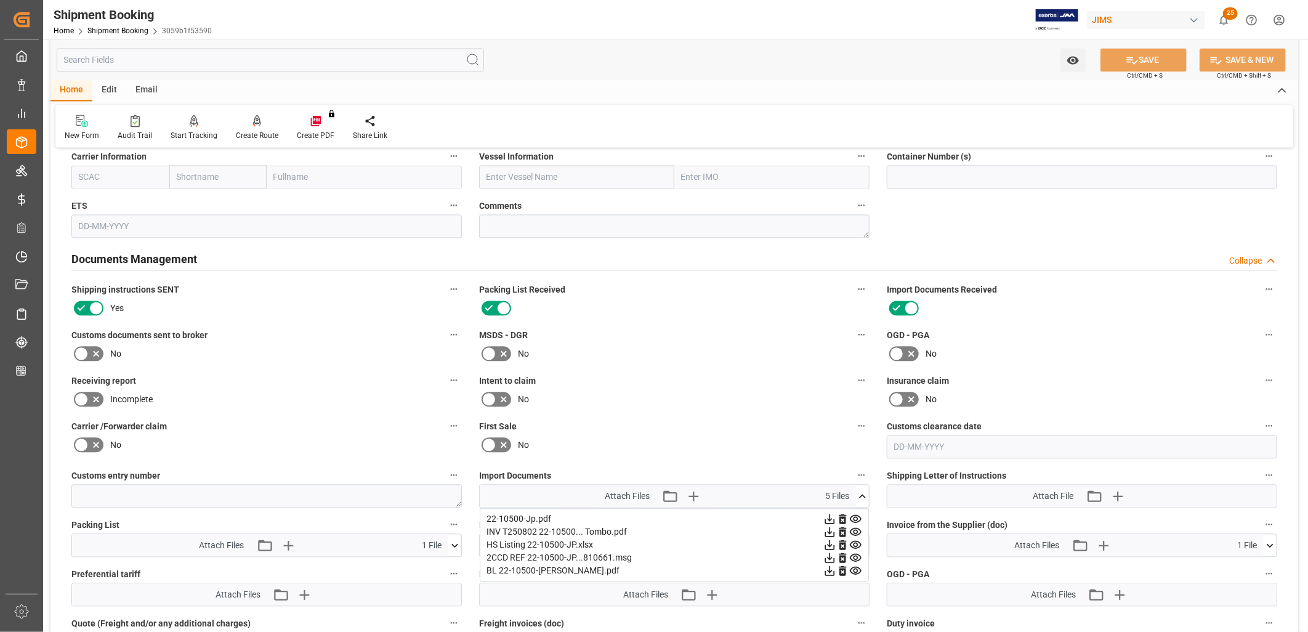
click at [81, 350] on icon at bounding box center [81, 353] width 15 height 15
click at [0, 0] on input "checkbox" at bounding box center [0, 0] width 0 height 0
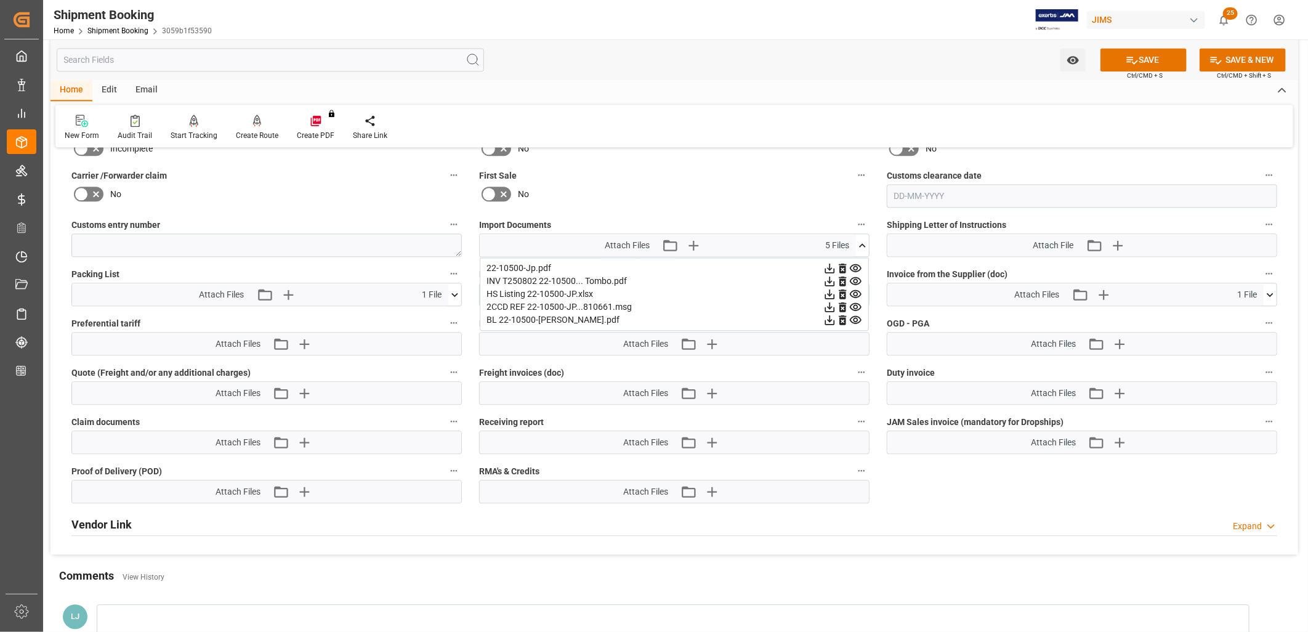
scroll to position [1848, 0]
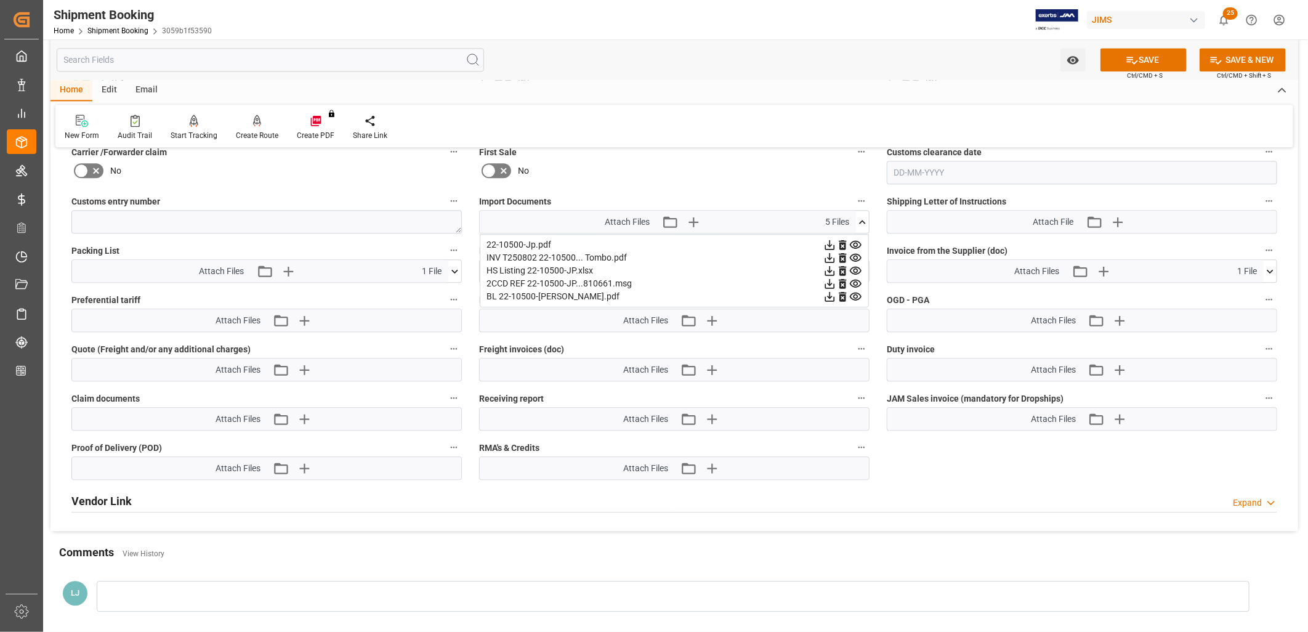
click at [864, 218] on icon at bounding box center [862, 222] width 13 height 13
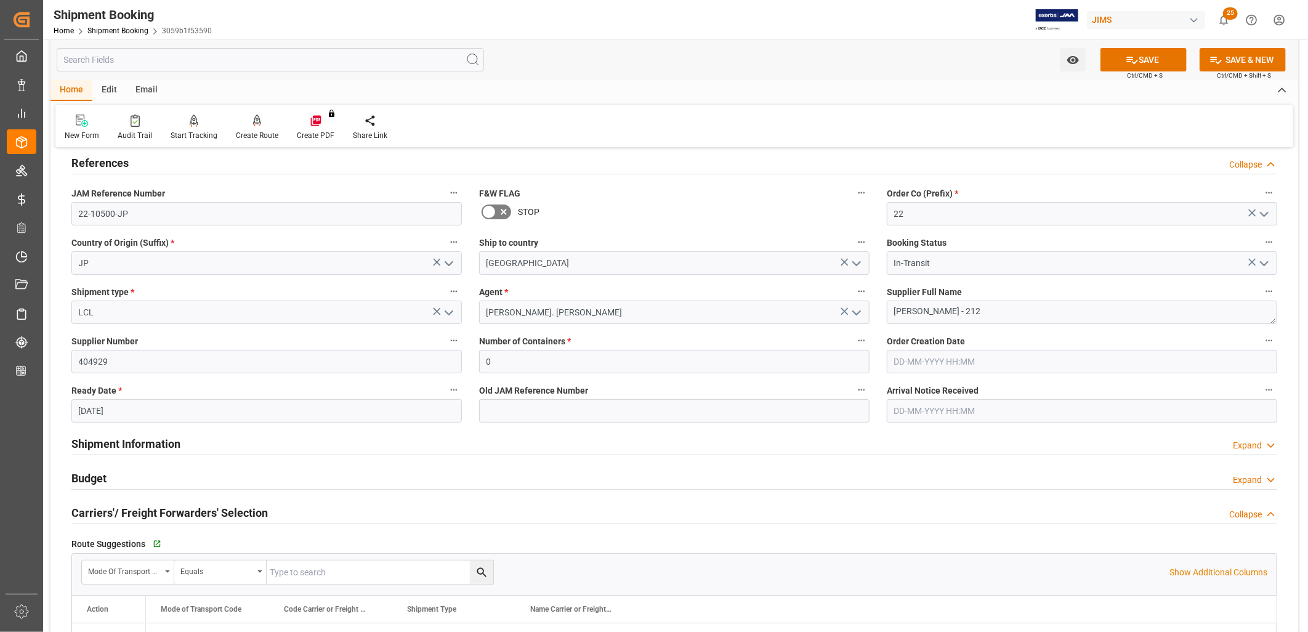
scroll to position [0, 0]
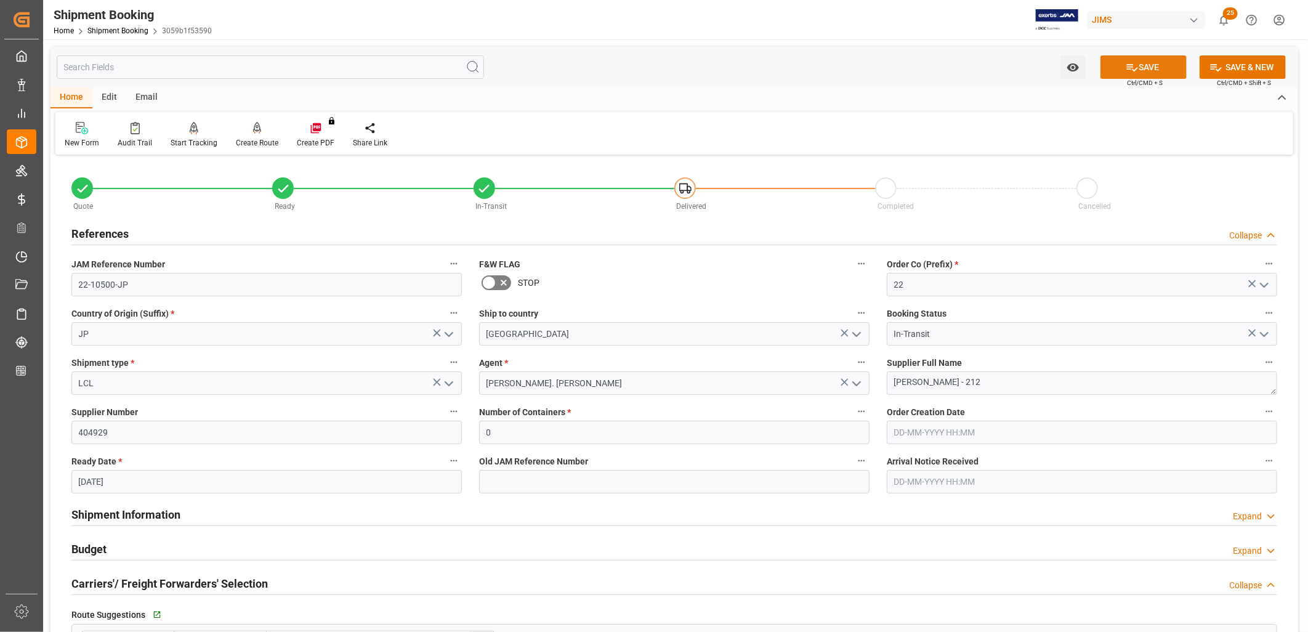
click at [1163, 68] on button "SAVE" at bounding box center [1144, 66] width 86 height 23
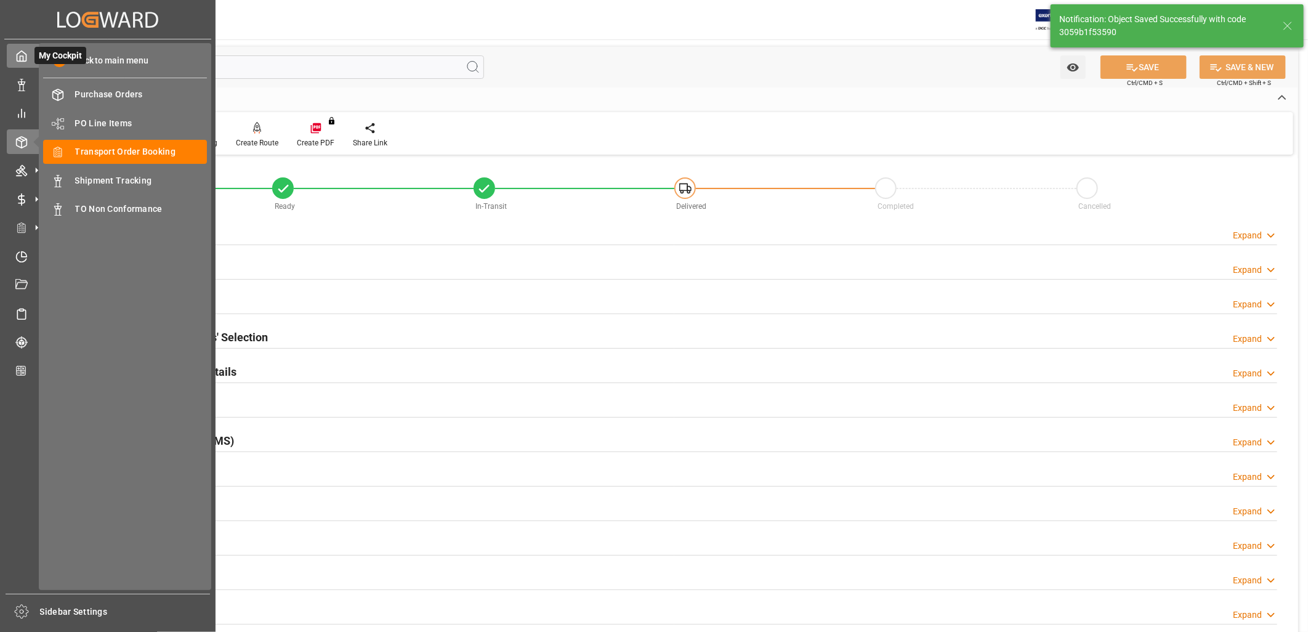
click at [21, 60] on icon at bounding box center [21, 56] width 9 height 10
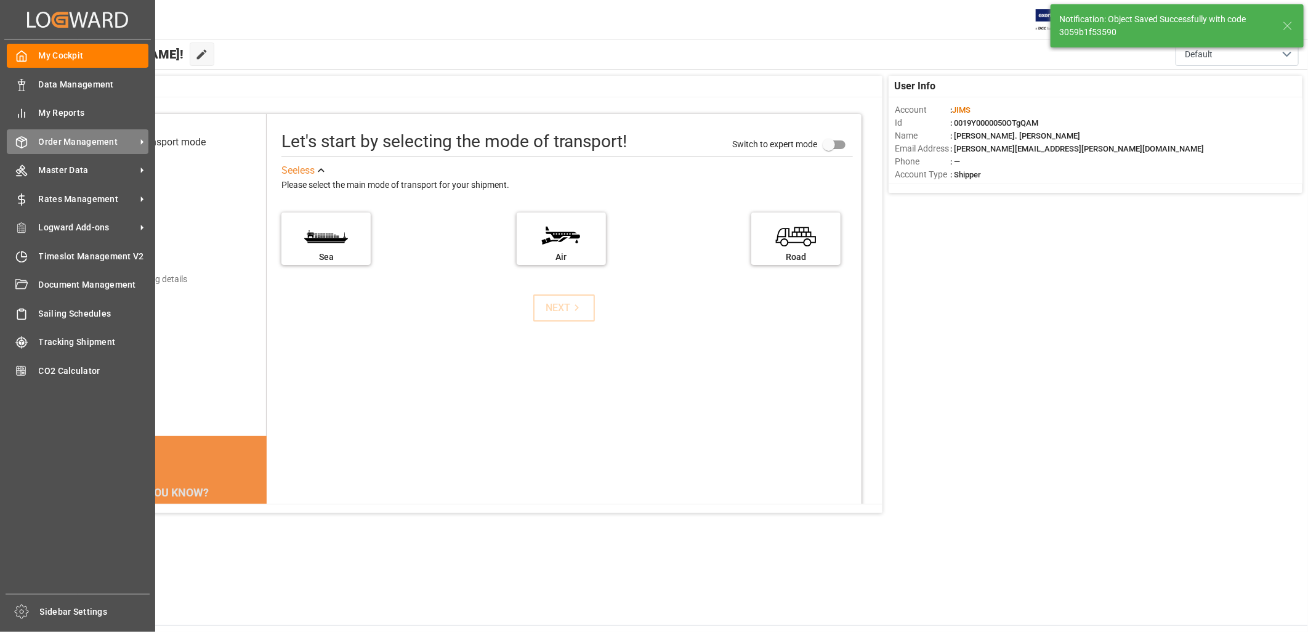
click at [103, 140] on span "Order Management" at bounding box center [87, 142] width 97 height 13
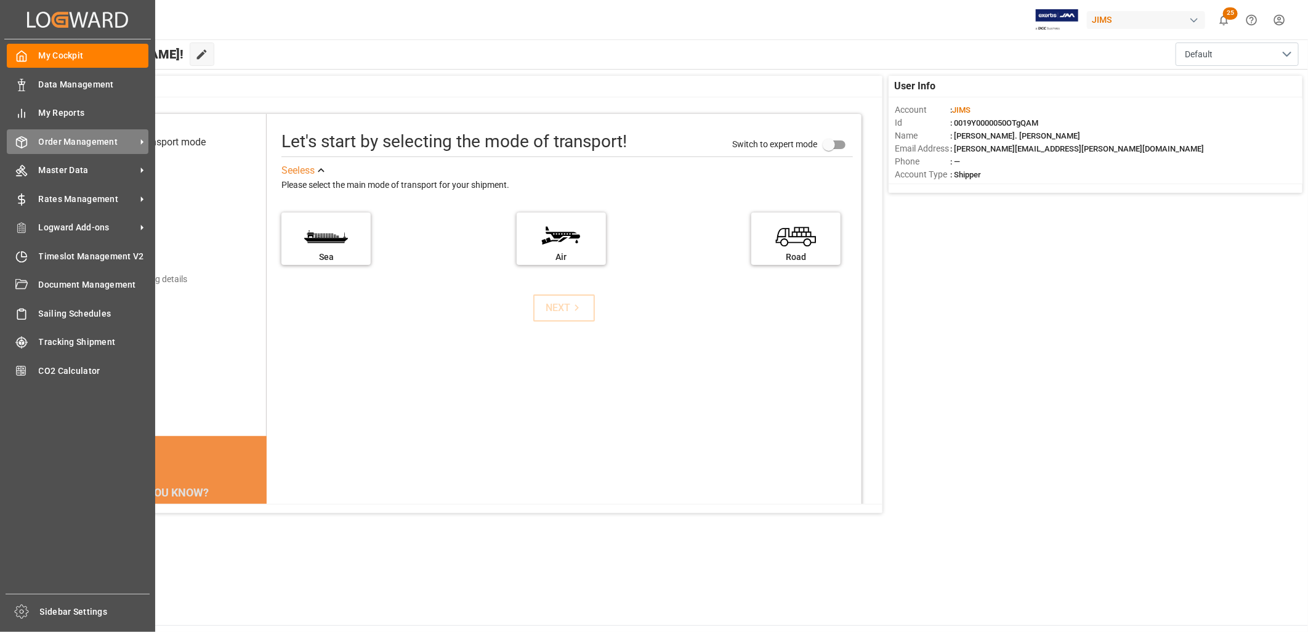
click at [83, 140] on span "Order Management" at bounding box center [87, 142] width 97 height 13
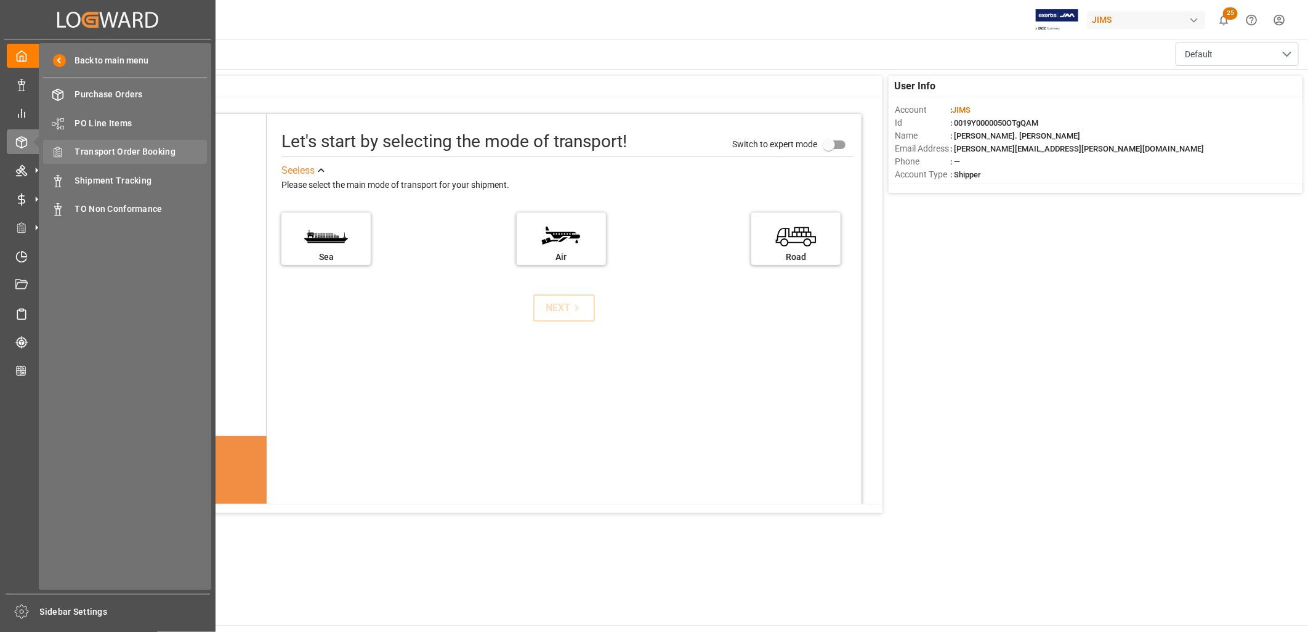
click at [156, 152] on span "Transport Order Booking" at bounding box center [141, 151] width 132 height 13
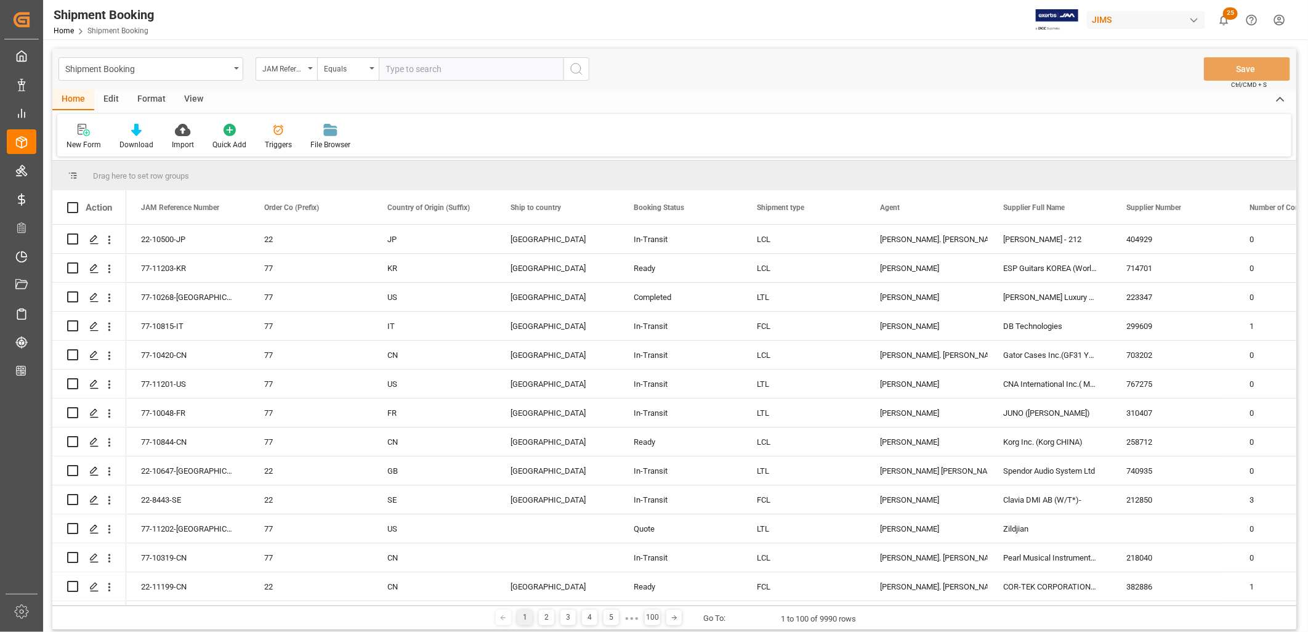
click at [392, 68] on input "text" at bounding box center [471, 68] width 185 height 23
type input "77-10128-TH"
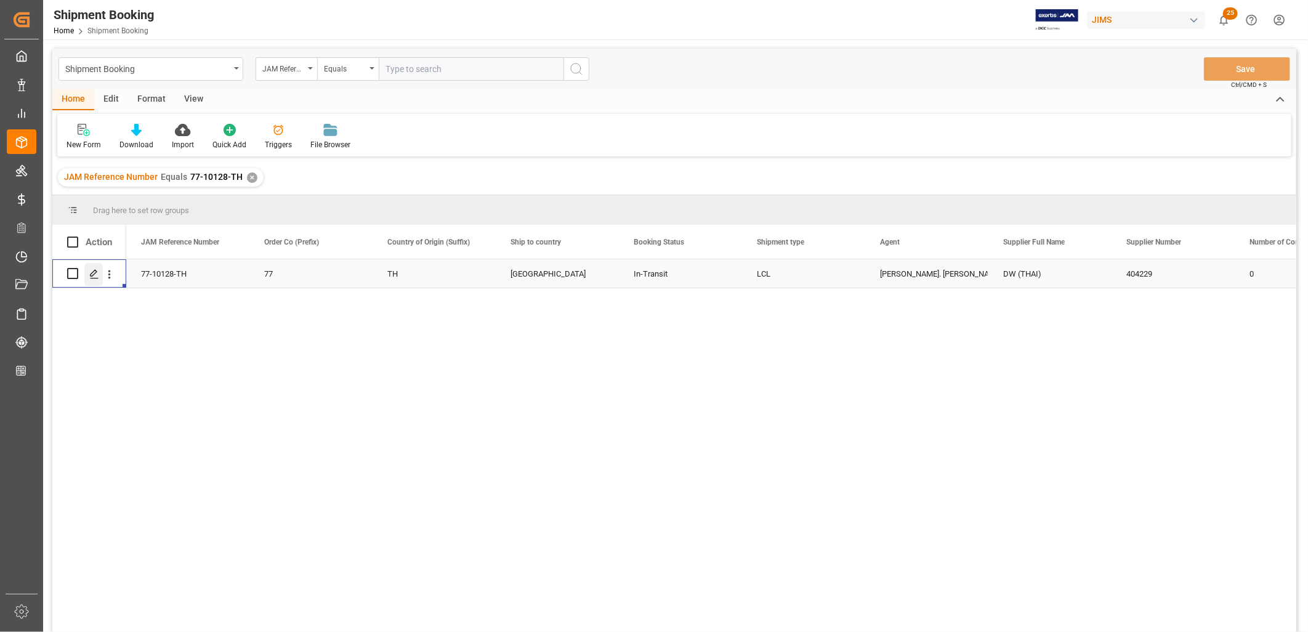
click at [96, 273] on icon "Press SPACE to select this row." at bounding box center [94, 274] width 10 height 10
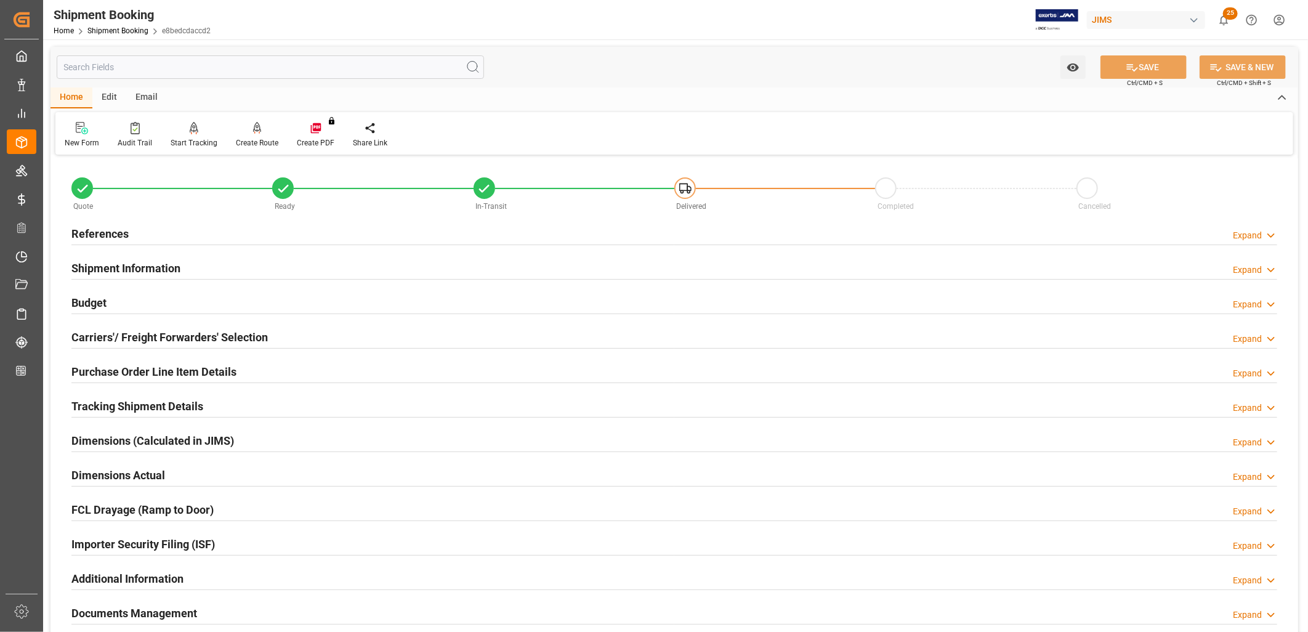
click at [117, 232] on h2 "References" at bounding box center [99, 233] width 57 height 17
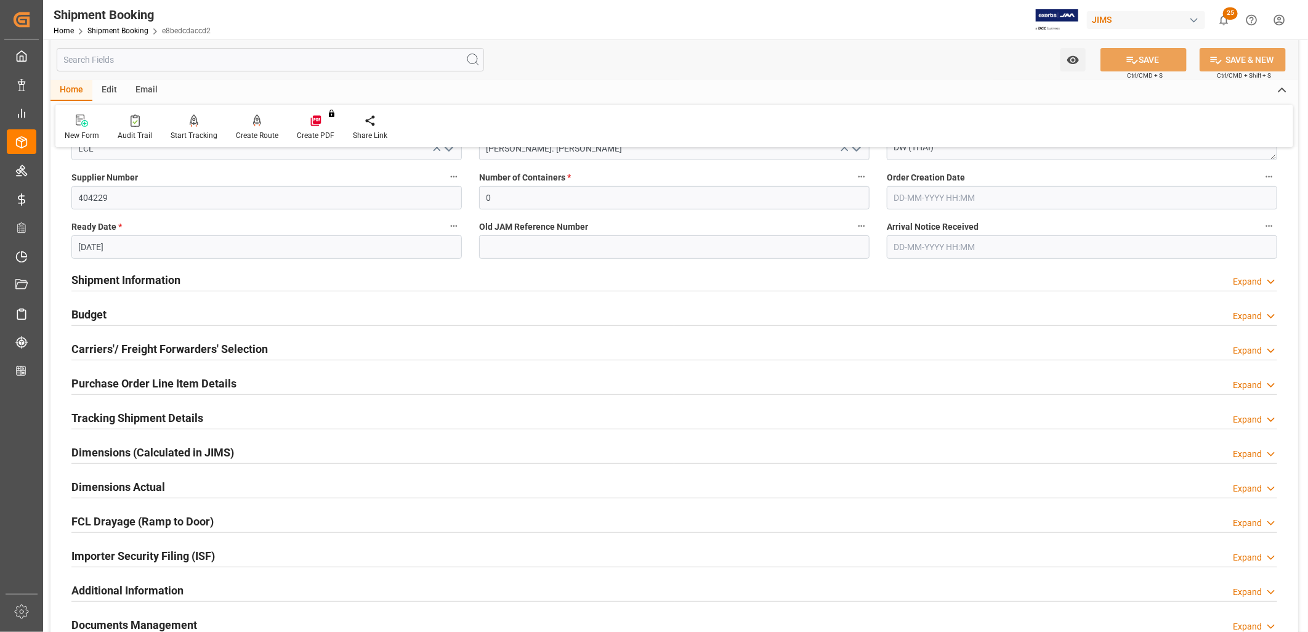
scroll to position [274, 0]
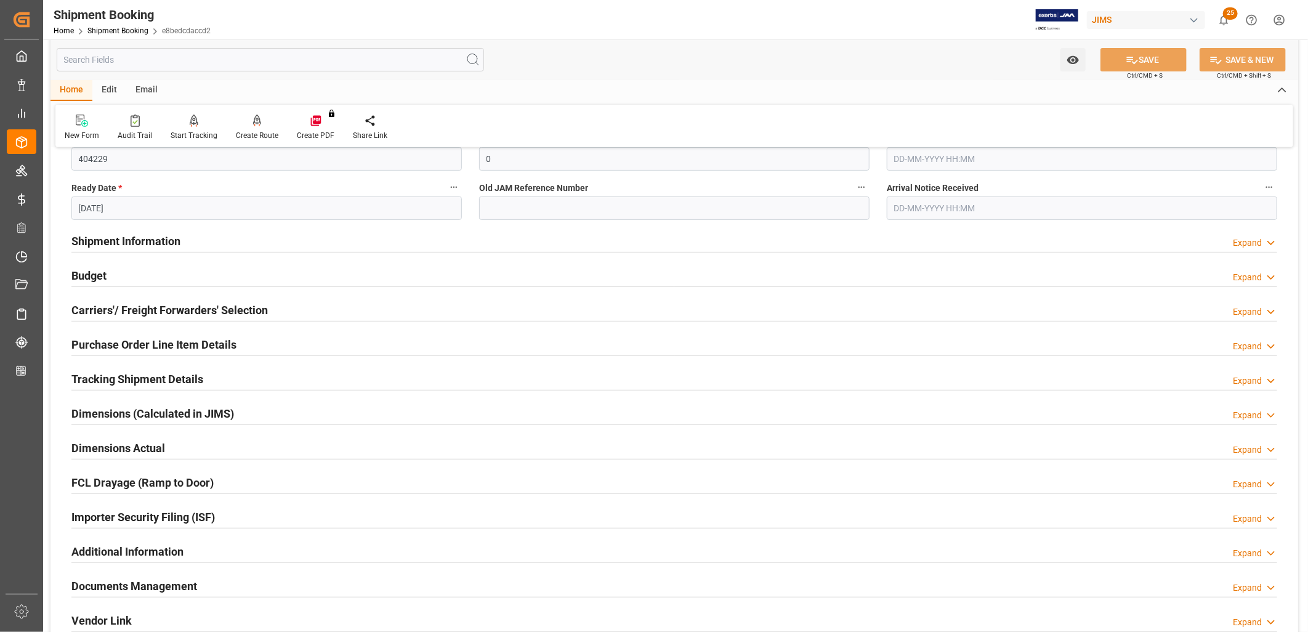
click at [143, 240] on h2 "Shipment Information" at bounding box center [125, 241] width 109 height 17
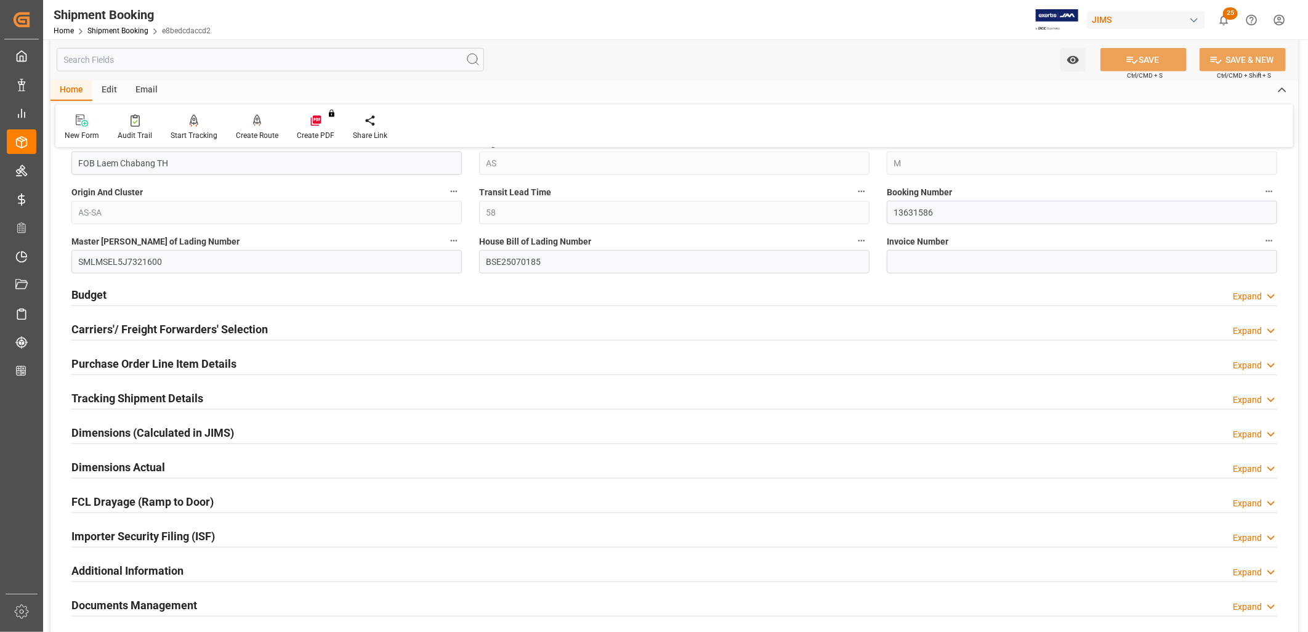
scroll to position [753, 0]
click at [184, 334] on h2 "Carriers'/ Freight Forwarders' Selection" at bounding box center [169, 328] width 197 height 17
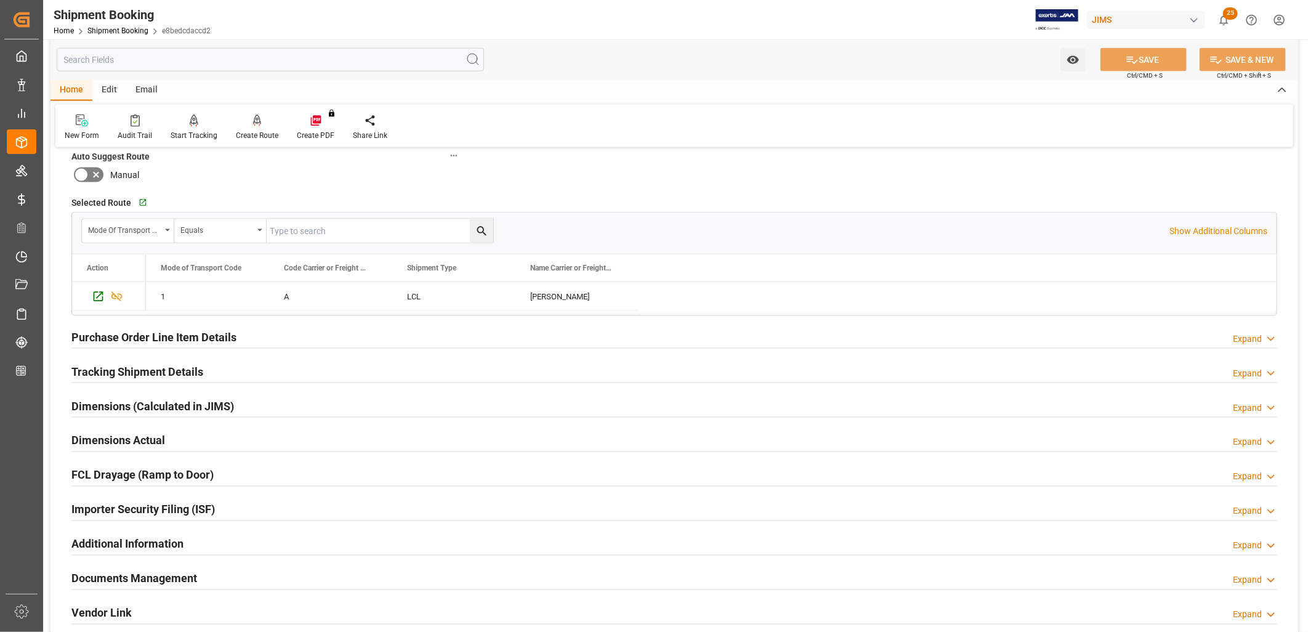
scroll to position [1163, 0]
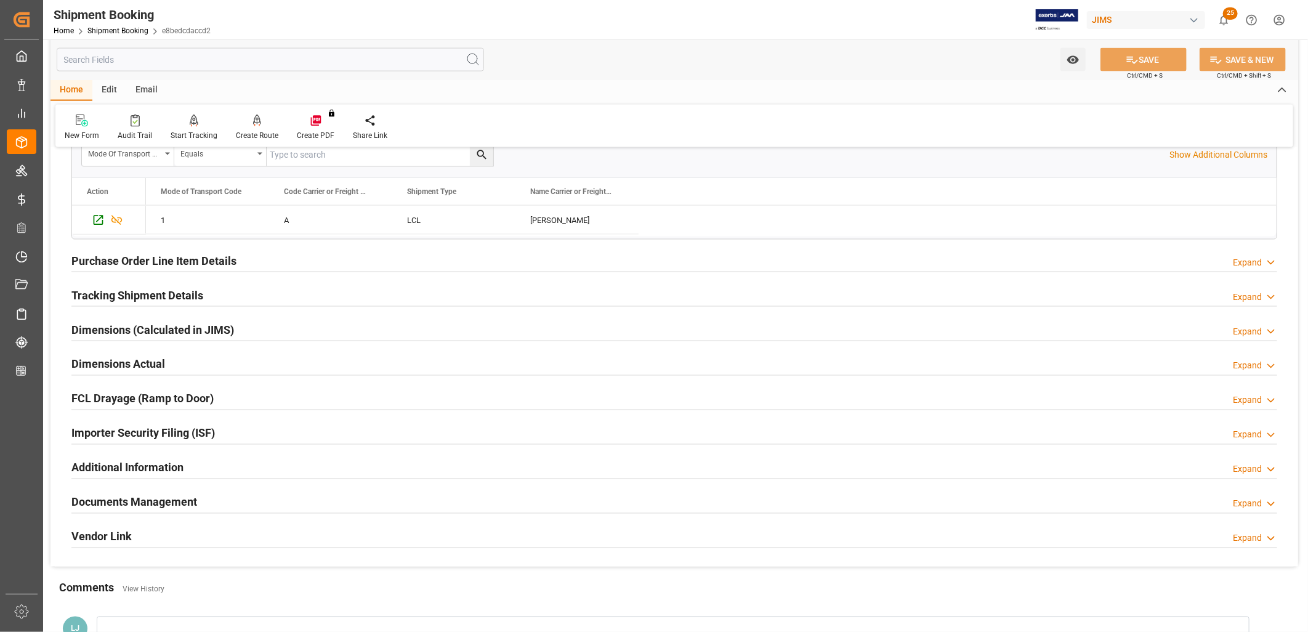
click at [179, 262] on h2 "Purchase Order Line Item Details" at bounding box center [153, 261] width 165 height 17
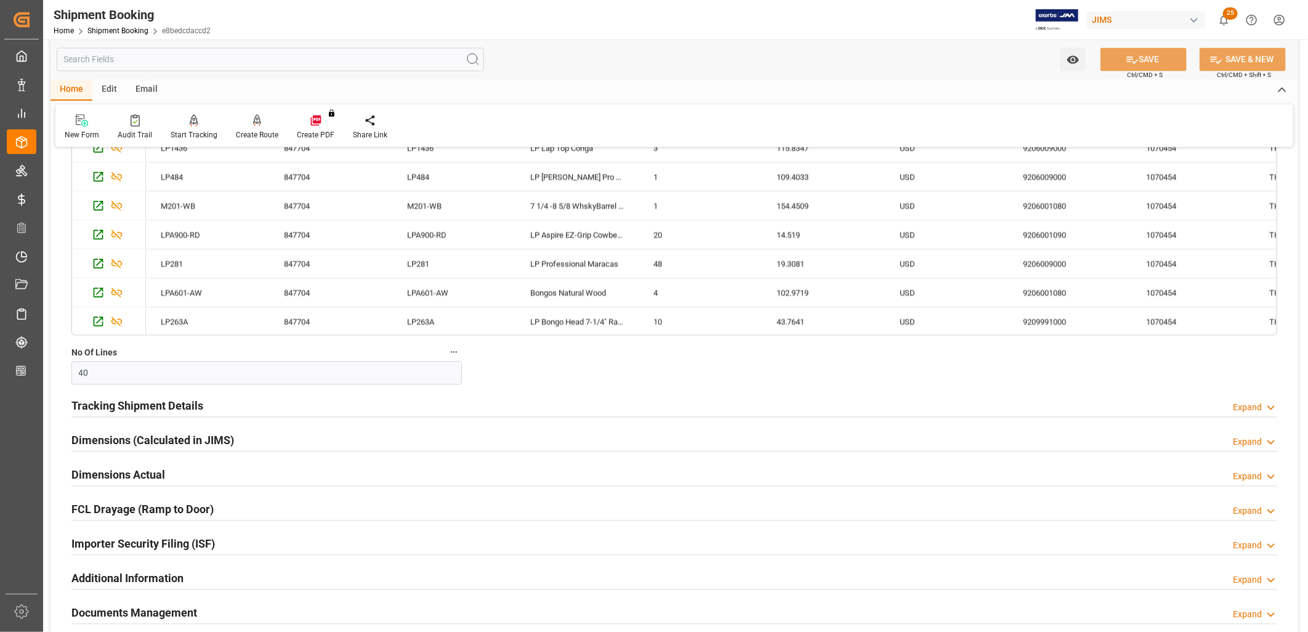
scroll to position [1642, 0]
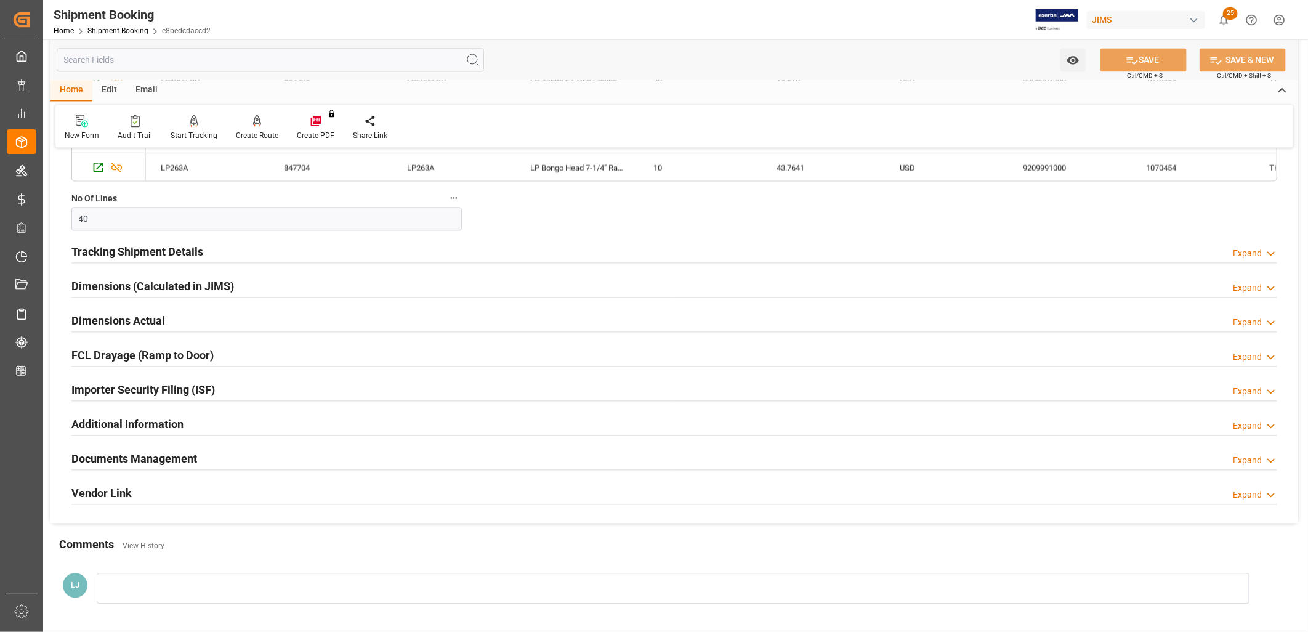
click at [181, 253] on h2 "Tracking Shipment Details" at bounding box center [137, 251] width 132 height 17
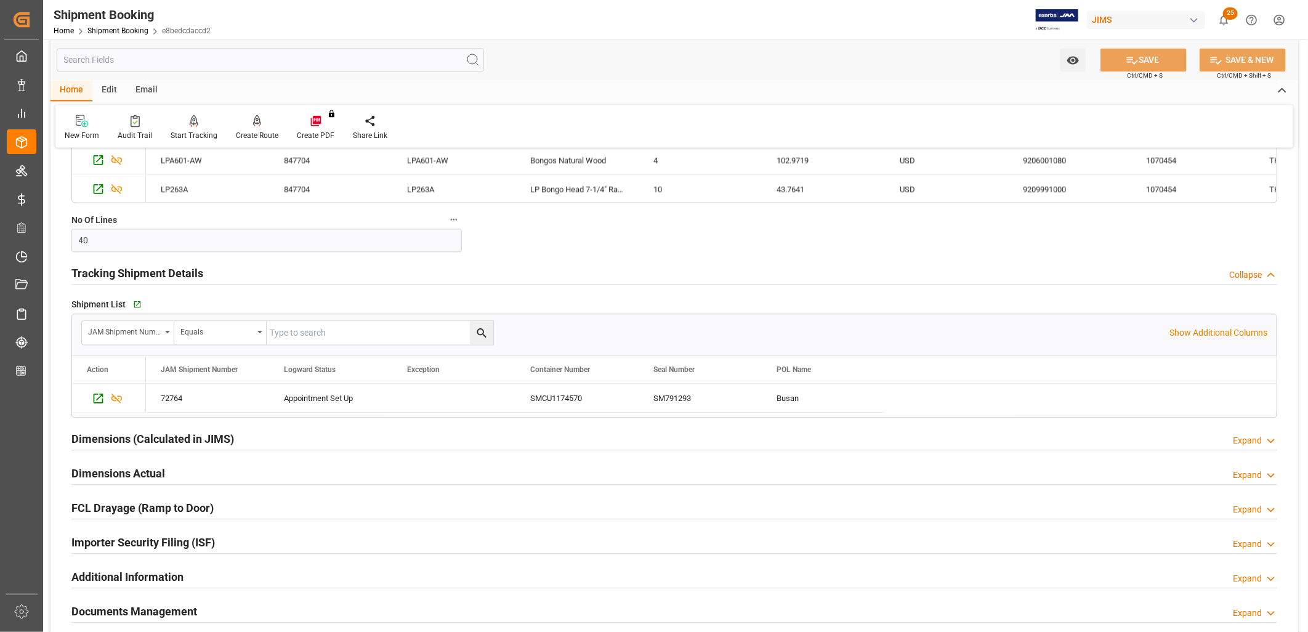
scroll to position [1639, 0]
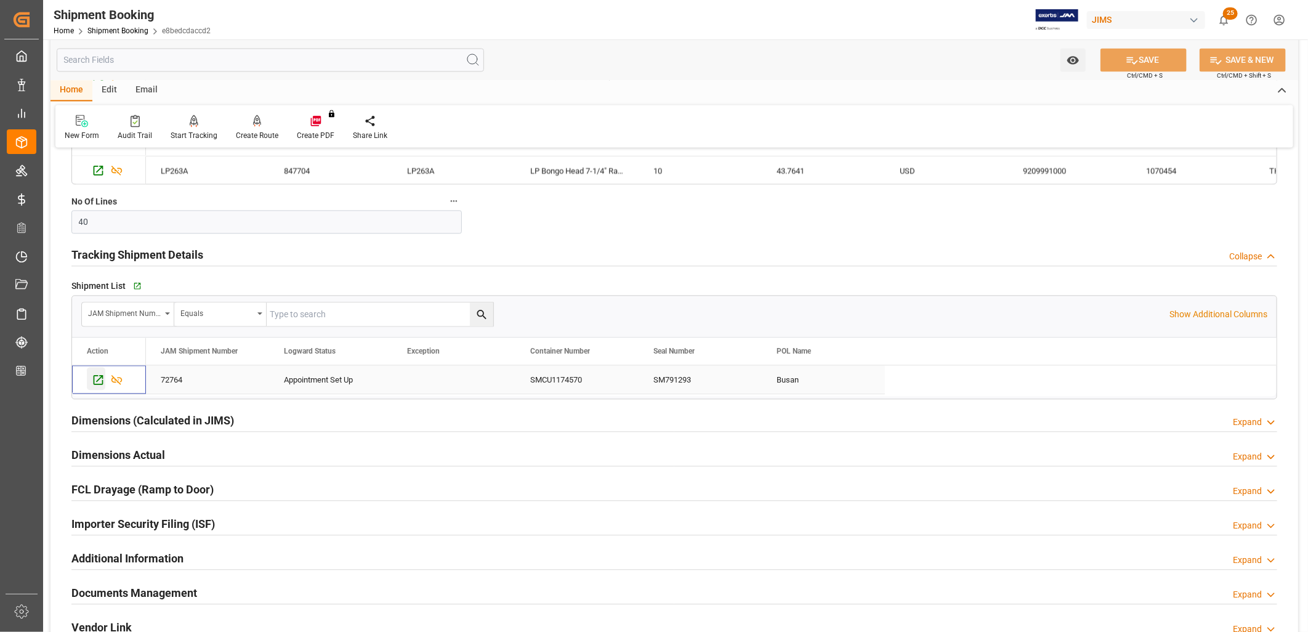
click at [99, 378] on icon "Press SPACE to select this row." at bounding box center [98, 379] width 13 height 13
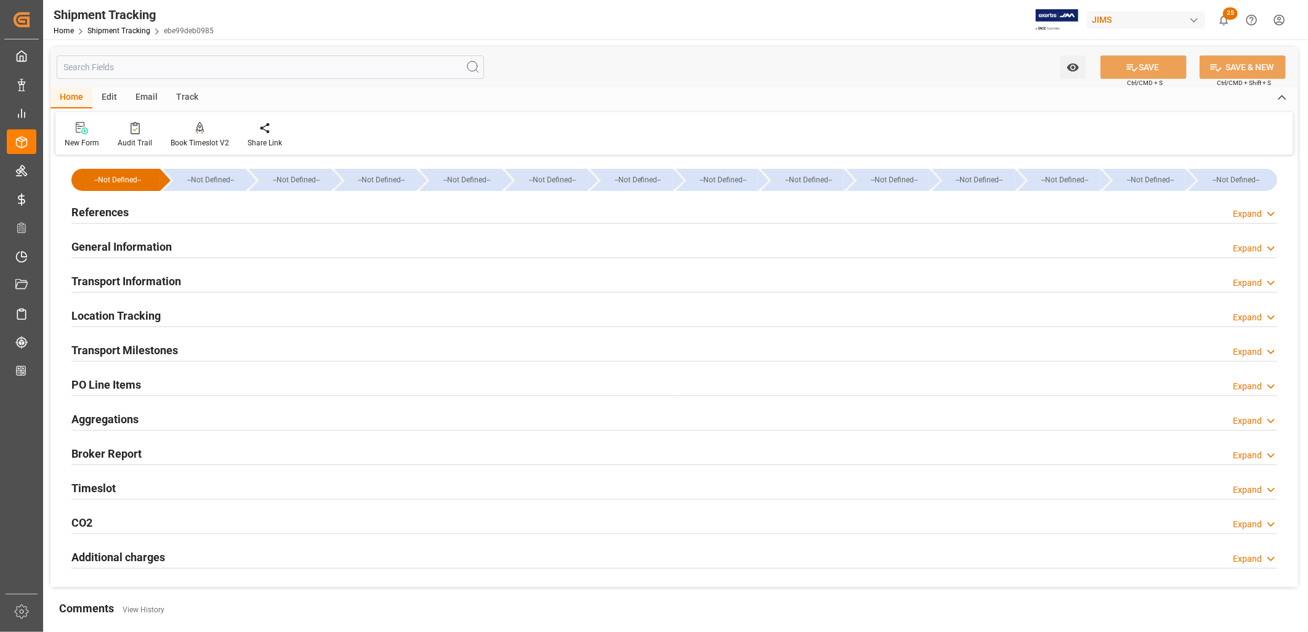
type input "26-08-2025 00:00"
type input "30-08-2025 00:00"
type input "24-09-2025"
type input "21-10-2025 00:00"
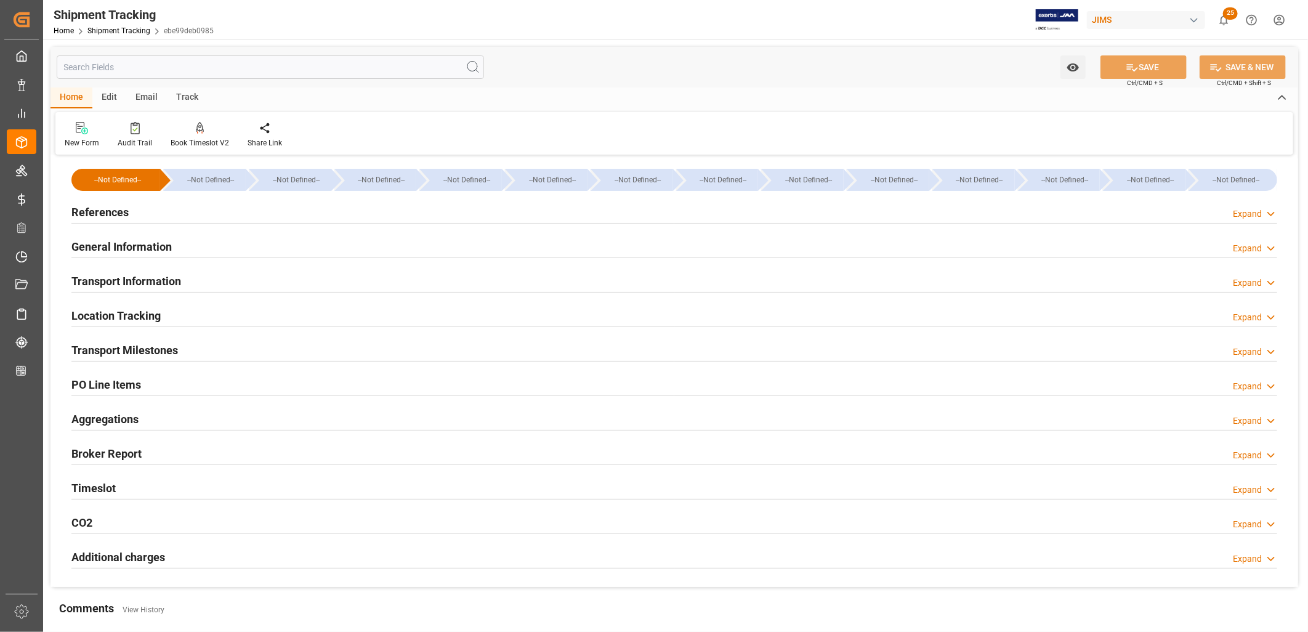
click at [144, 351] on h2 "Transport Milestones" at bounding box center [124, 350] width 107 height 17
type input "[DATE] 00:00"
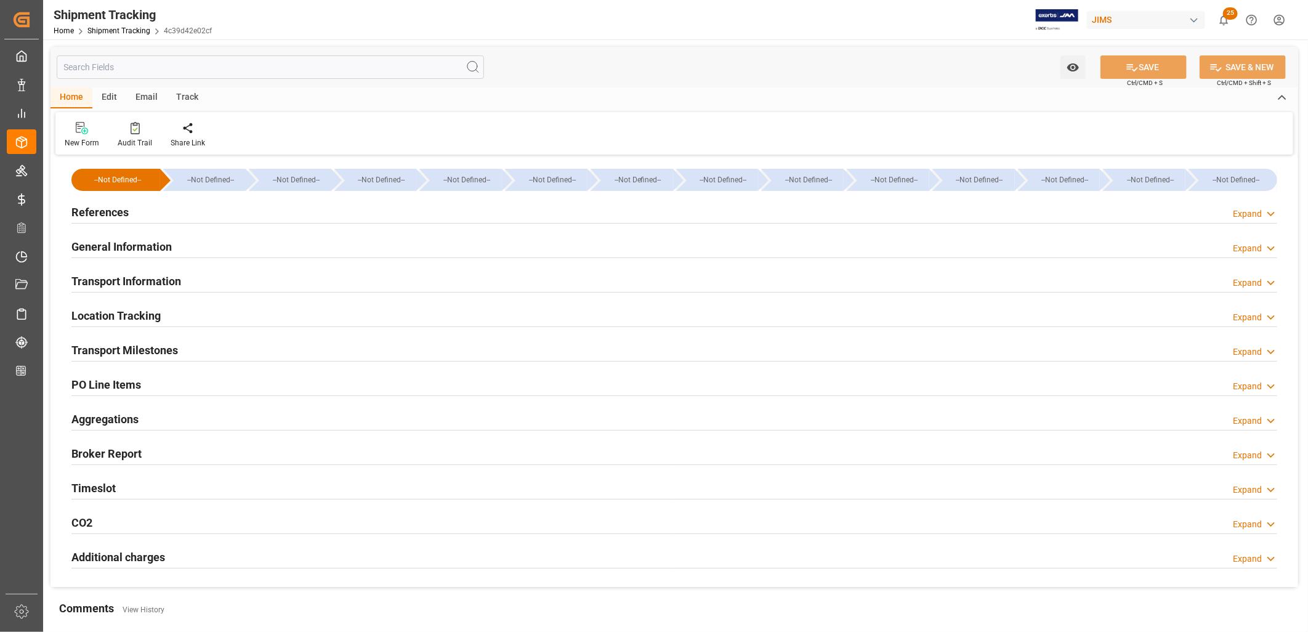
type input "[DATE] 00:00"
type input "[DATE]"
type input "21-09-2025"
click at [147, 347] on h2 "Transport Milestones" at bounding box center [124, 350] width 107 height 17
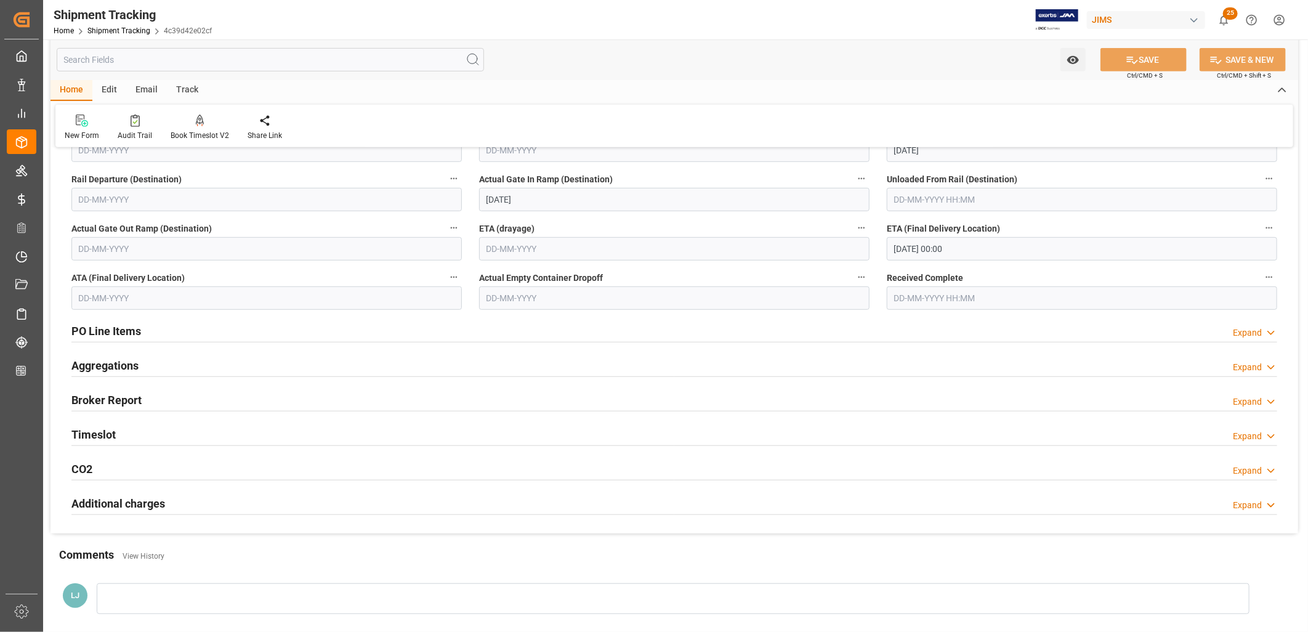
scroll to position [410, 0]
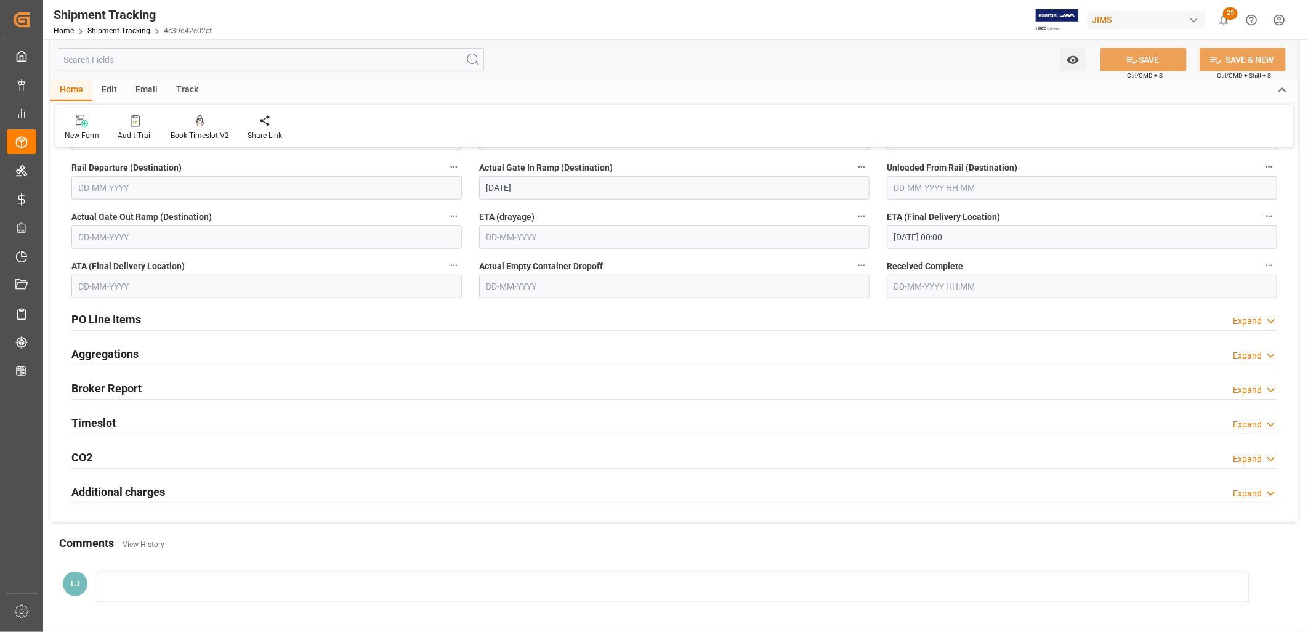
click at [128, 323] on h2 "PO Line Items" at bounding box center [106, 319] width 70 height 17
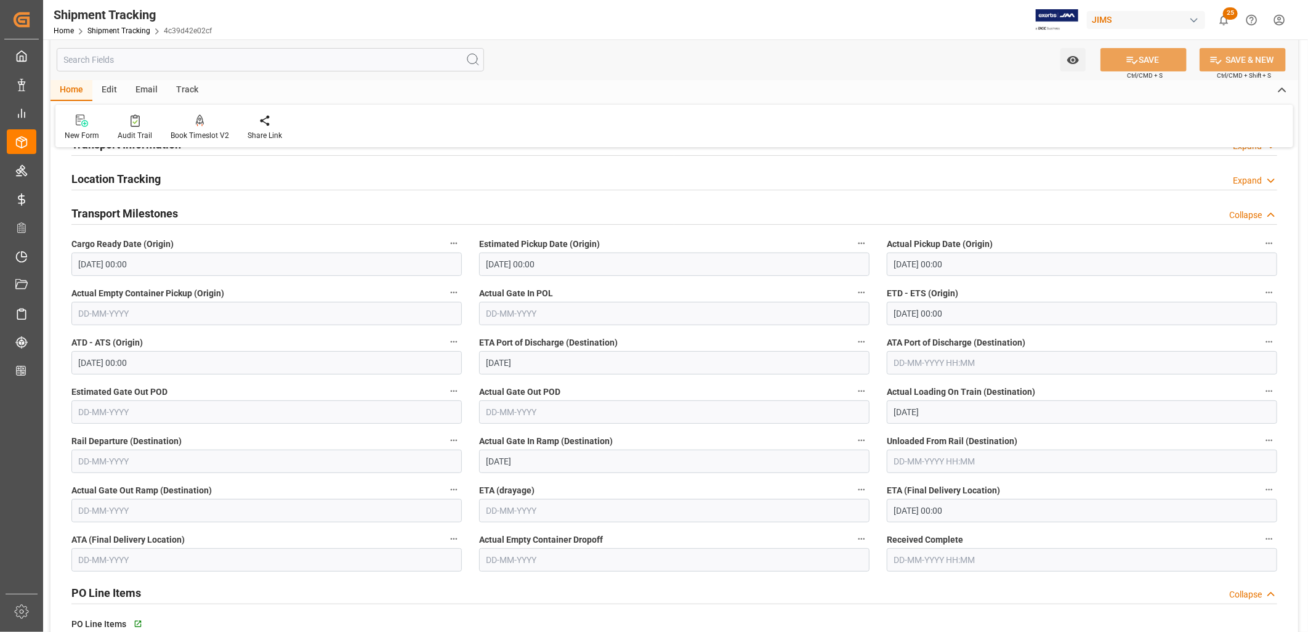
scroll to position [0, 0]
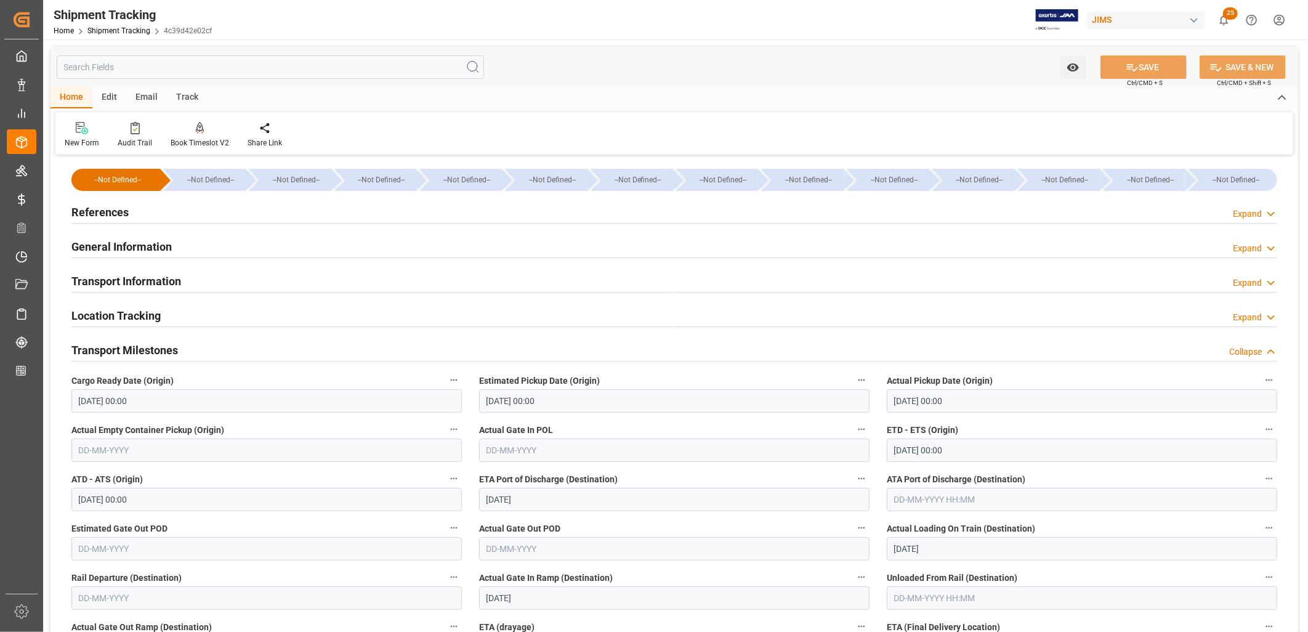
click at [169, 280] on h2 "Transport Information" at bounding box center [126, 281] width 110 height 17
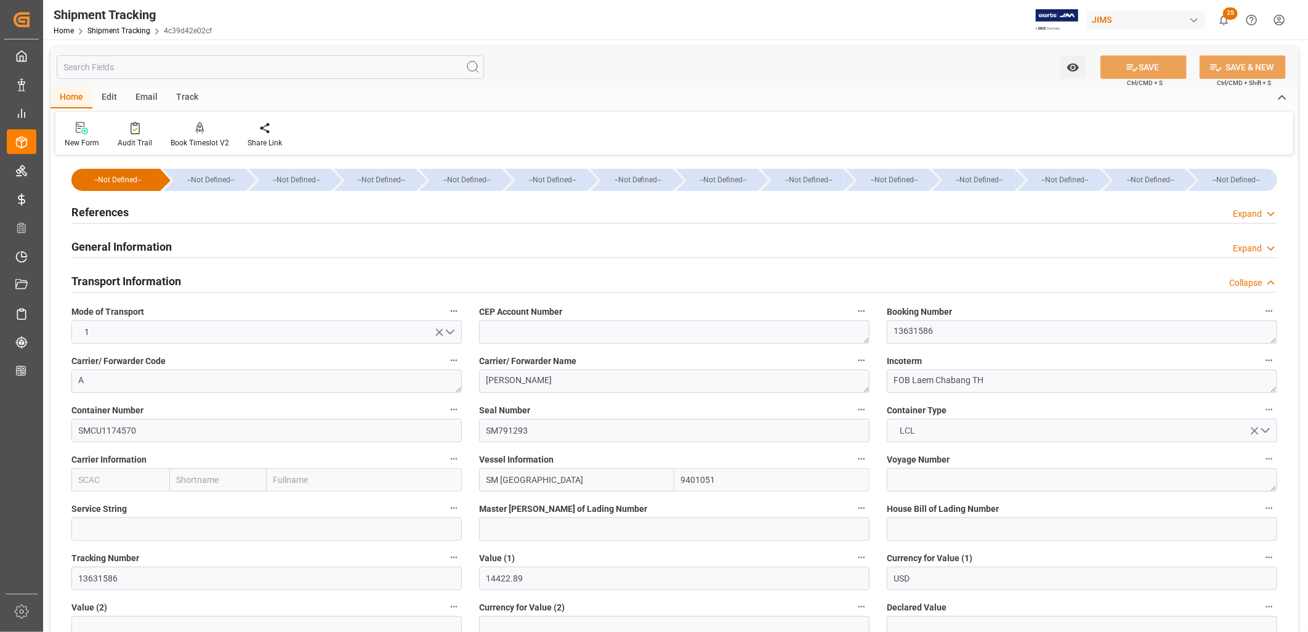
click at [99, 213] on h2 "References" at bounding box center [99, 212] width 57 height 17
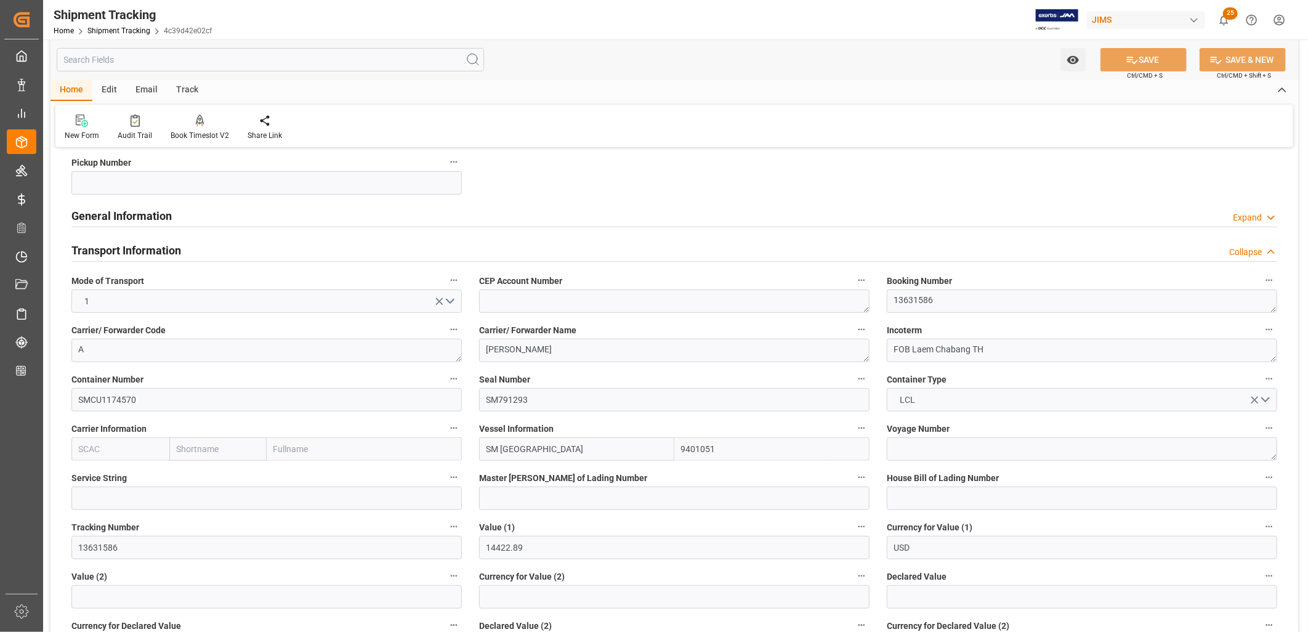
scroll to position [342, 0]
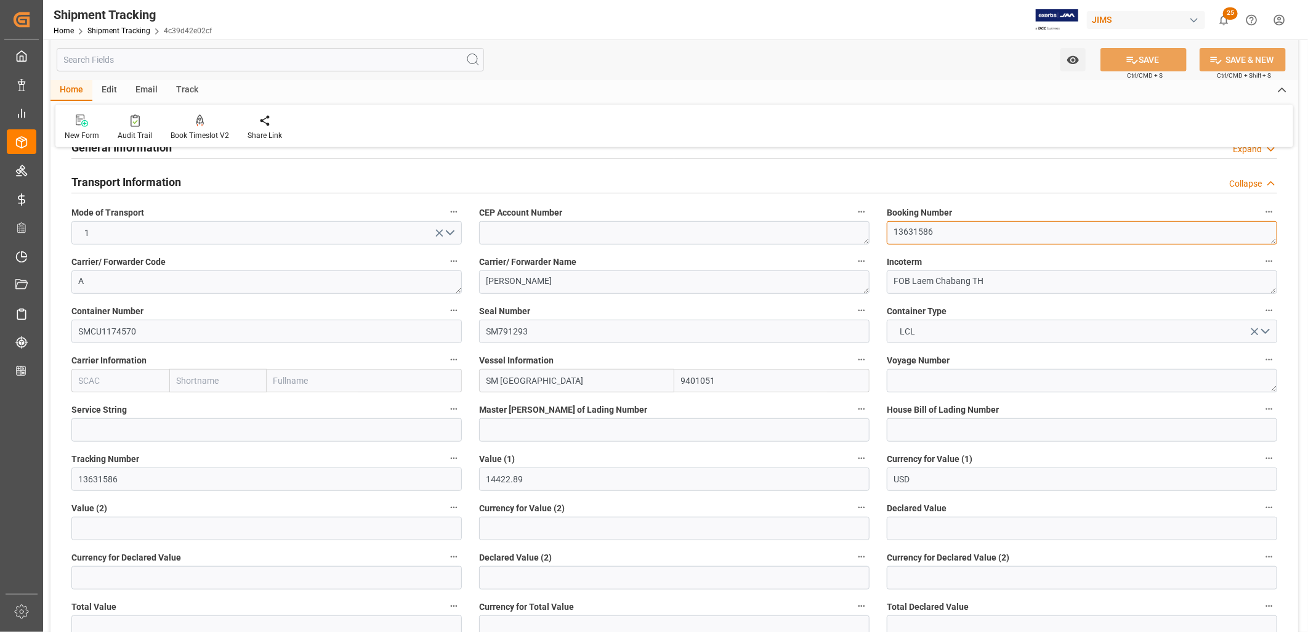
drag, startPoint x: 941, startPoint y: 232, endPoint x: 890, endPoint y: 232, distance: 51.7
click at [890, 232] on textarea "13631586" at bounding box center [1082, 232] width 391 height 23
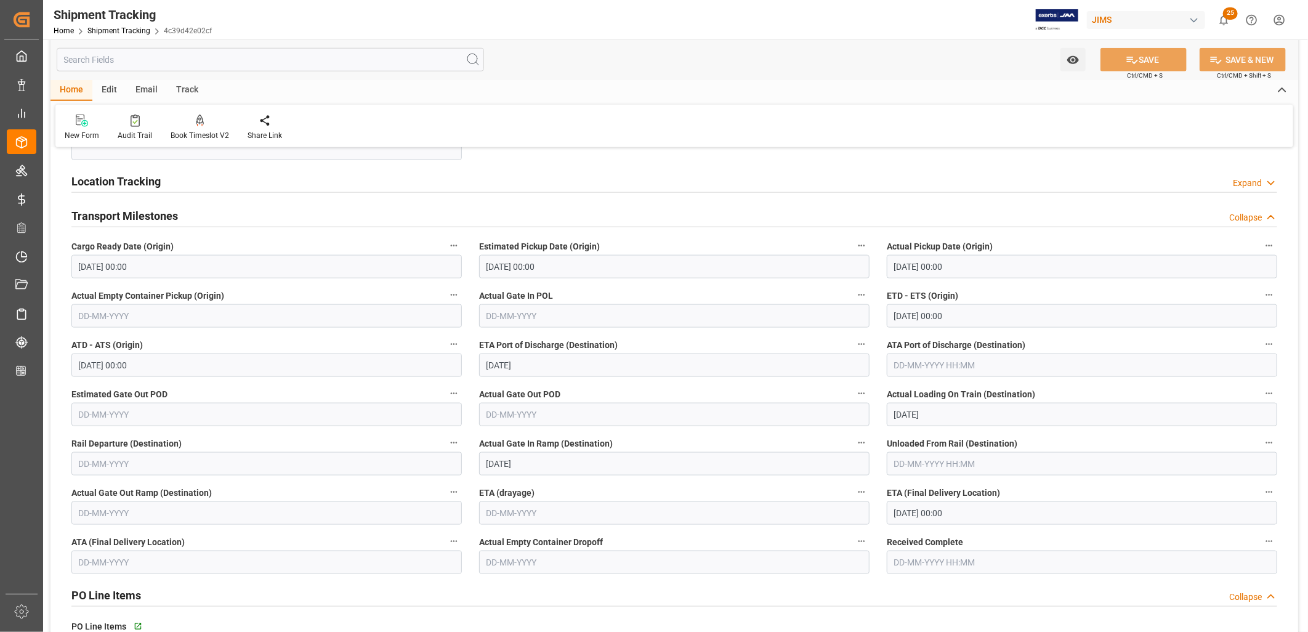
scroll to position [890, 0]
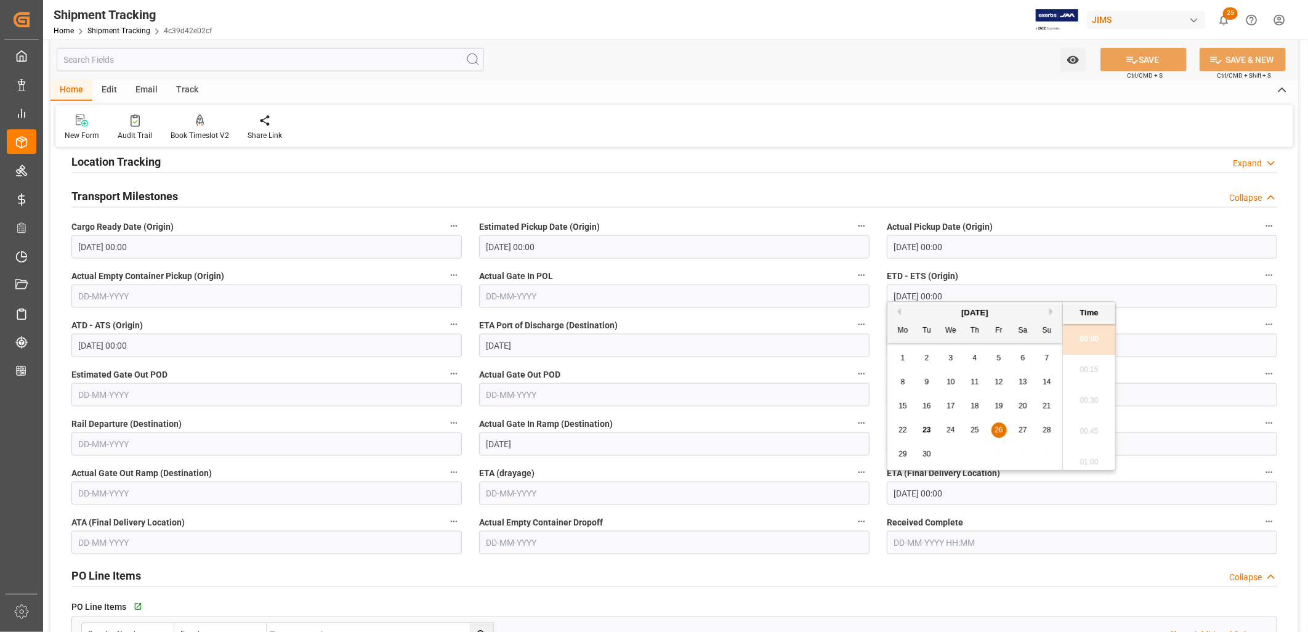
click at [931, 485] on input "26-09-2025 00:00" at bounding box center [1082, 493] width 391 height 23
click at [979, 495] on input "26-09-2025 00:00" at bounding box center [1082, 493] width 391 height 23
click at [1051, 310] on button "Next Month" at bounding box center [1053, 311] width 7 height 7
click at [928, 383] on span "7" at bounding box center [927, 382] width 4 height 9
type input "[DATE] 00:00"
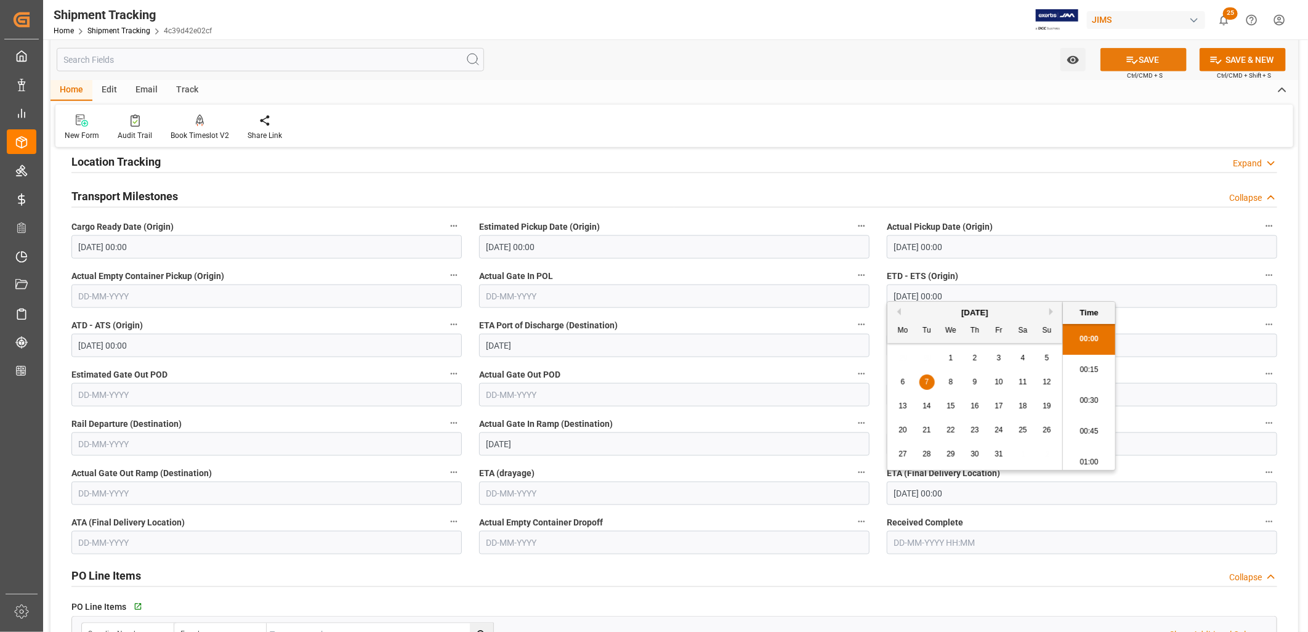
click at [1155, 58] on button "SAVE" at bounding box center [1144, 59] width 86 height 23
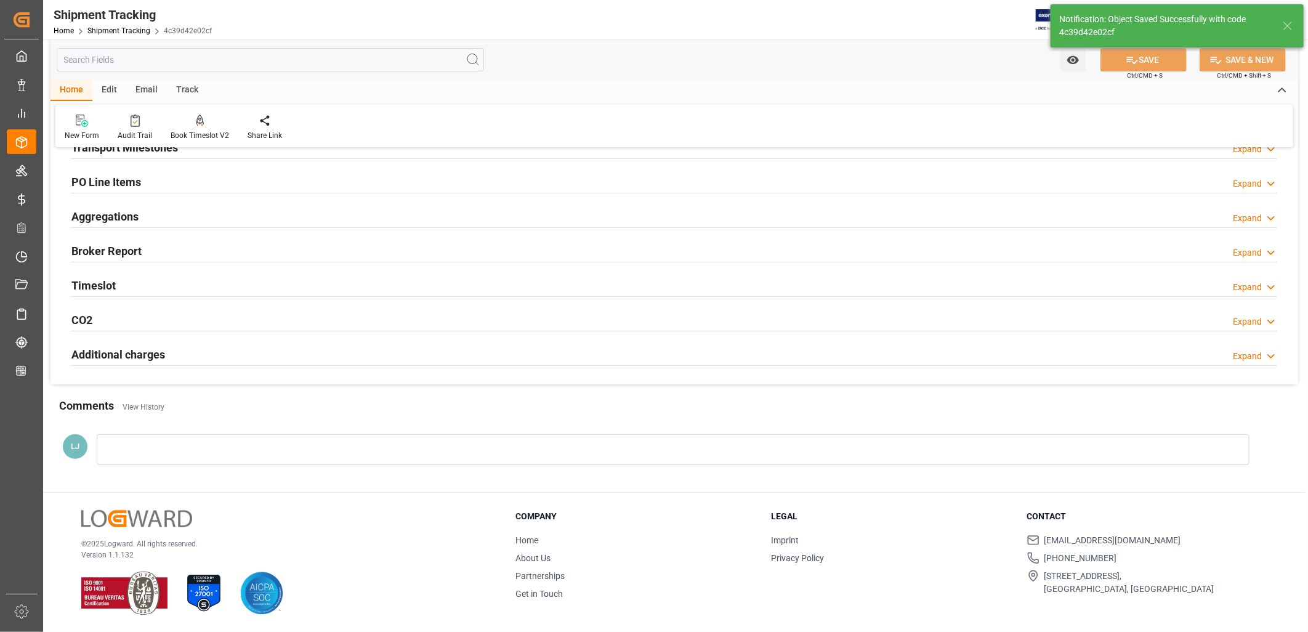
scroll to position [155, 0]
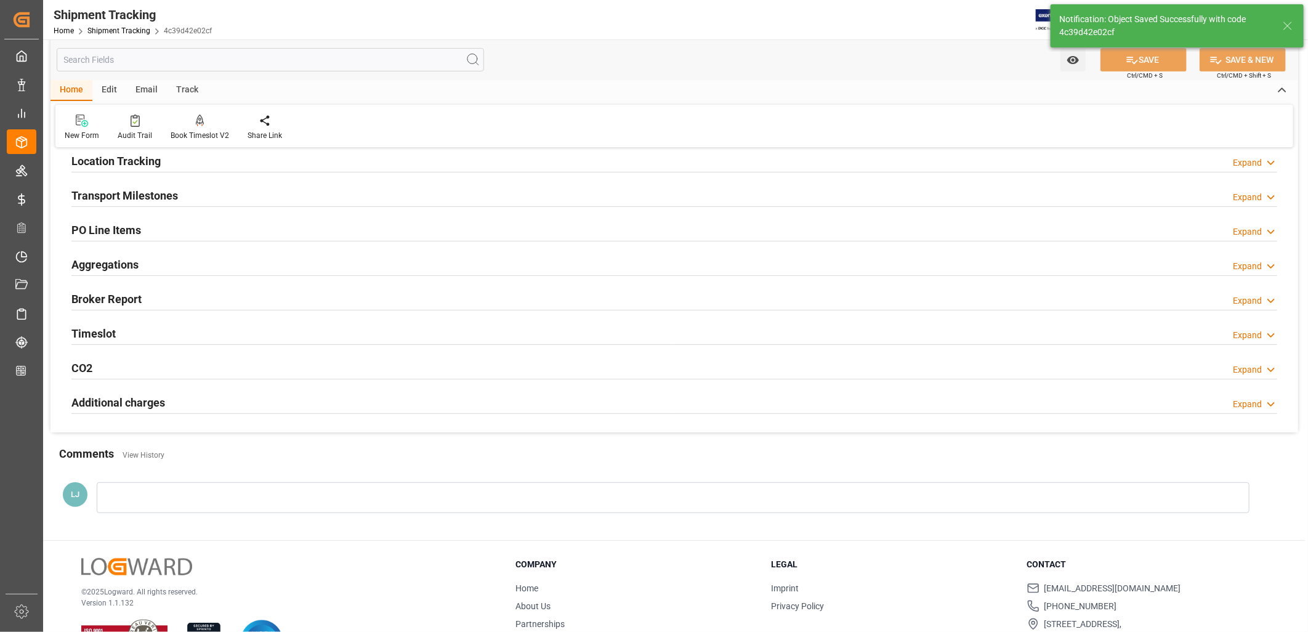
click at [143, 188] on h2 "Transport Milestones" at bounding box center [124, 195] width 107 height 17
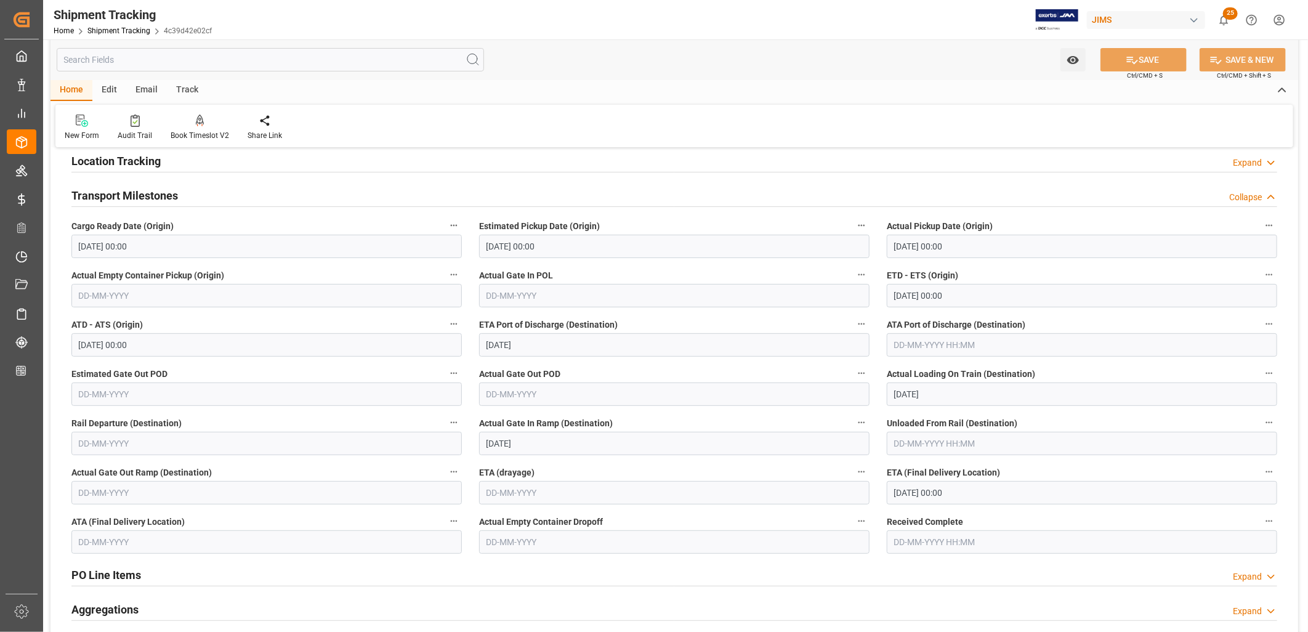
click at [532, 444] on input "21-09-2025" at bounding box center [674, 443] width 391 height 23
click at [591, 383] on span "26" at bounding box center [591, 380] width 8 height 9
type input "[DATE]"
click at [1157, 58] on button "SAVE" at bounding box center [1144, 59] width 86 height 23
